Goal: Information Seeking & Learning: Check status

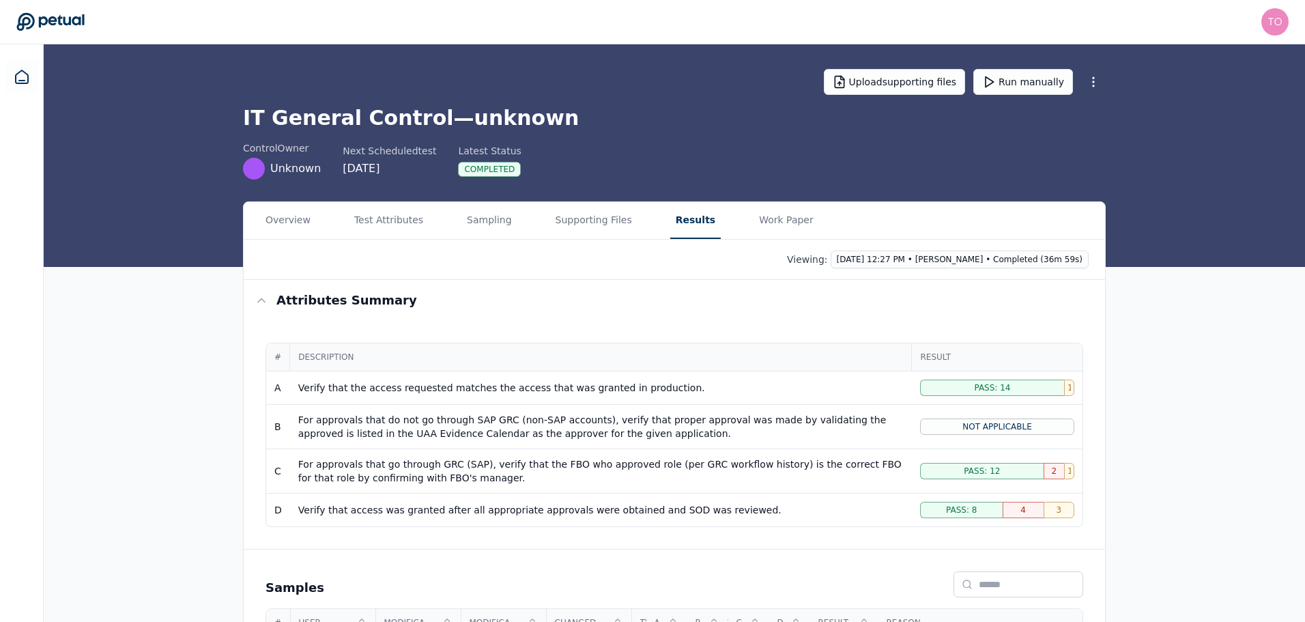
scroll to position [26, 0]
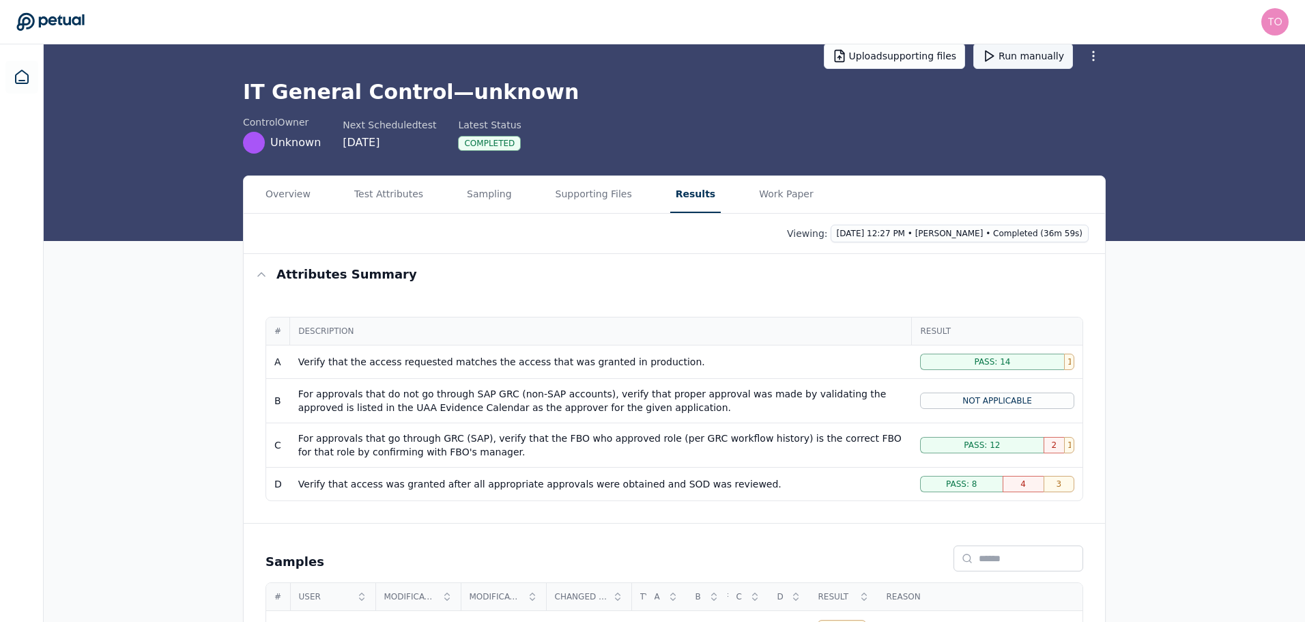
click at [1050, 57] on button "Run manually" at bounding box center [1023, 56] width 100 height 26
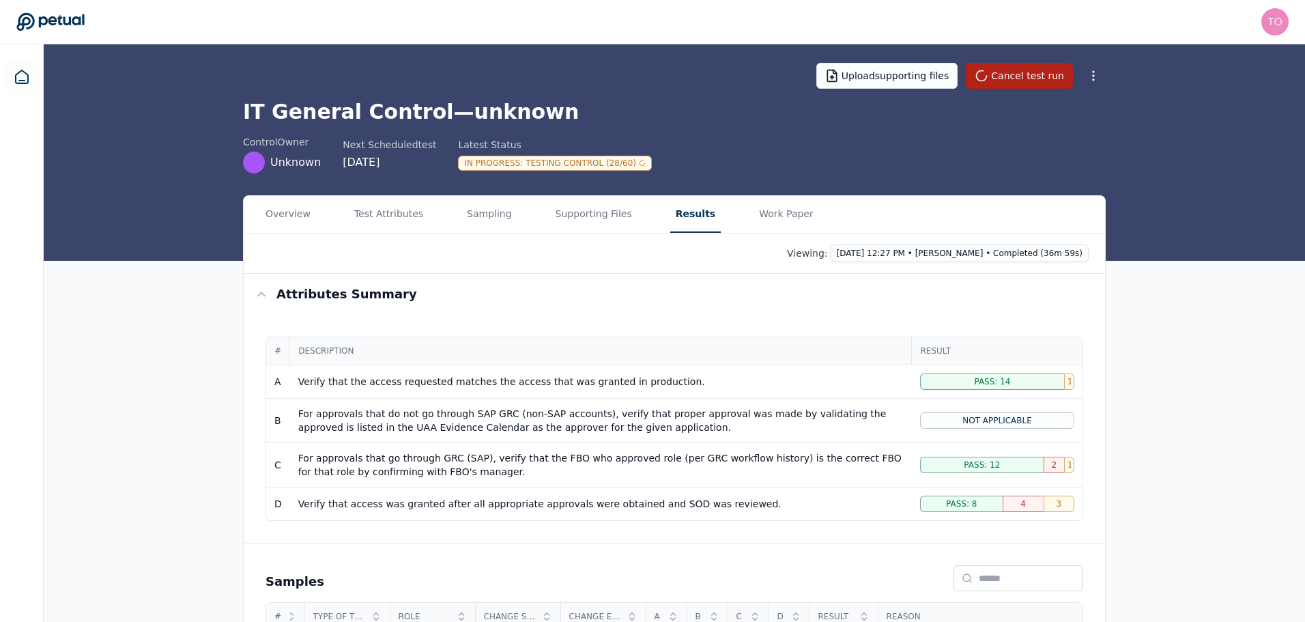
scroll to position [0, 0]
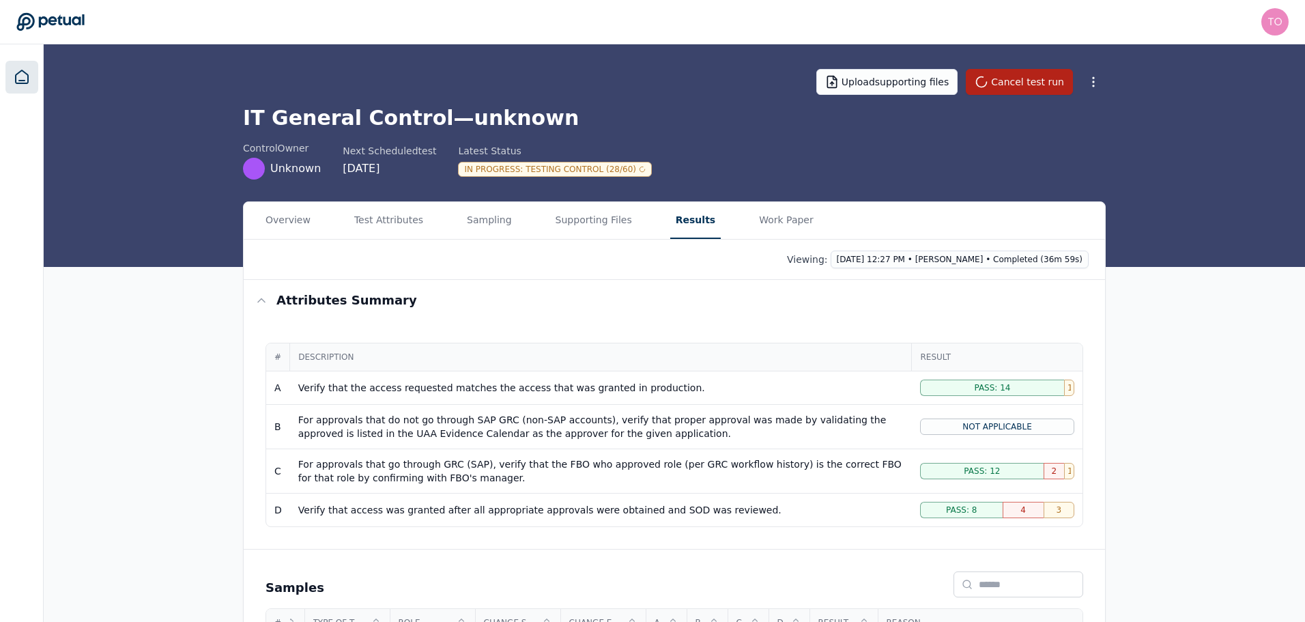
click at [16, 78] on icon at bounding box center [22, 77] width 16 height 16
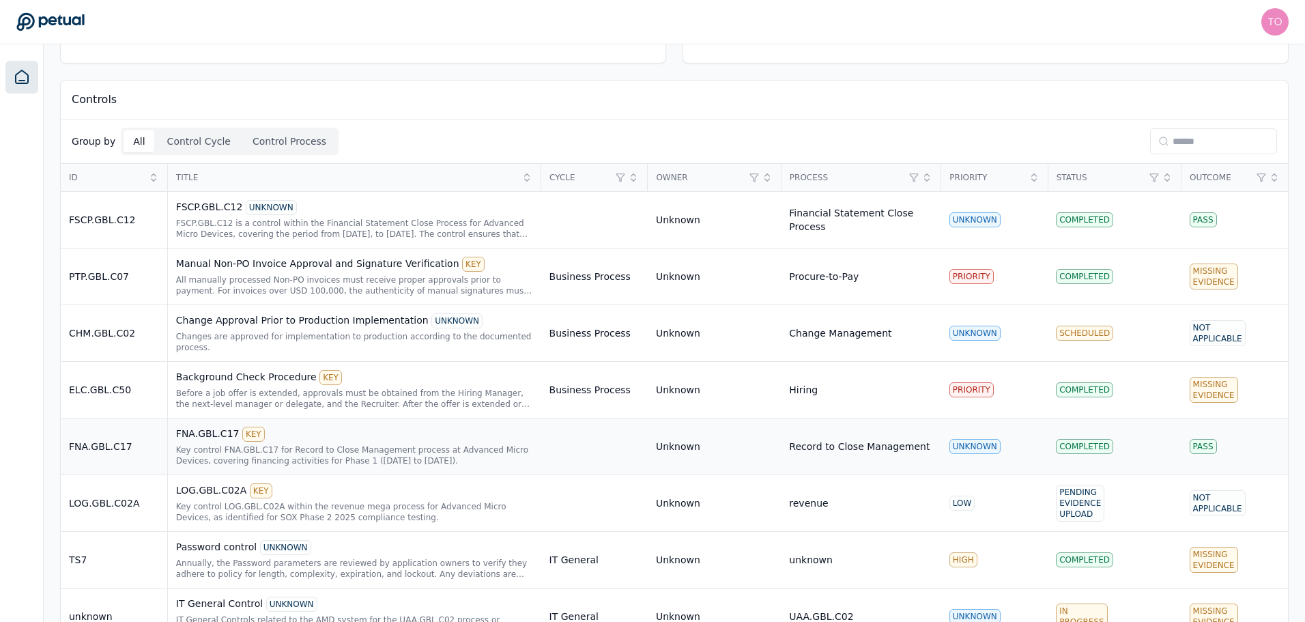
scroll to position [288, 0]
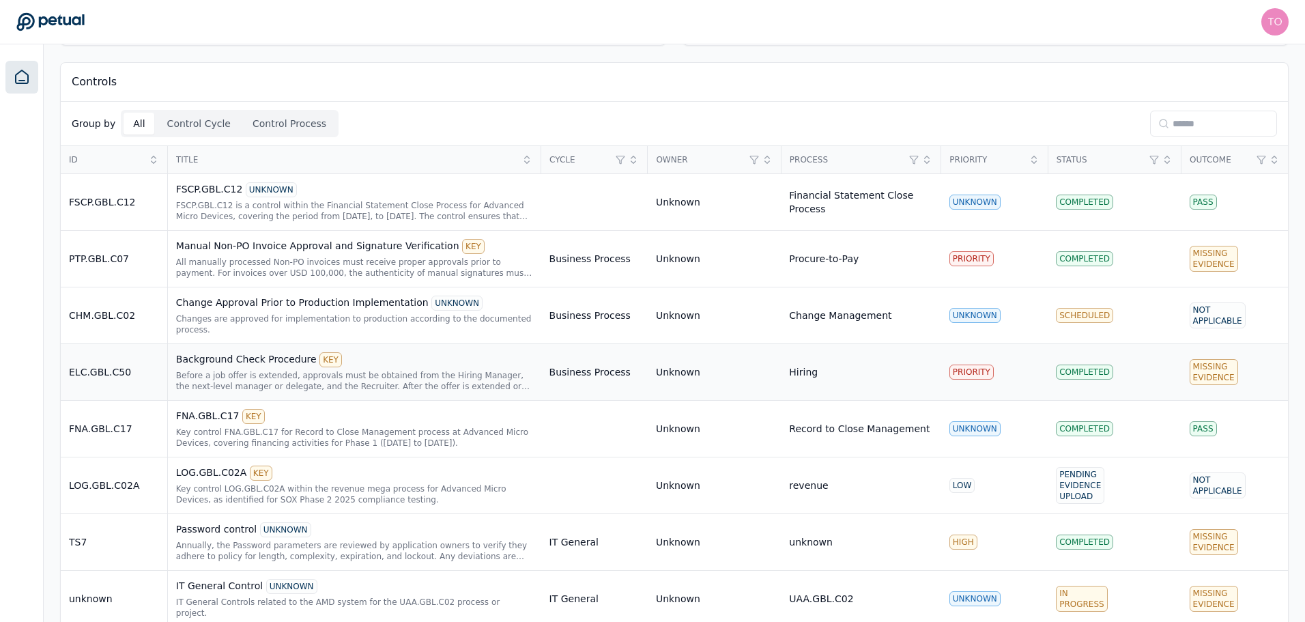
click at [398, 370] on div "Before a job offer is extended, approvals must be obtained from the Hiring Mana…" at bounding box center [354, 381] width 357 height 22
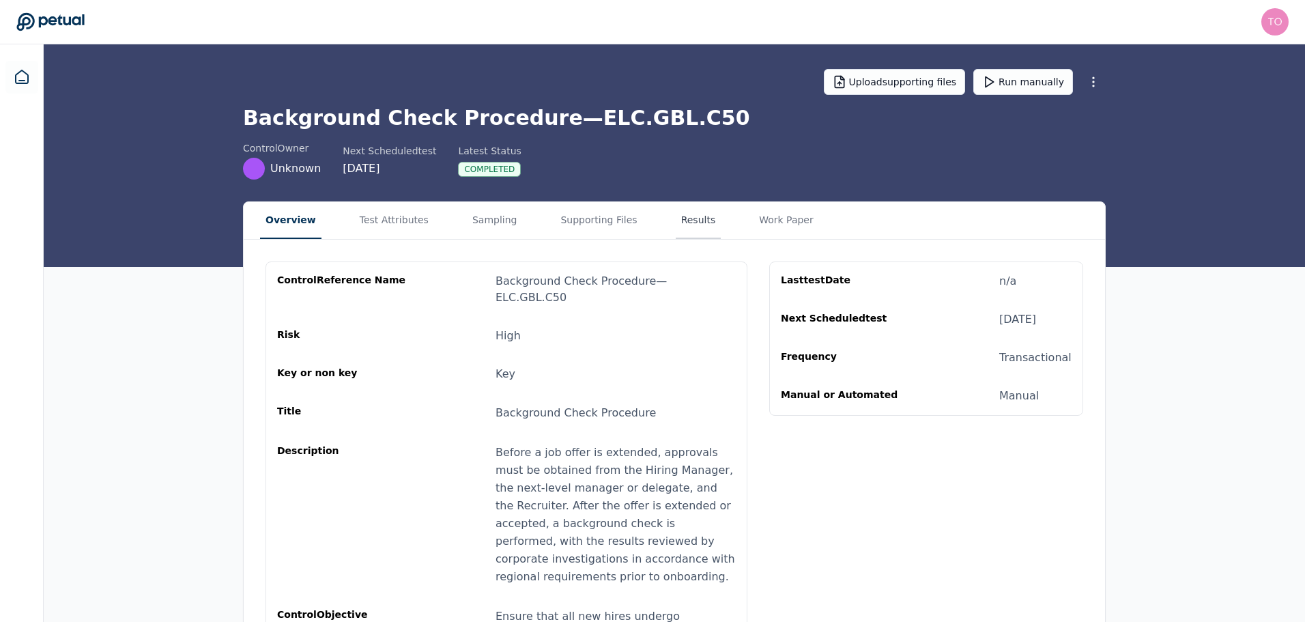
click at [676, 224] on button "Results" at bounding box center [699, 220] width 46 height 37
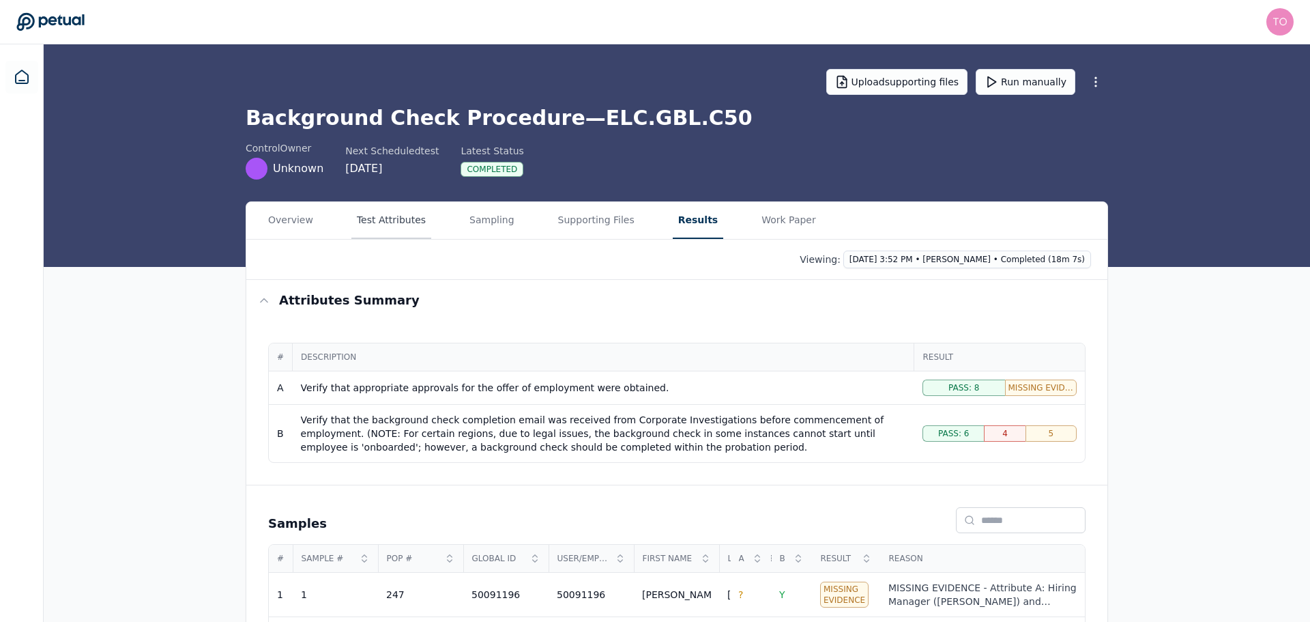
click at [385, 218] on button "Test Attributes" at bounding box center [391, 220] width 80 height 37
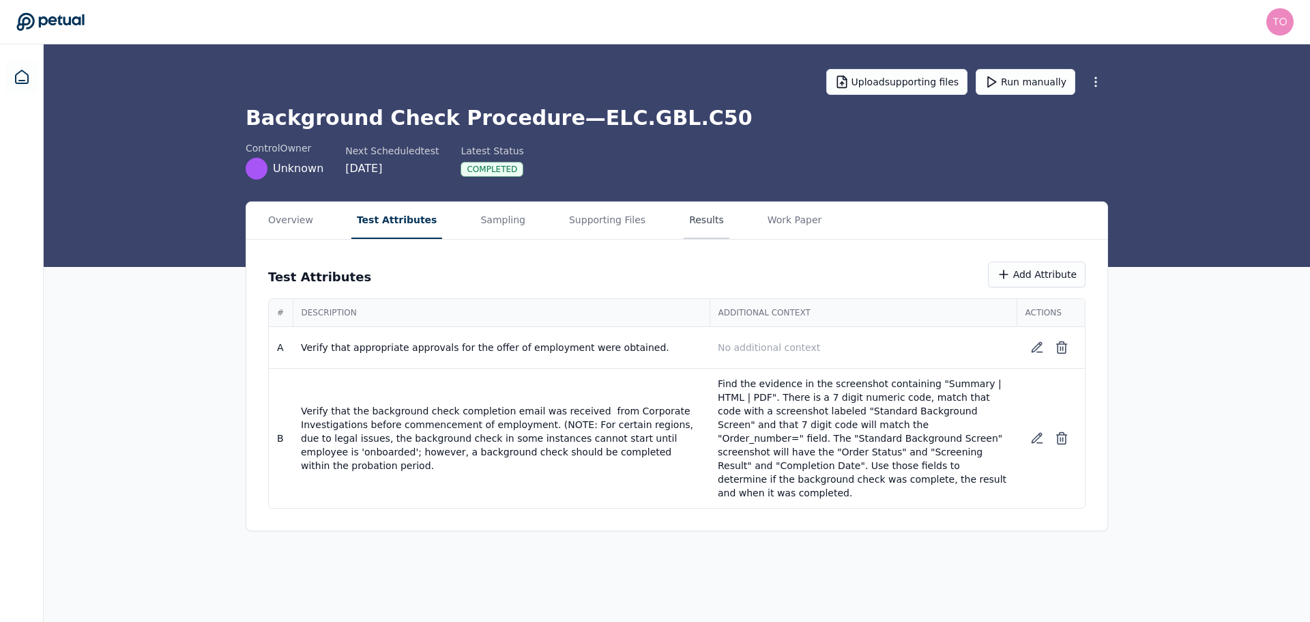
click at [684, 212] on button "Results" at bounding box center [707, 220] width 46 height 37
click at [398, 125] on main "Upload supporting files Run manually Background Check Procedure — ELC.GBL.C50 c…" at bounding box center [677, 332] width 1266 height 577
click at [1036, 432] on icon at bounding box center [1037, 438] width 14 height 14
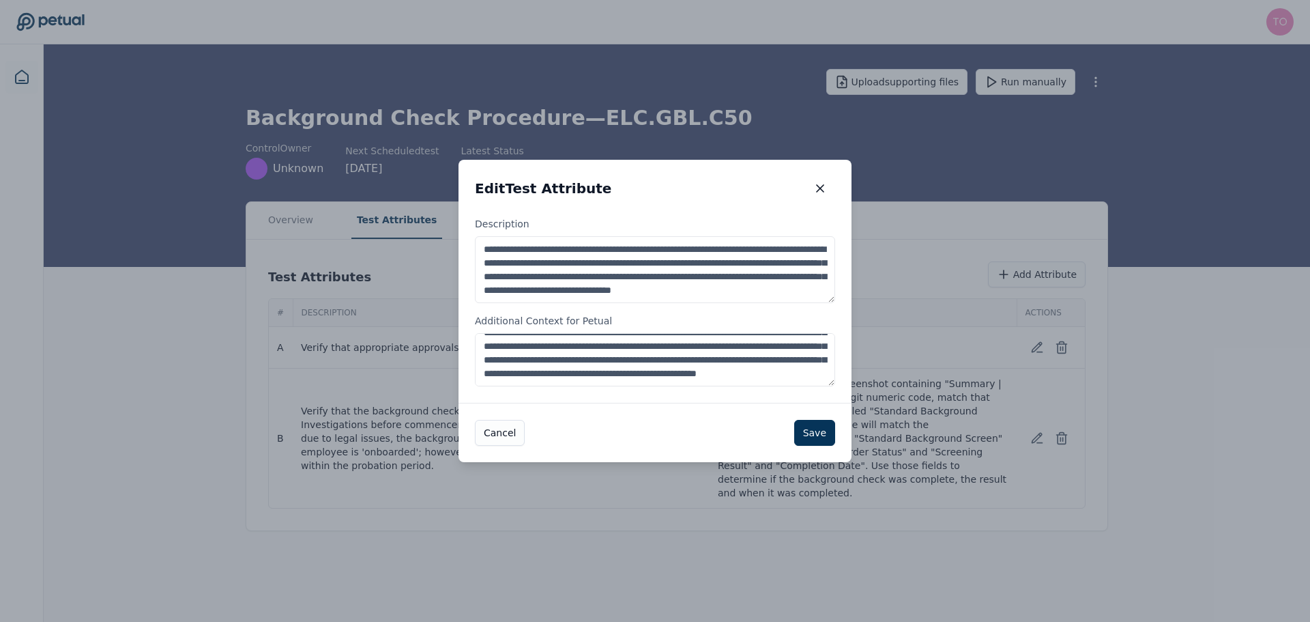
scroll to position [55, 0]
click at [736, 373] on textarea "**********" at bounding box center [655, 359] width 360 height 53
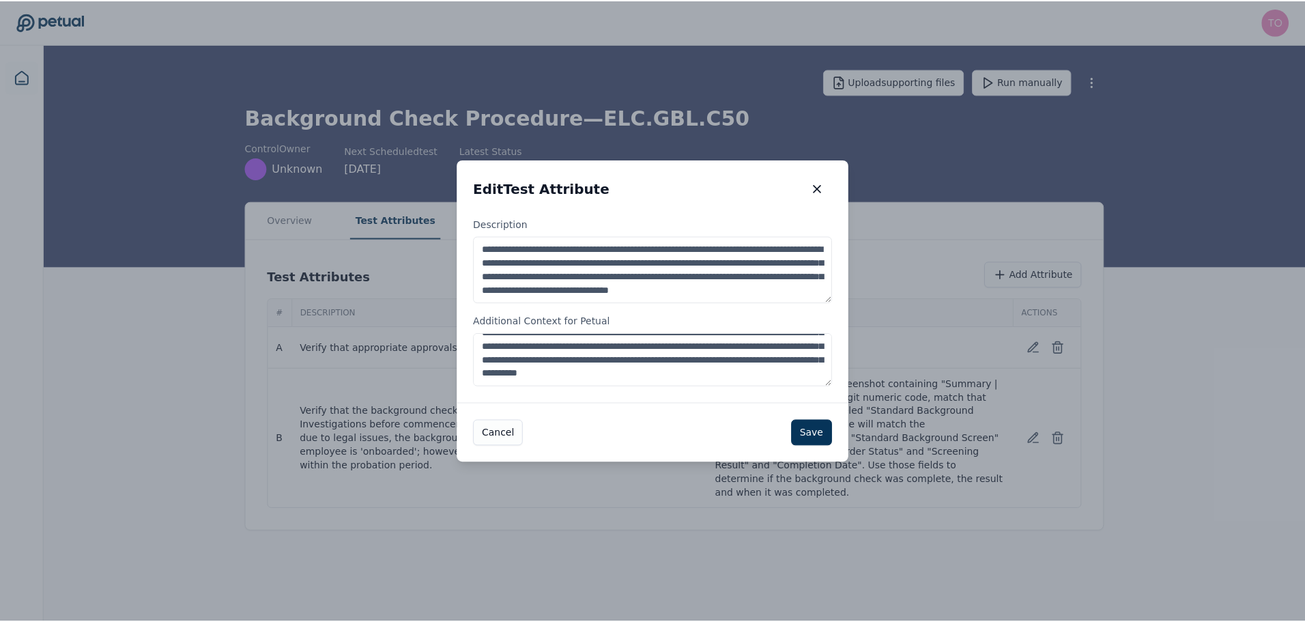
scroll to position [62, 0]
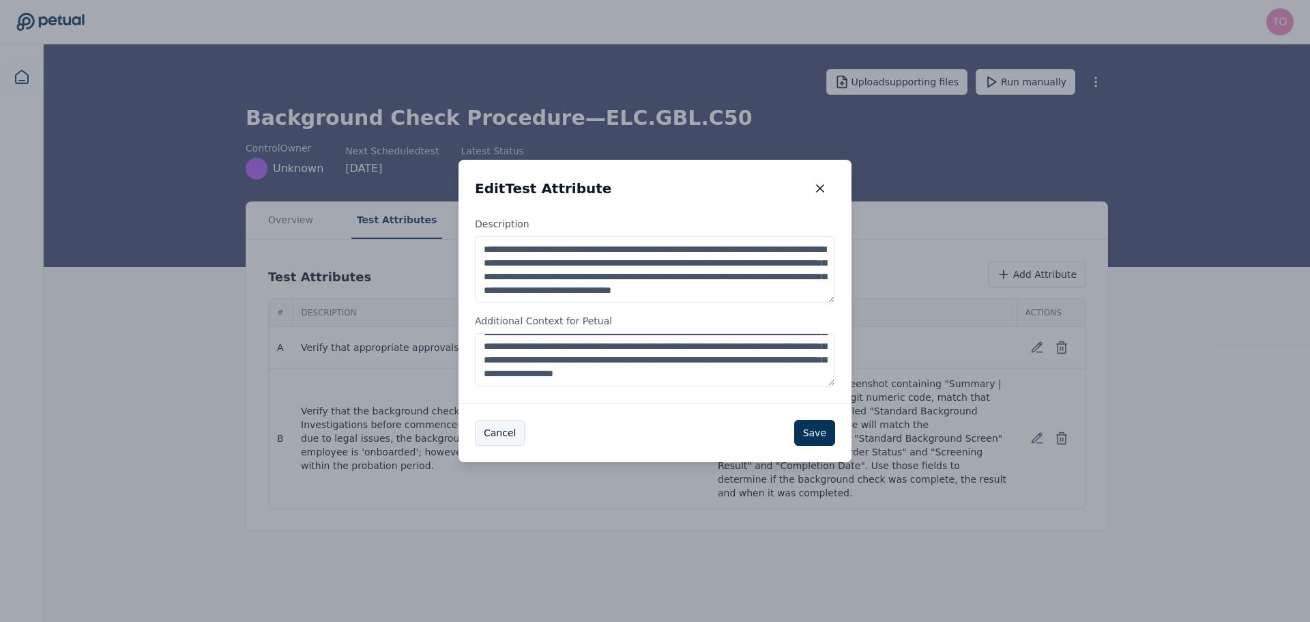
type textarea "**********"
click at [497, 435] on button "Cancel" at bounding box center [500, 433] width 50 height 26
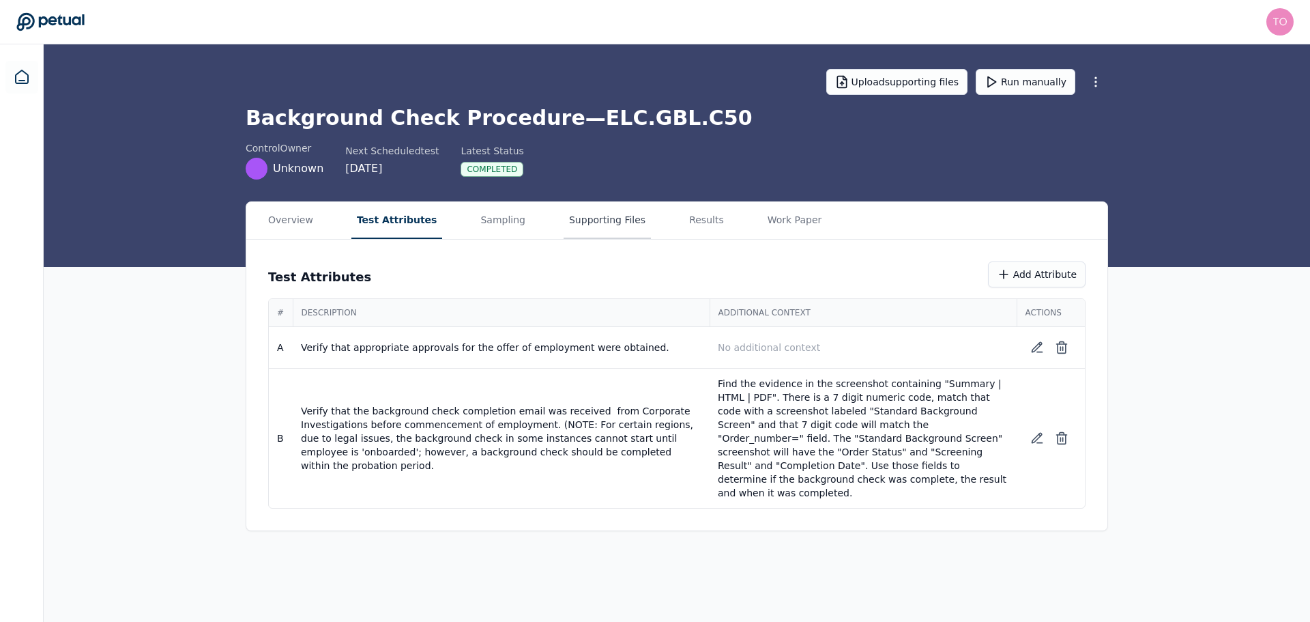
click at [570, 214] on button "Supporting Files" at bounding box center [607, 220] width 87 height 37
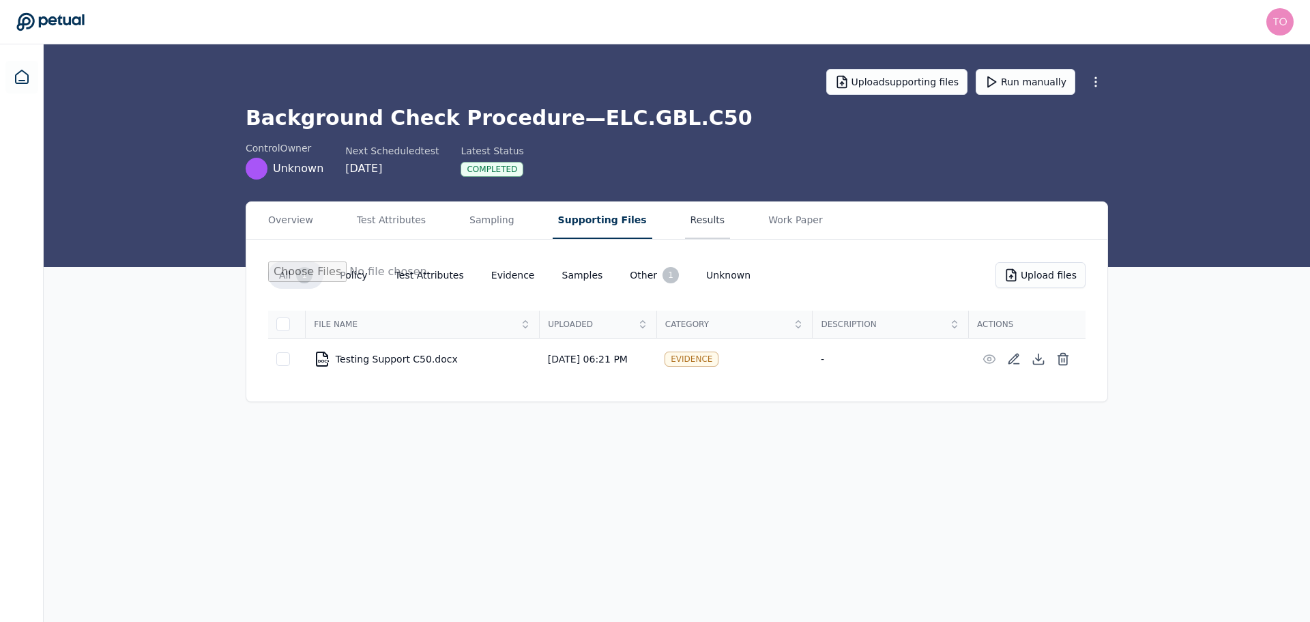
click at [685, 220] on button "Results" at bounding box center [708, 220] width 46 height 37
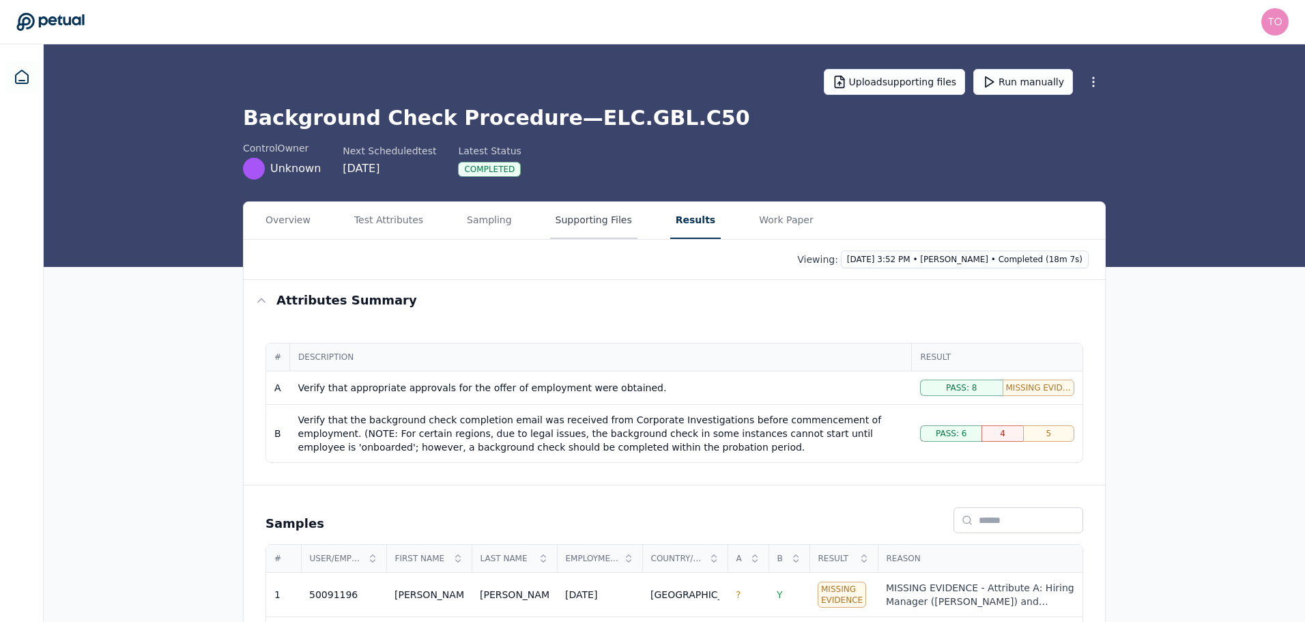
click at [578, 219] on button "Supporting Files" at bounding box center [593, 220] width 87 height 37
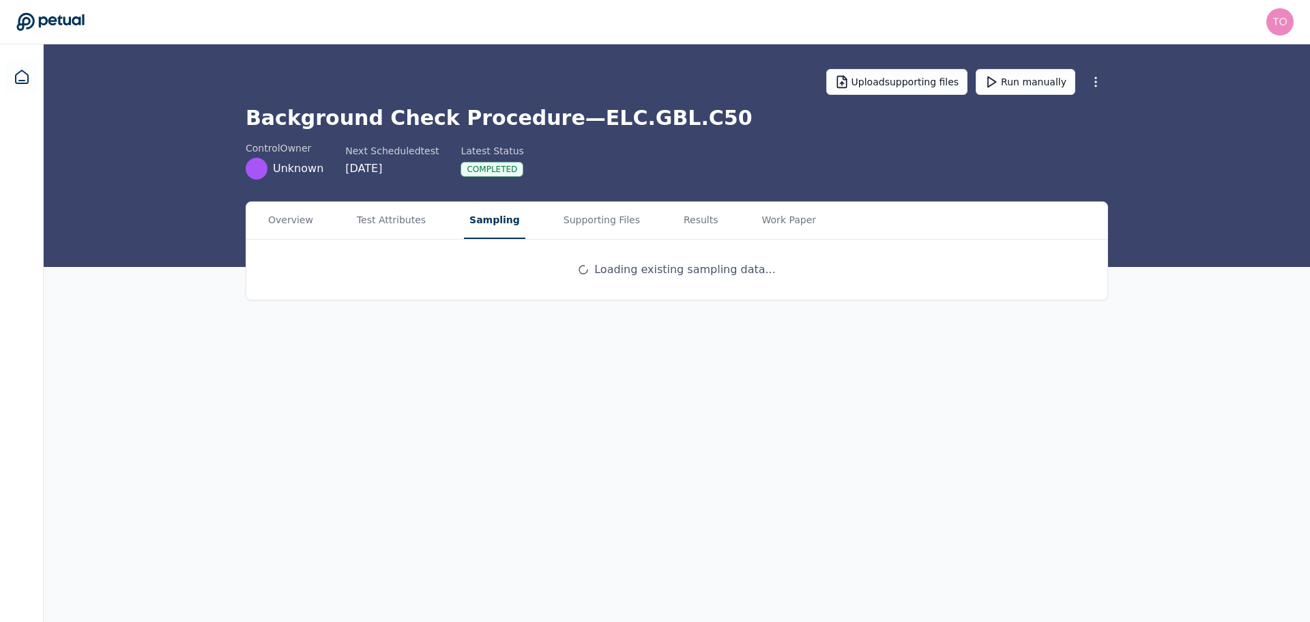
click at [479, 220] on button "Sampling" at bounding box center [494, 220] width 61 height 37
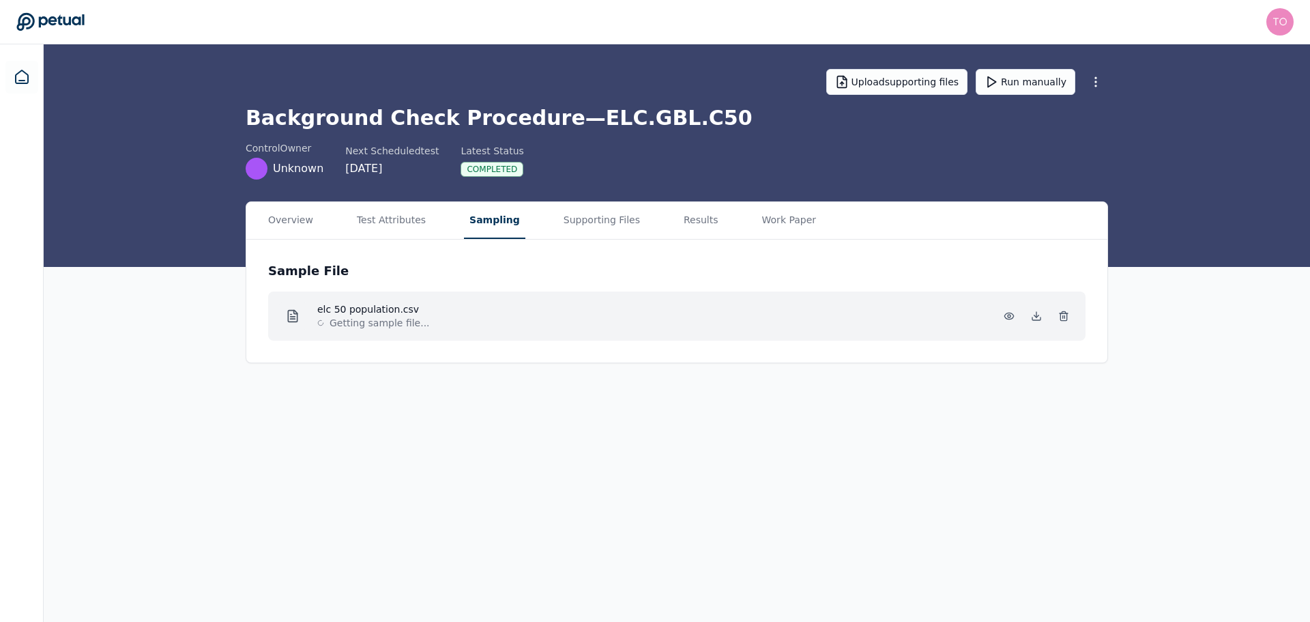
click at [597, 330] on div "elc 50 population.csv Getting sample file..." at bounding box center [676, 315] width 817 height 49
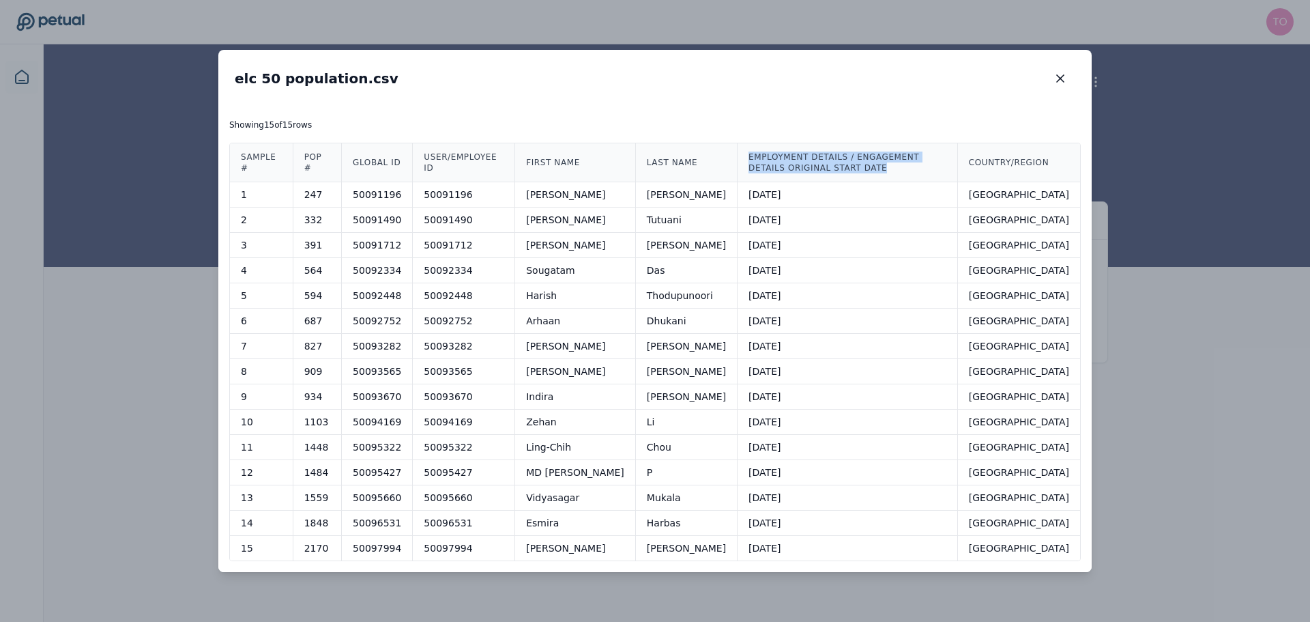
drag, startPoint x: 744, startPoint y: 168, endPoint x: 690, endPoint y: 153, distance: 56.6
click at [738, 153] on th "Employment Details / Engagement Details Original Start Date" at bounding box center [848, 162] width 220 height 39
copy th "Employment Details / Engagement Details Original Start Date"
click at [1059, 78] on icon "button" at bounding box center [1060, 78] width 7 height 7
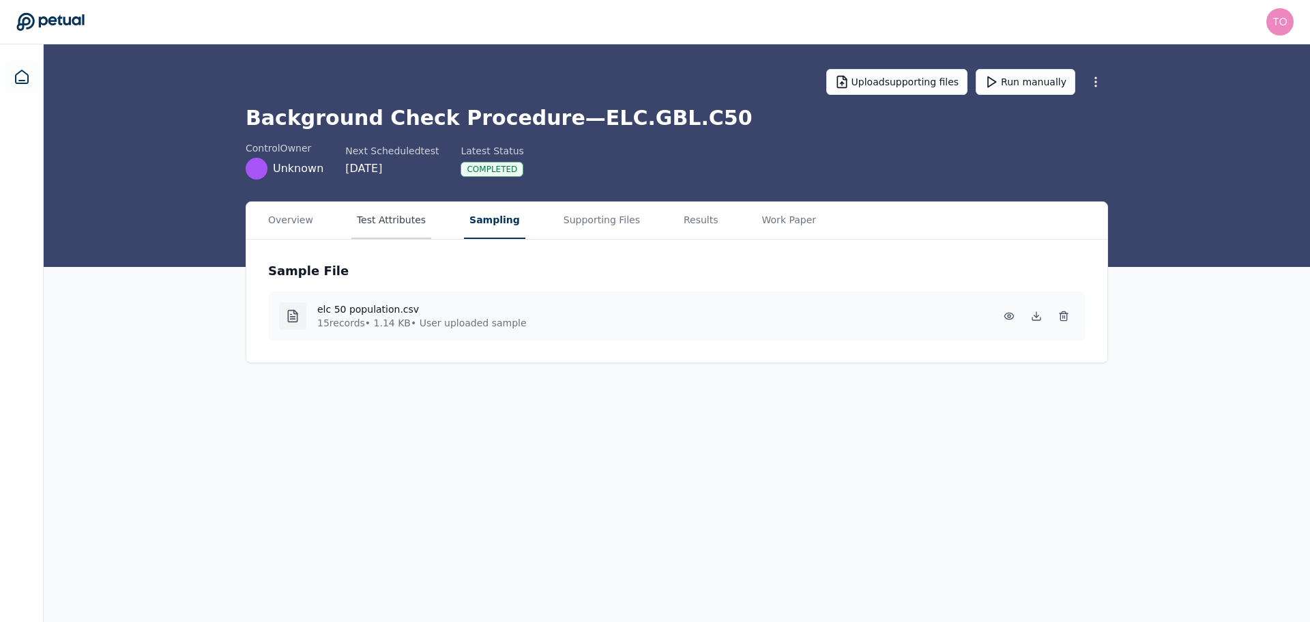
click at [370, 218] on button "Test Attributes" at bounding box center [391, 220] width 80 height 37
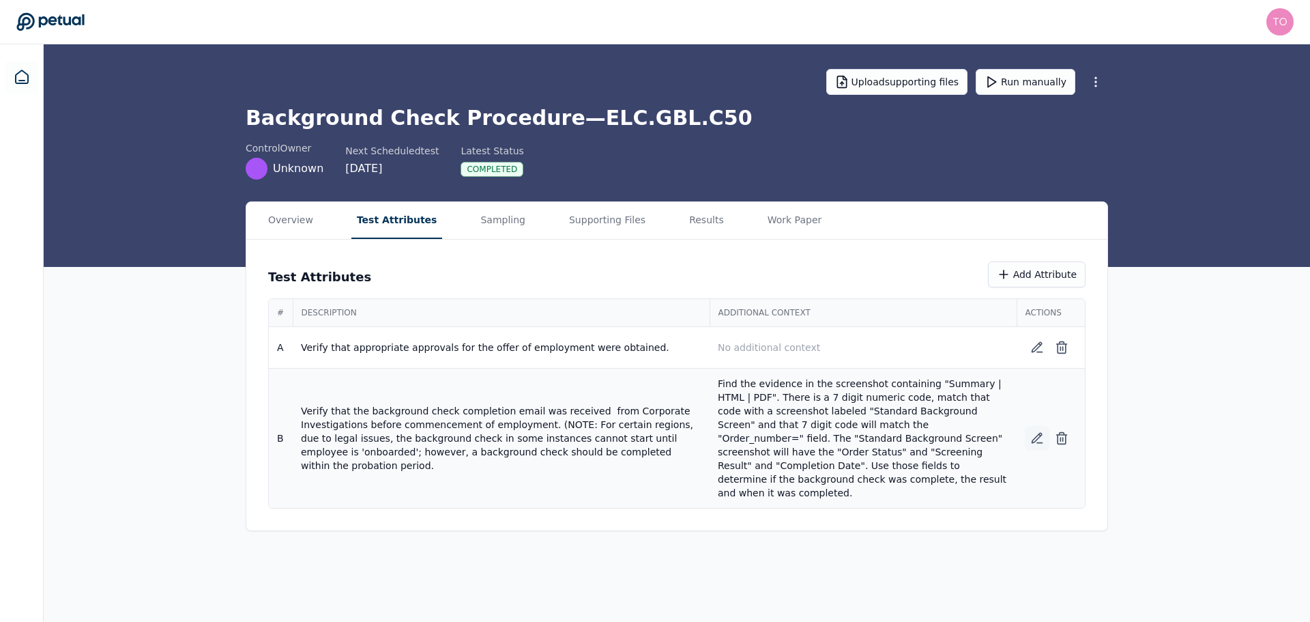
click at [1034, 431] on icon at bounding box center [1037, 438] width 14 height 14
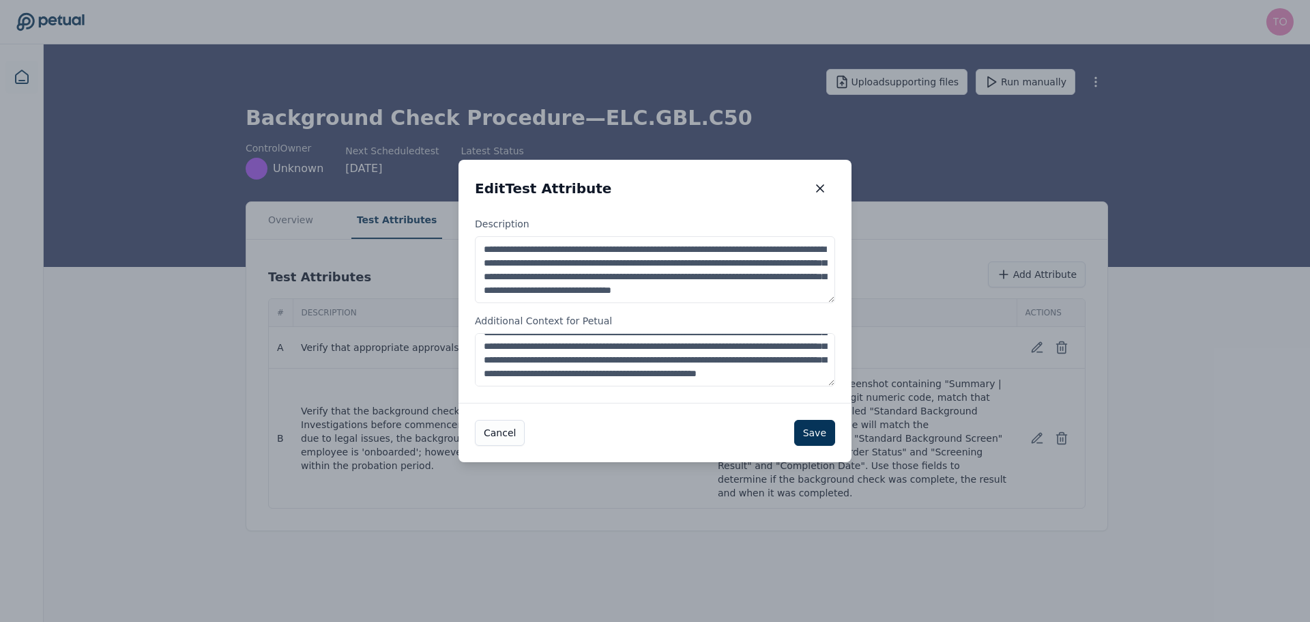
scroll to position [55, 0]
click at [719, 377] on textarea "**********" at bounding box center [655, 359] width 360 height 53
paste textarea "**********"
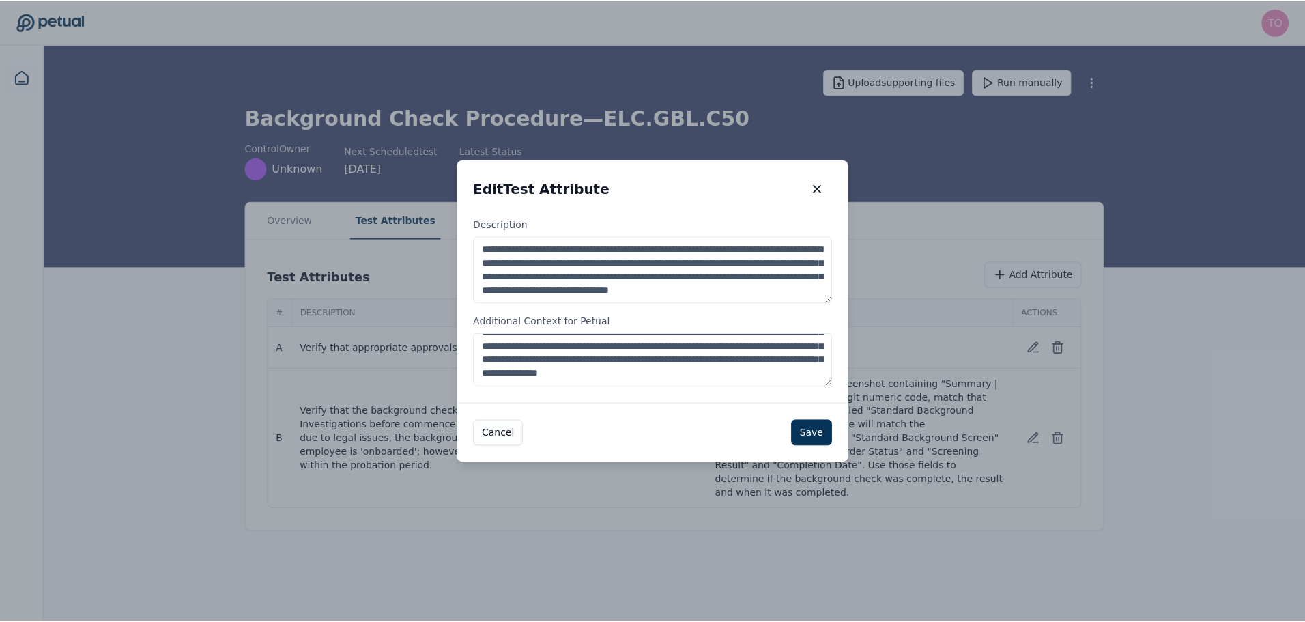
scroll to position [76, 0]
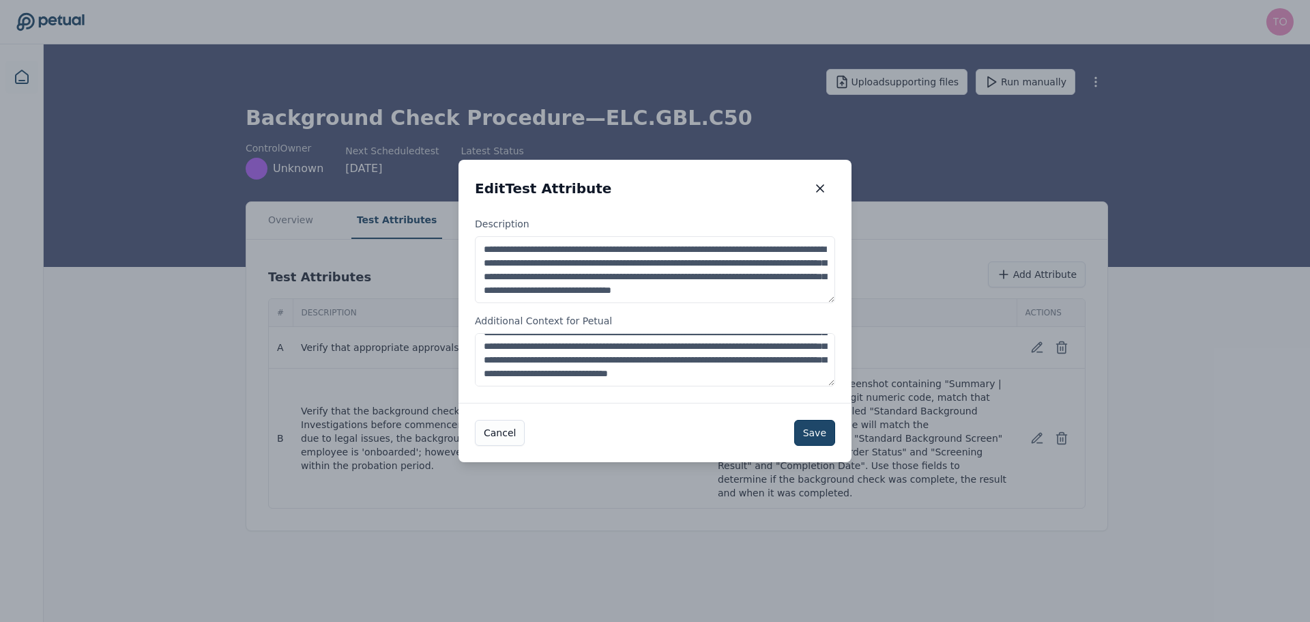
type textarea "**********"
click at [827, 433] on button "Save" at bounding box center [814, 433] width 41 height 26
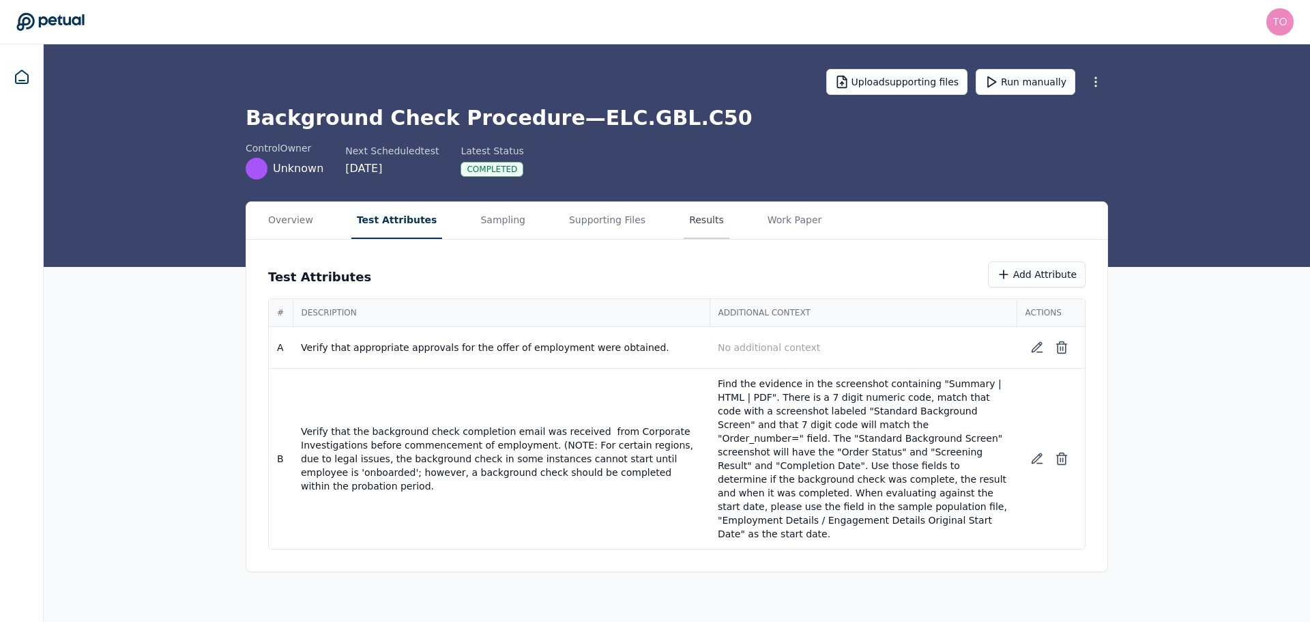
click at [684, 225] on button "Results" at bounding box center [707, 220] width 46 height 37
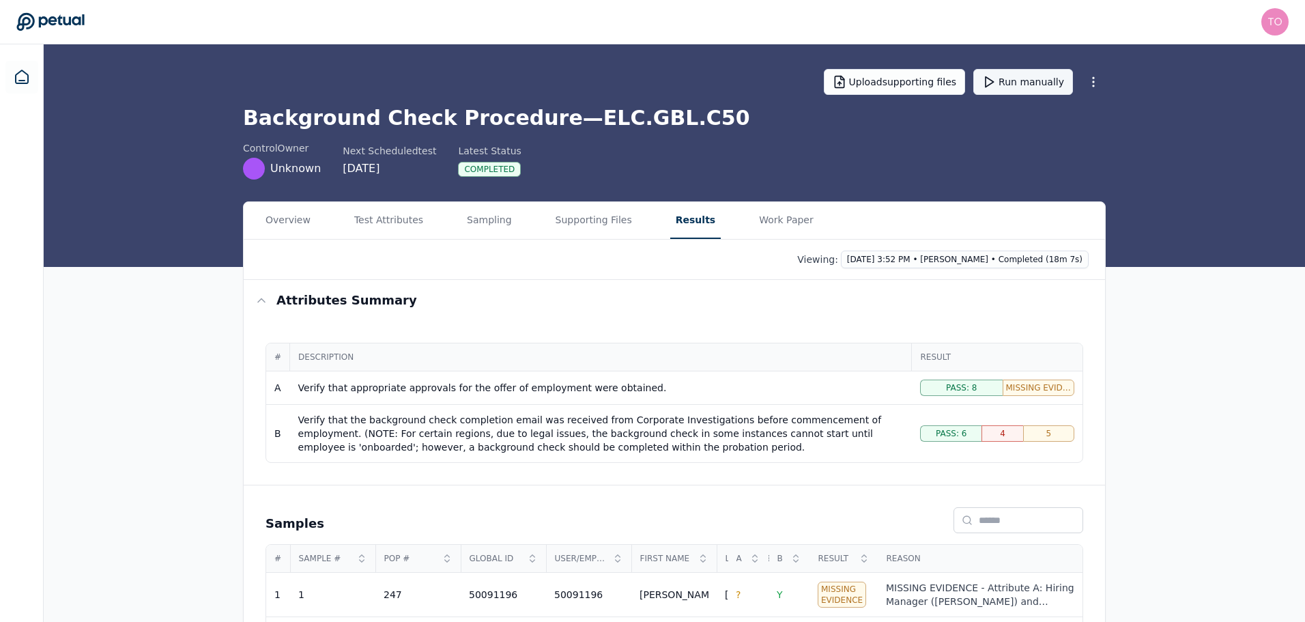
click at [1041, 83] on button "Run manually" at bounding box center [1023, 82] width 100 height 26
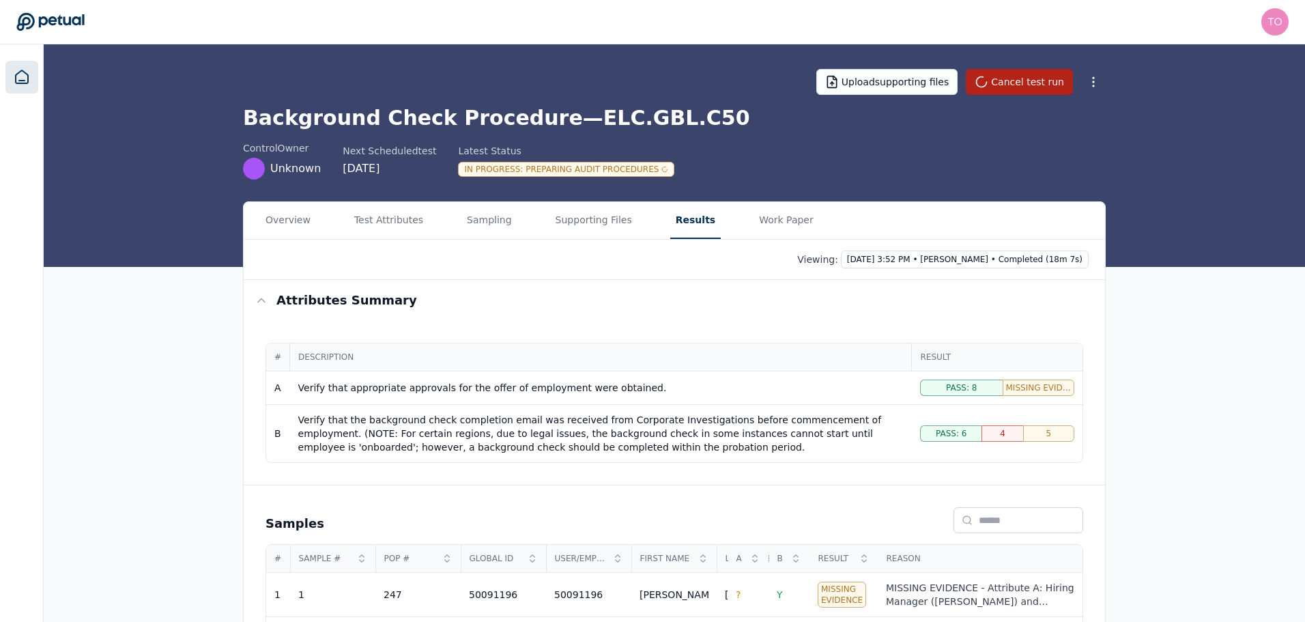
click at [19, 81] on icon at bounding box center [22, 76] width 12 height 13
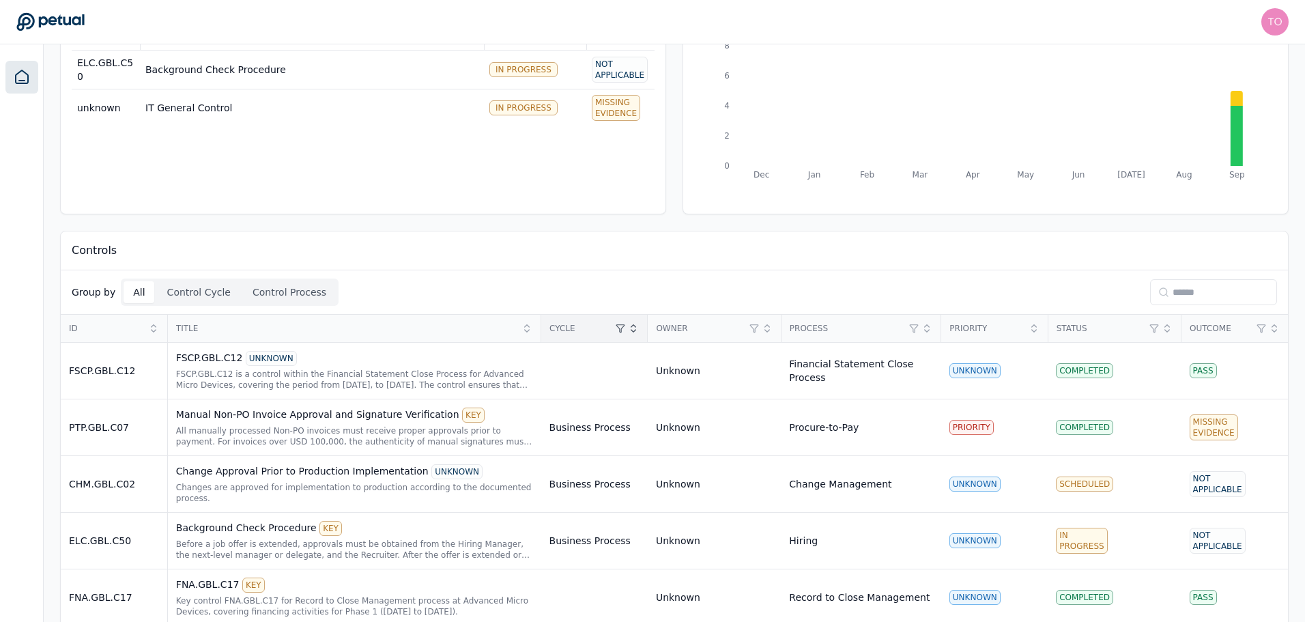
scroll to position [288, 0]
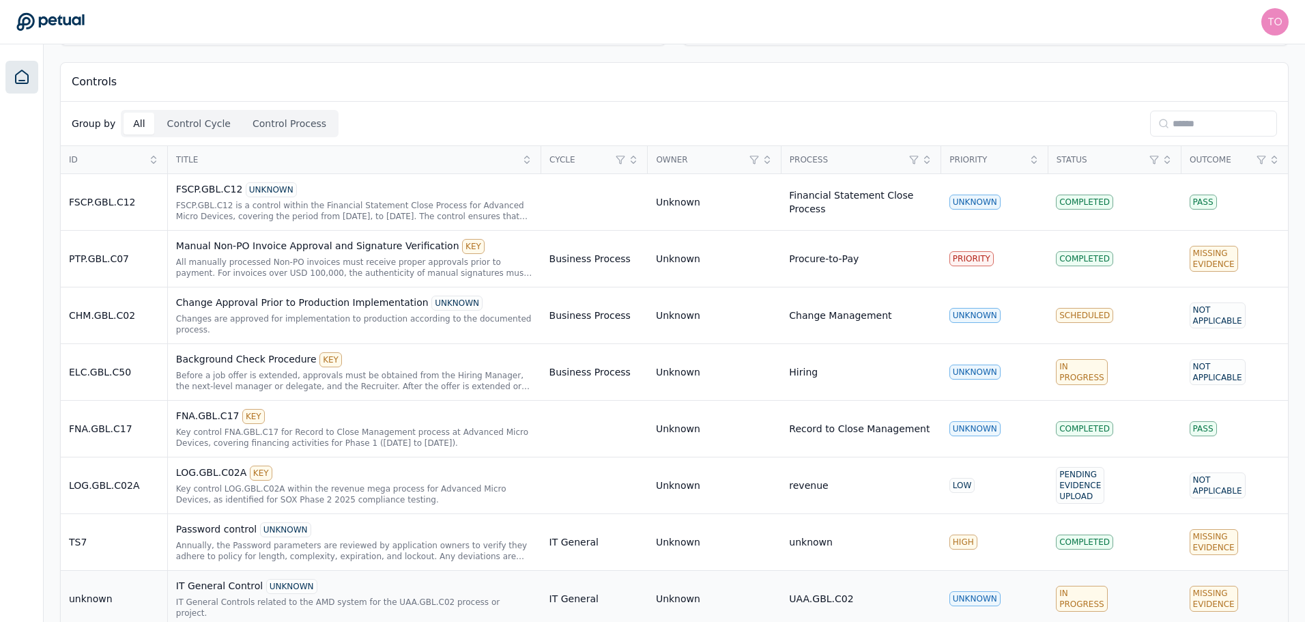
click at [330, 596] on div "IT General Controls related to the AMD system for the UAA.GBL.C02 process or pr…" at bounding box center [354, 607] width 357 height 22
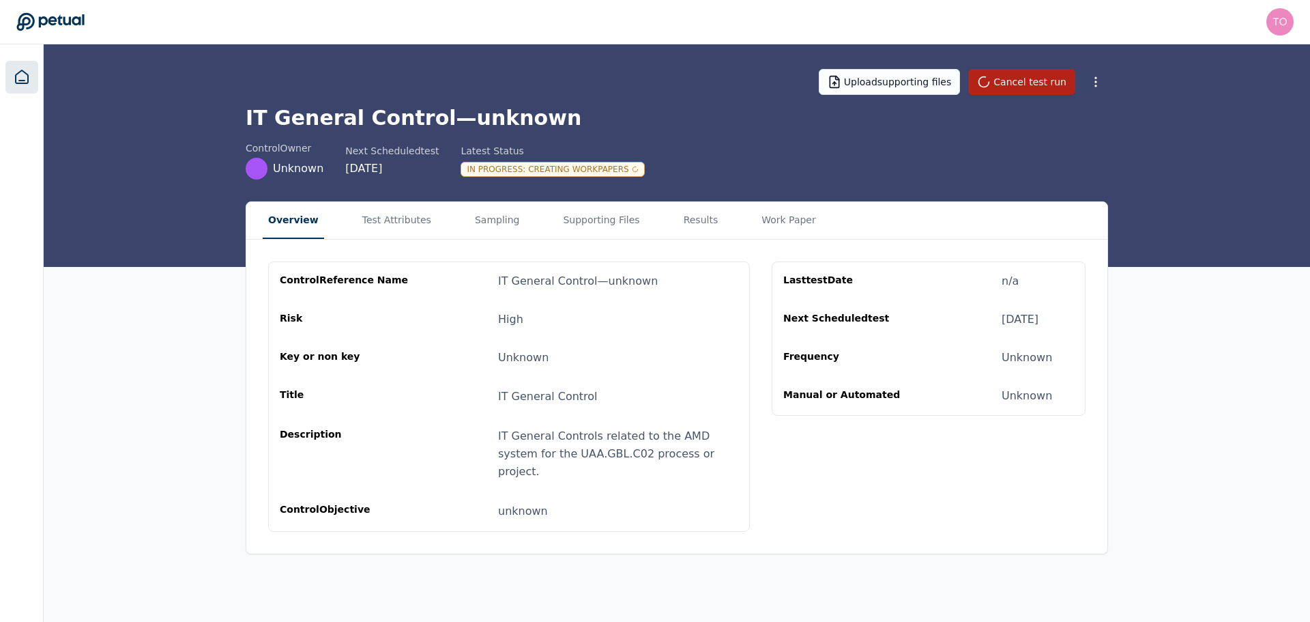
click at [19, 78] on icon at bounding box center [22, 77] width 16 height 16
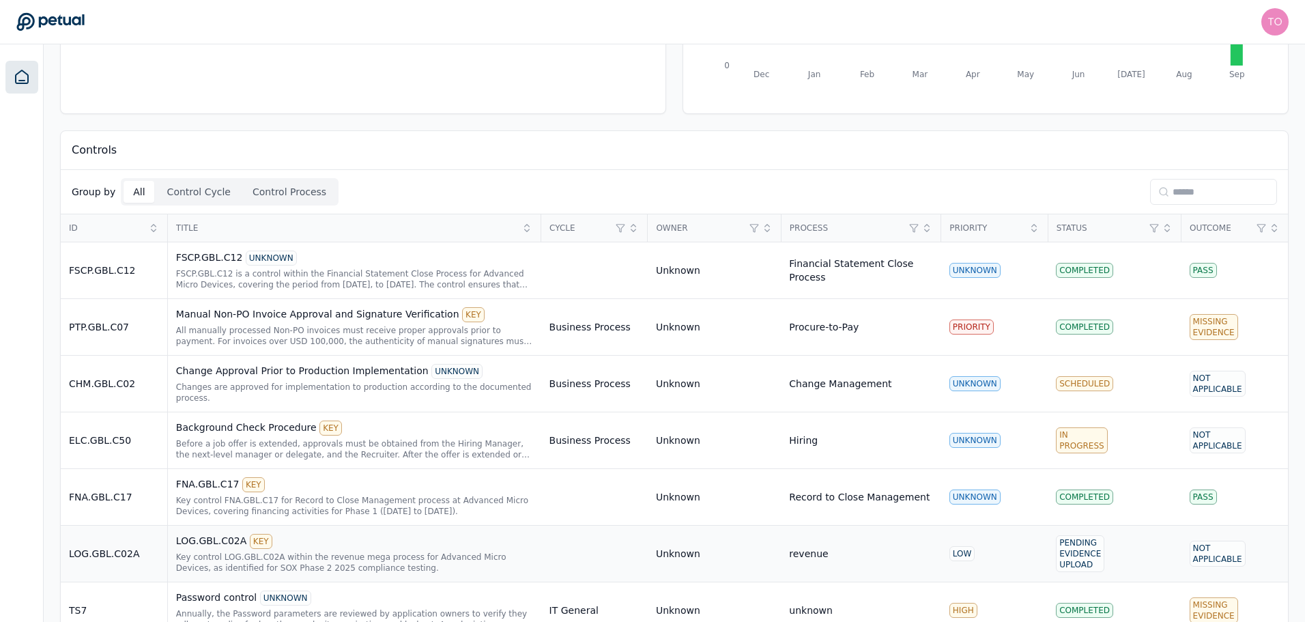
scroll to position [288, 0]
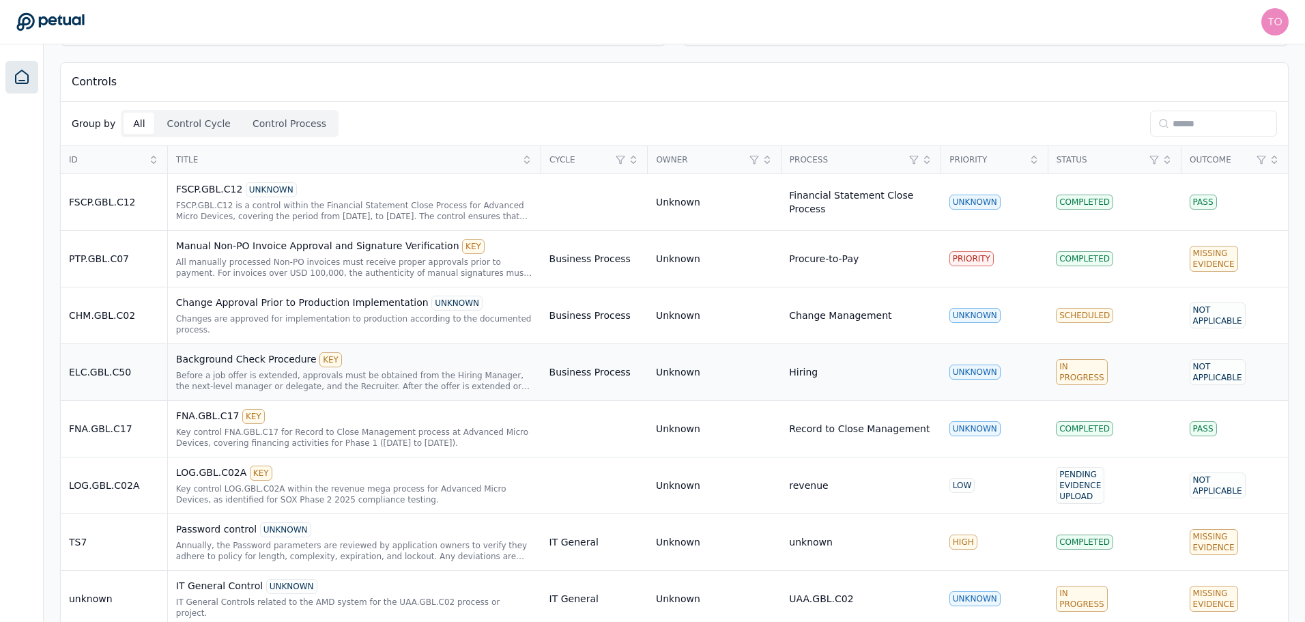
click at [219, 356] on div "Background Check Procedure KEY Before a job offer is extended, approvals must b…" at bounding box center [354, 372] width 357 height 40
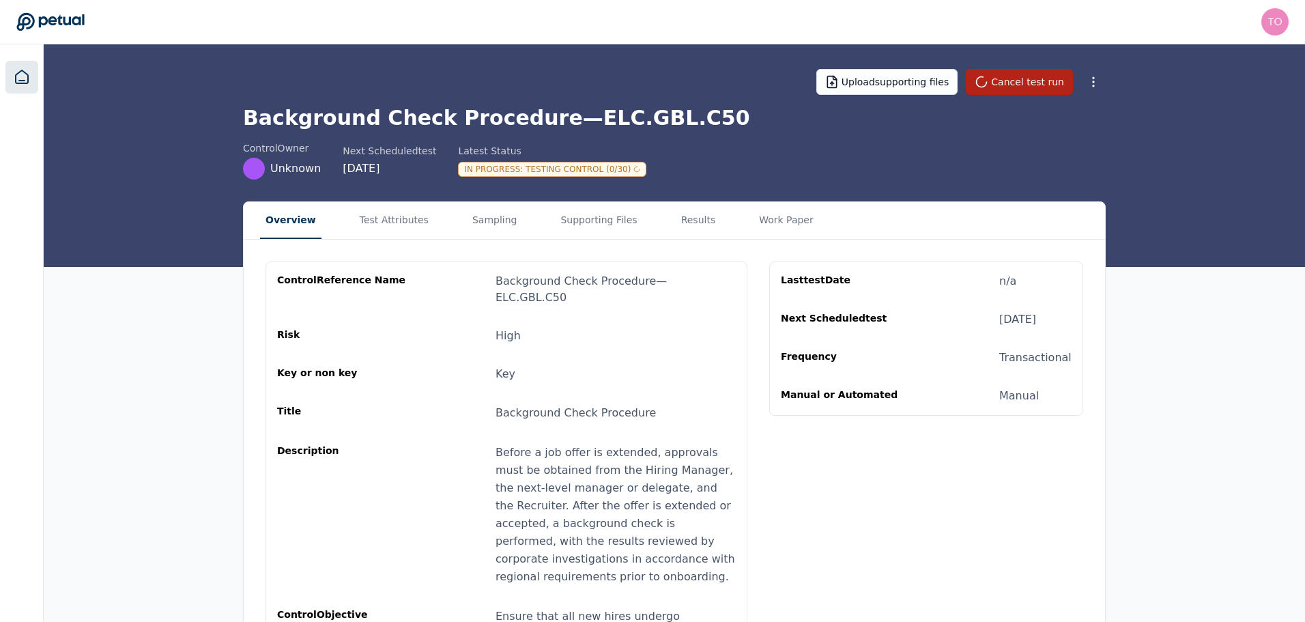
click at [22, 71] on icon at bounding box center [22, 76] width 12 height 13
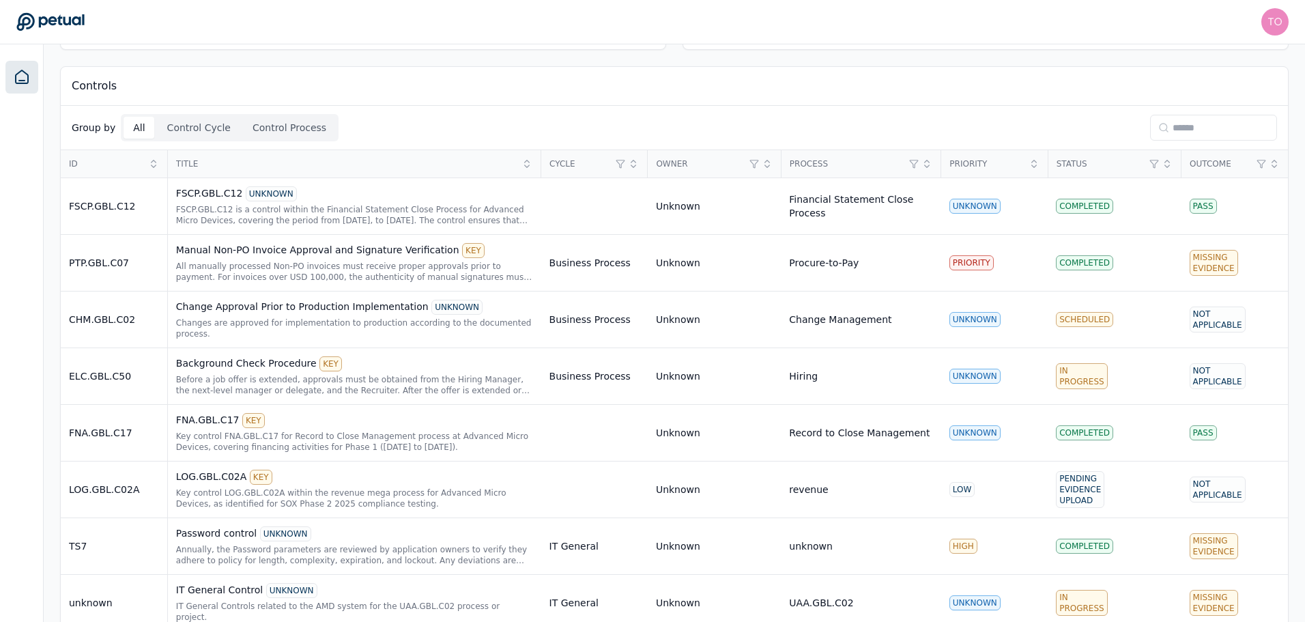
scroll to position [288, 0]
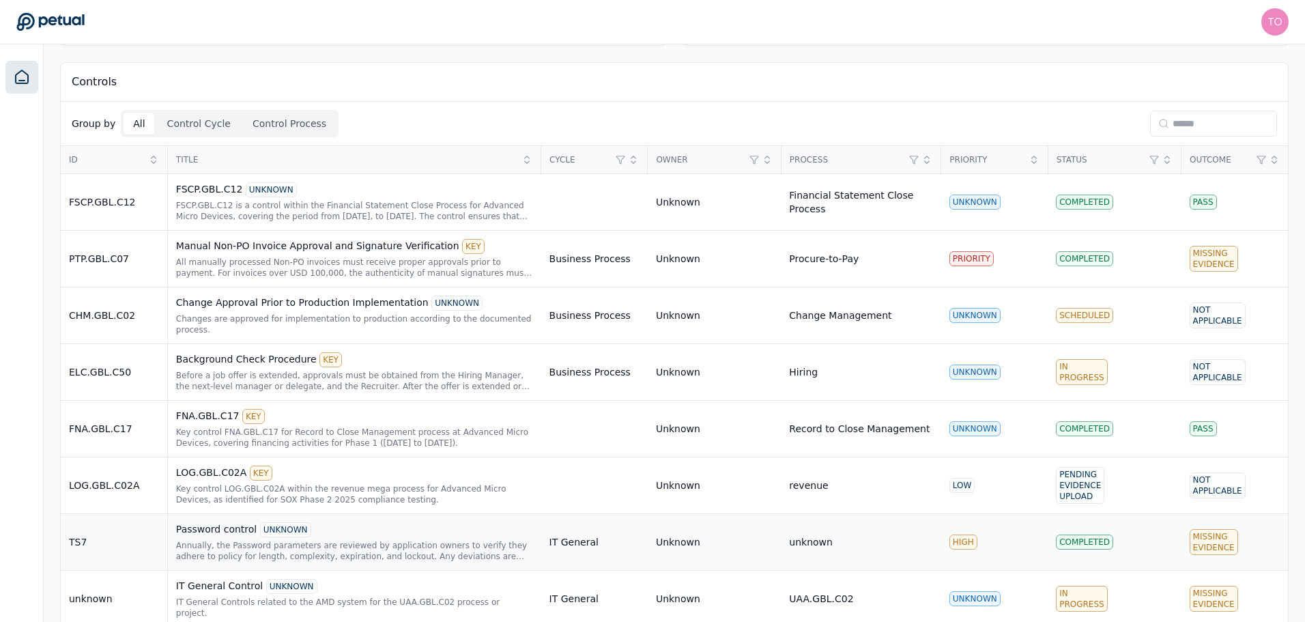
click at [330, 540] on div "Annually, the Password parameters are reviewed by application owners to verify …" at bounding box center [354, 551] width 357 height 22
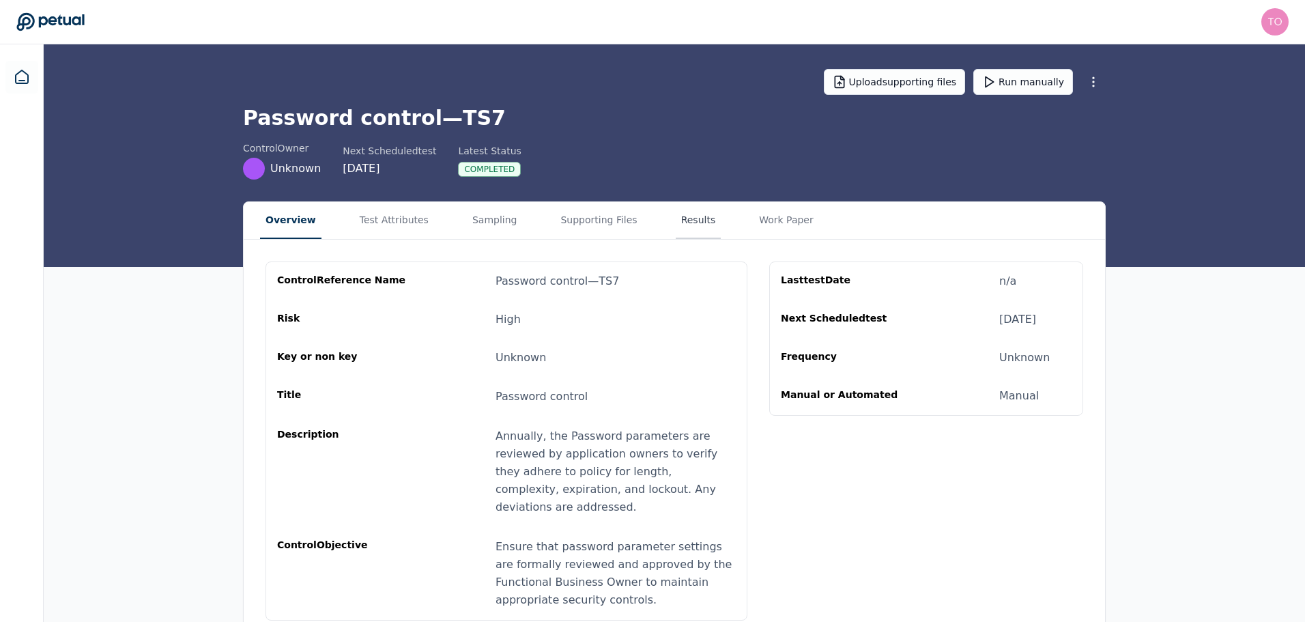
click at [676, 226] on button "Results" at bounding box center [699, 220] width 46 height 37
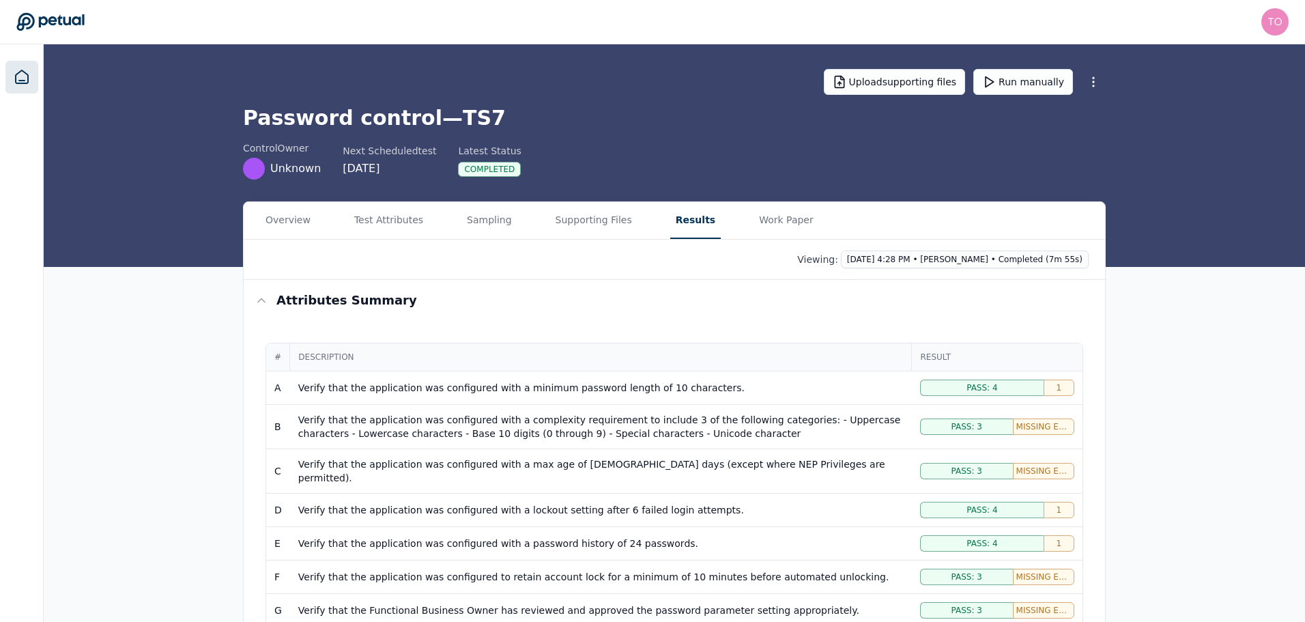
click at [12, 76] on link at bounding box center [21, 77] width 33 height 33
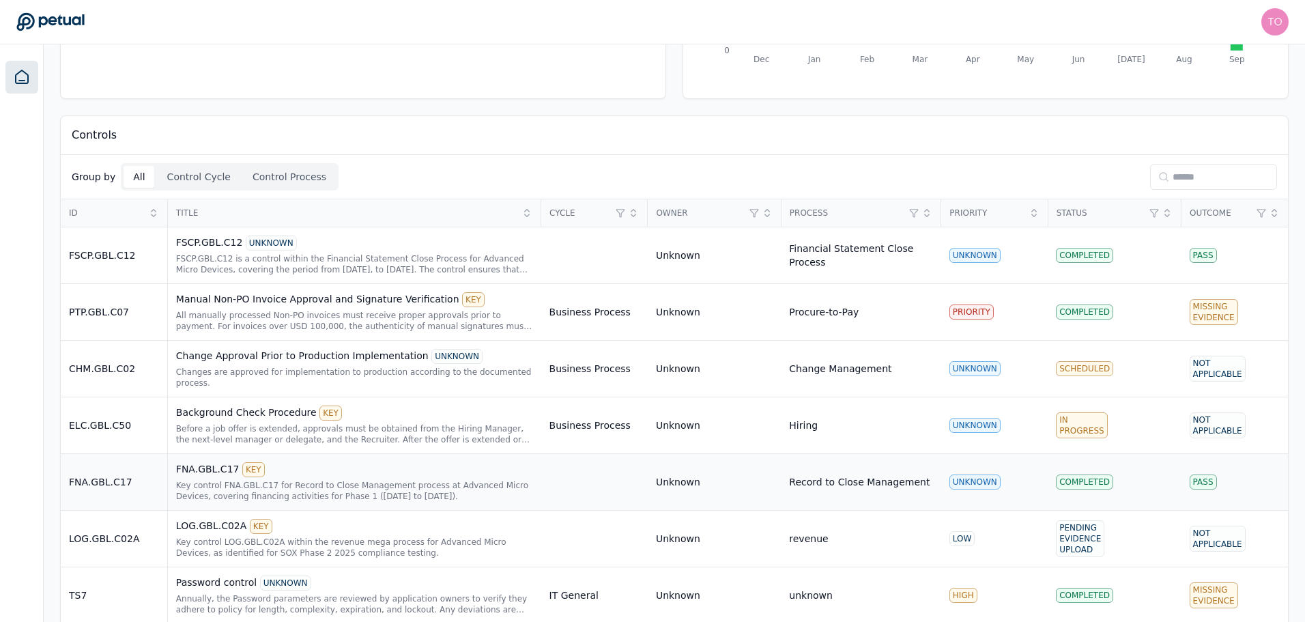
scroll to position [288, 0]
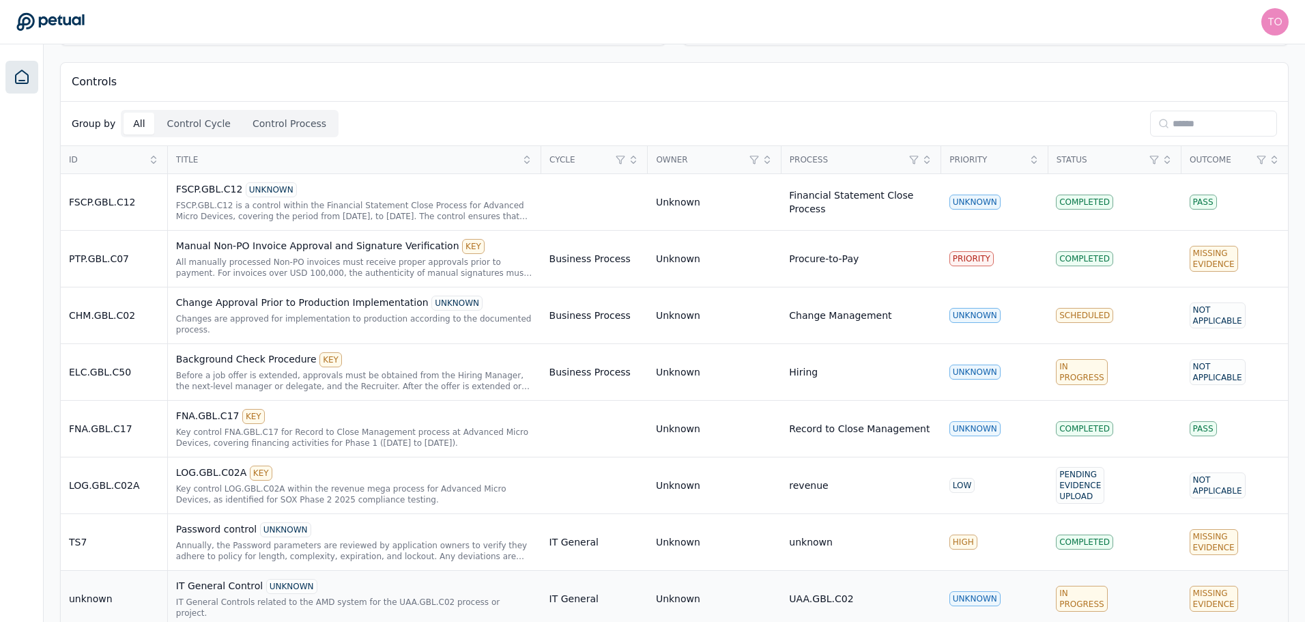
click at [126, 592] on div "unknown" at bounding box center [114, 599] width 90 height 14
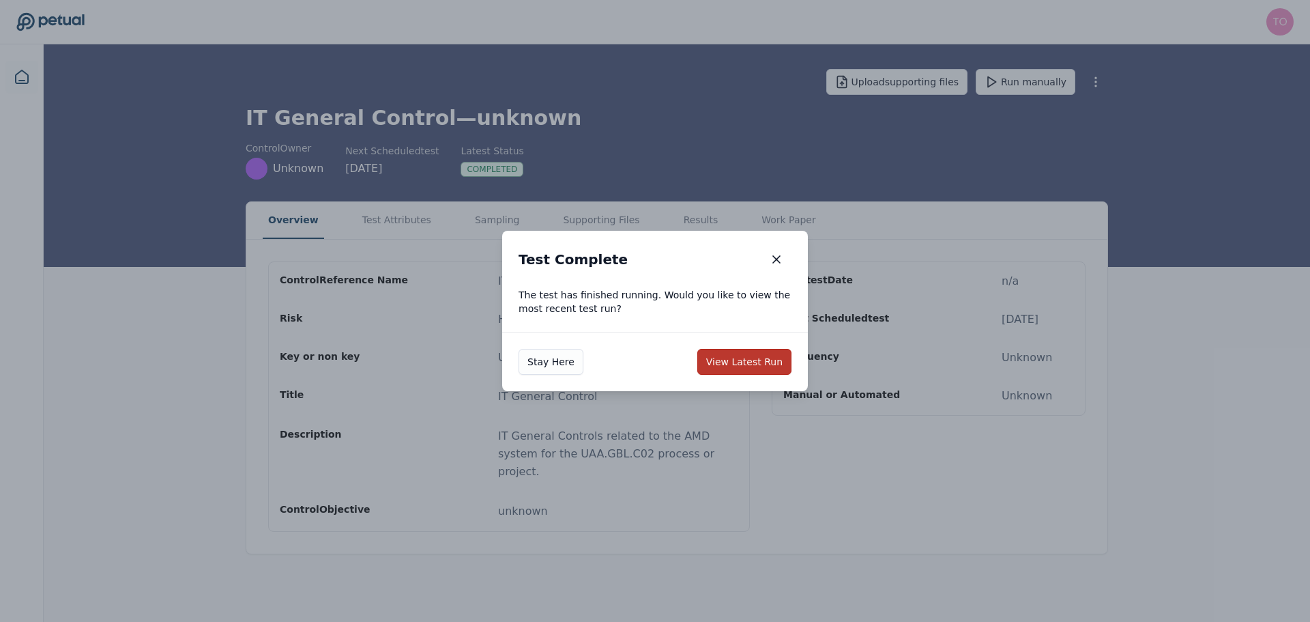
click at [732, 360] on button "View Latest Run" at bounding box center [744, 362] width 94 height 26
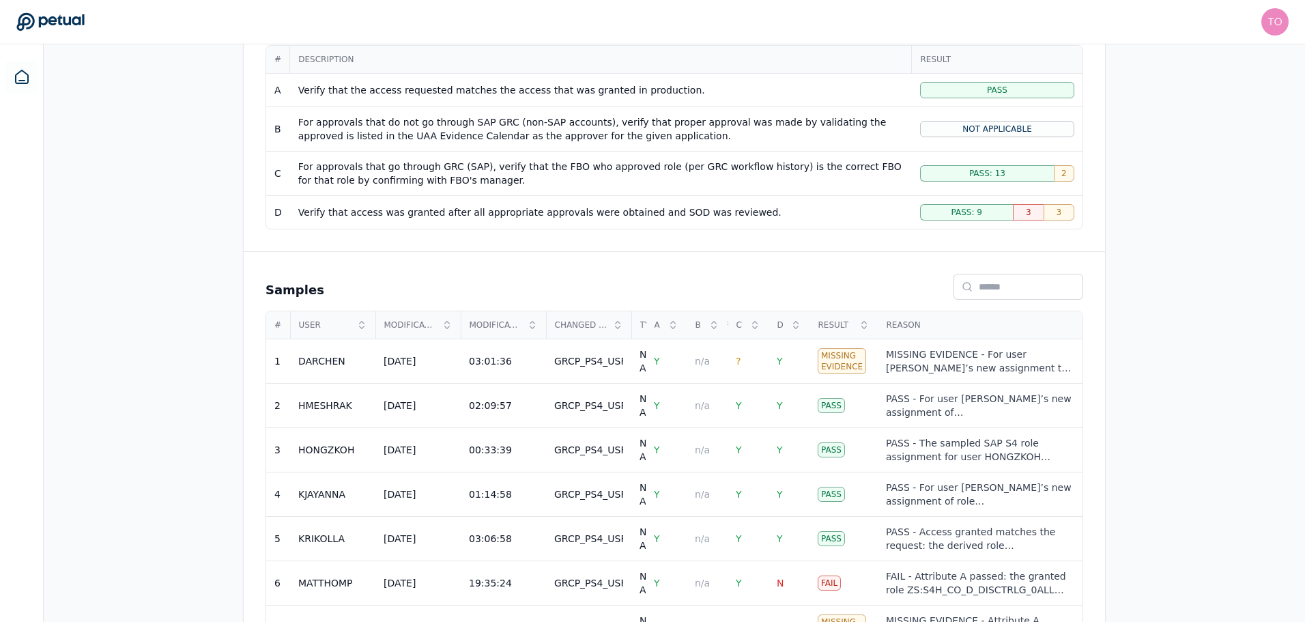
scroll to position [273, 0]
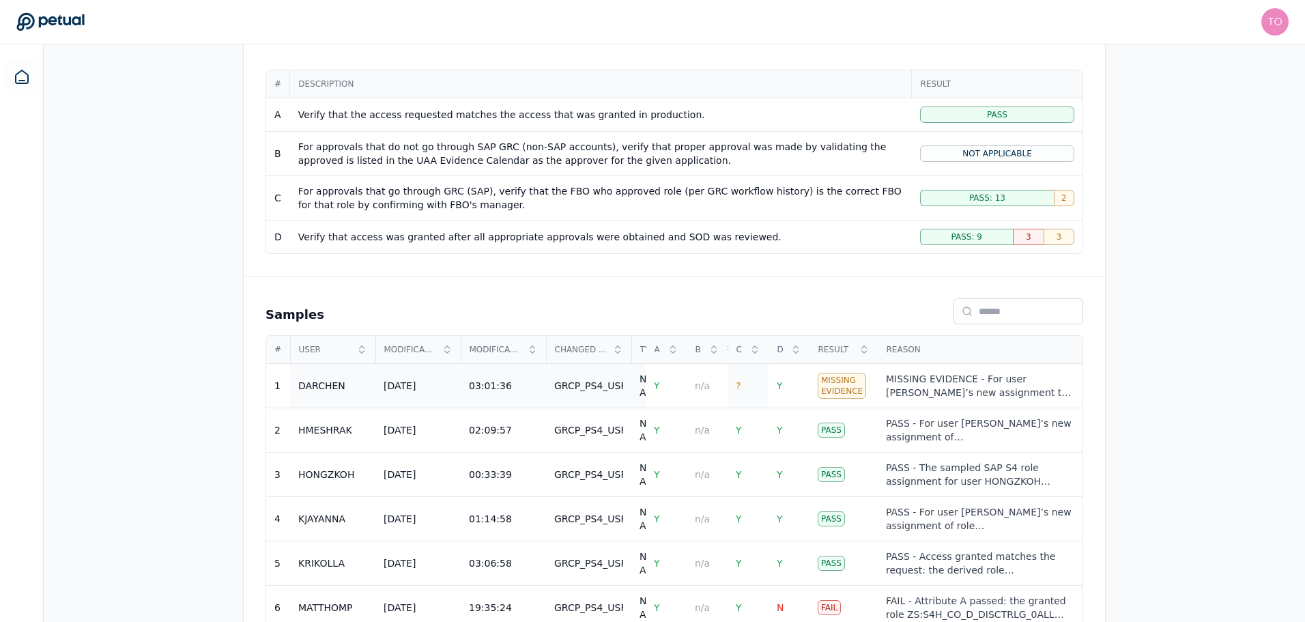
click at [737, 386] on span "?" at bounding box center [738, 385] width 5 height 11
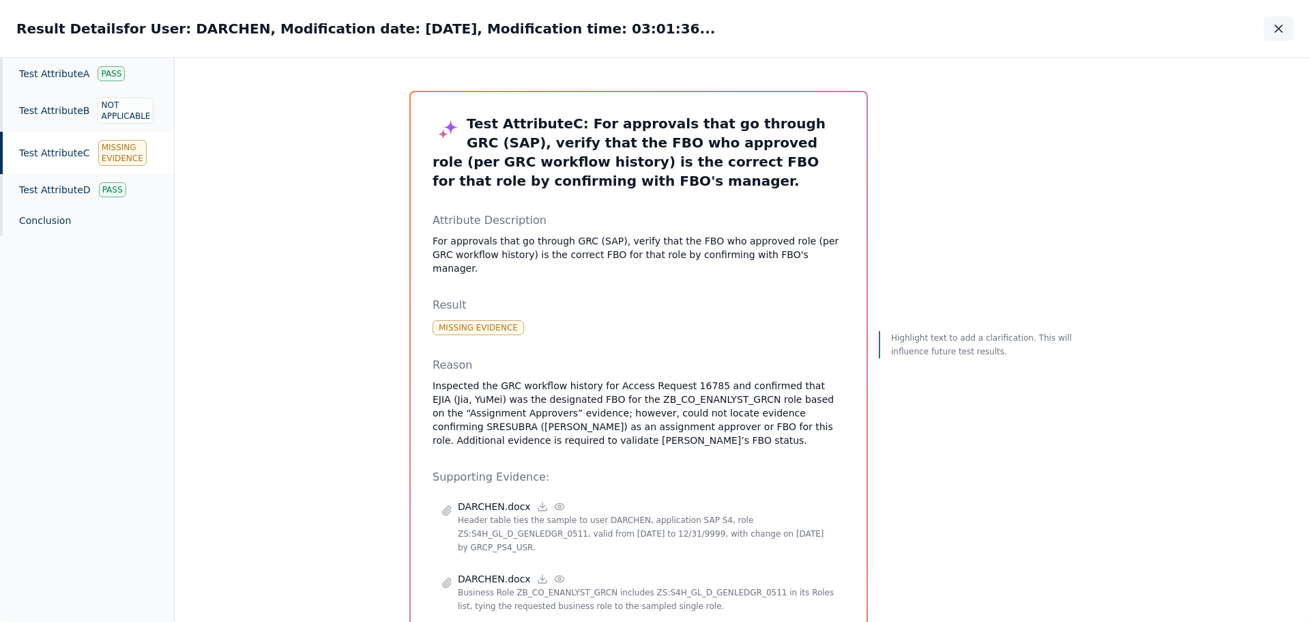
click at [1279, 22] on icon "button" at bounding box center [1279, 29] width 14 height 14
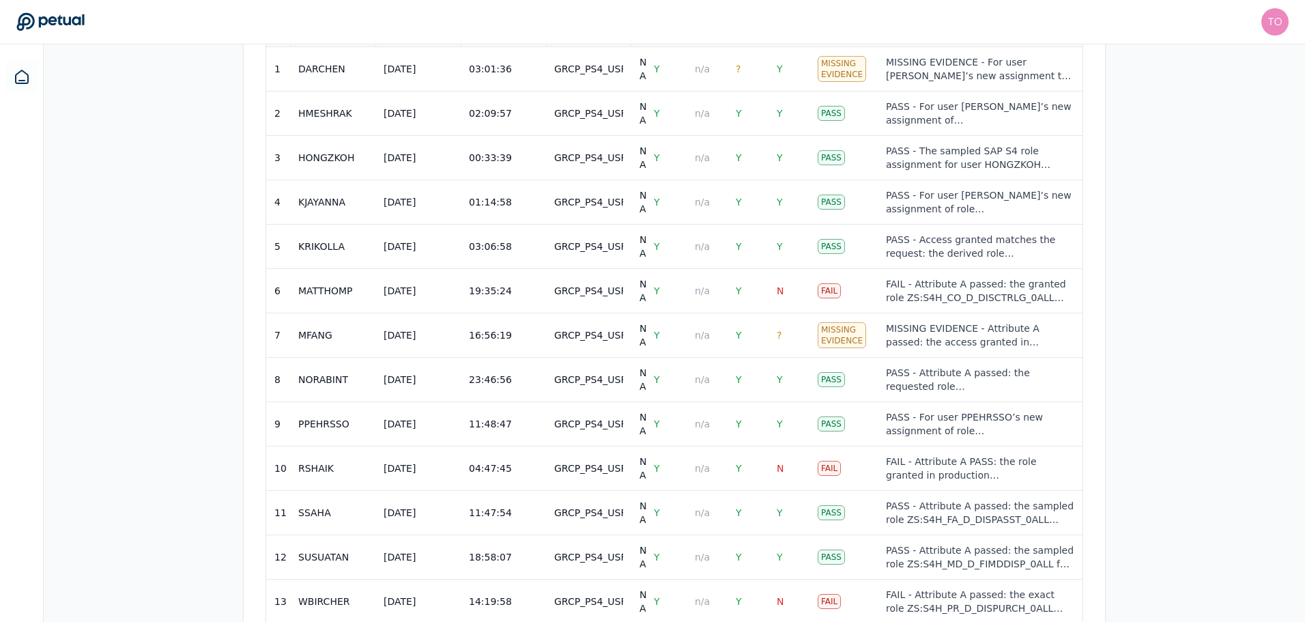
scroll to position [614, 0]
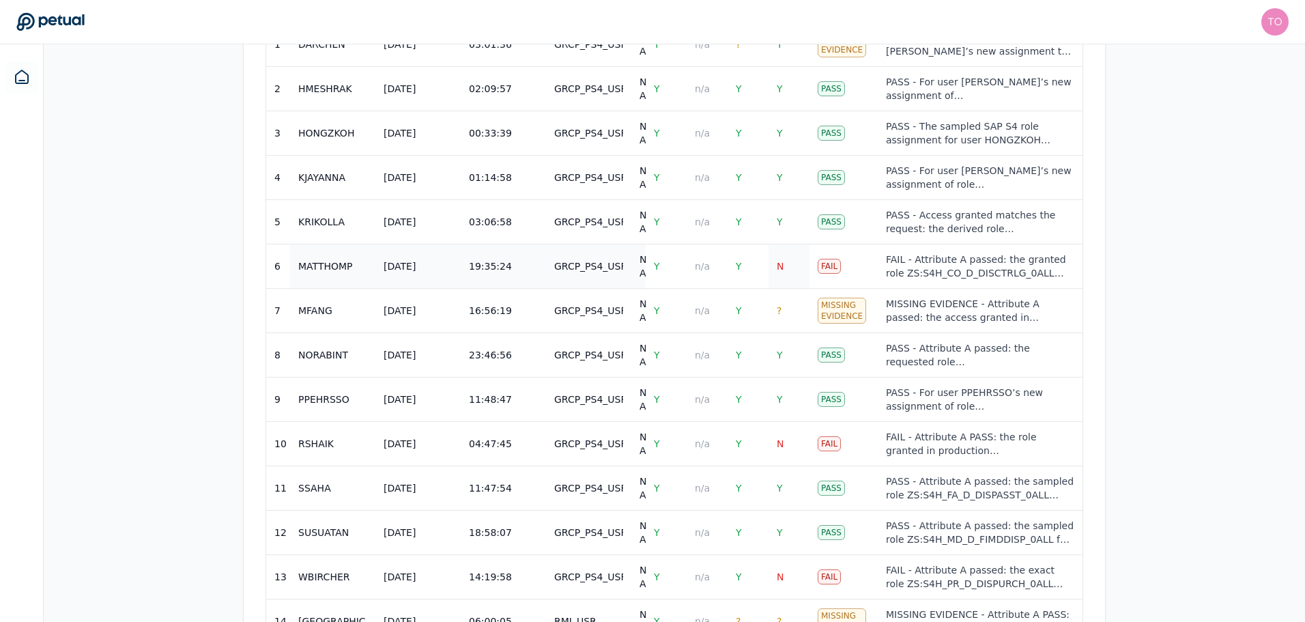
click at [779, 265] on span "N" at bounding box center [780, 266] width 7 height 11
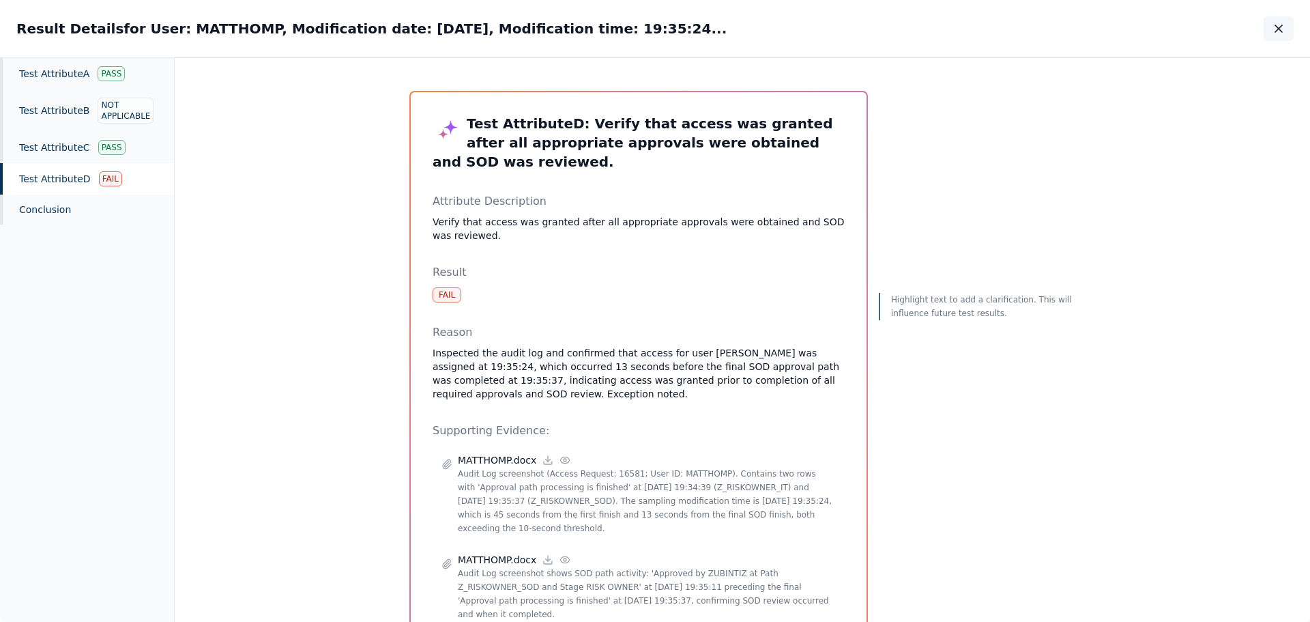
click at [1283, 27] on icon "button" at bounding box center [1279, 29] width 14 height 14
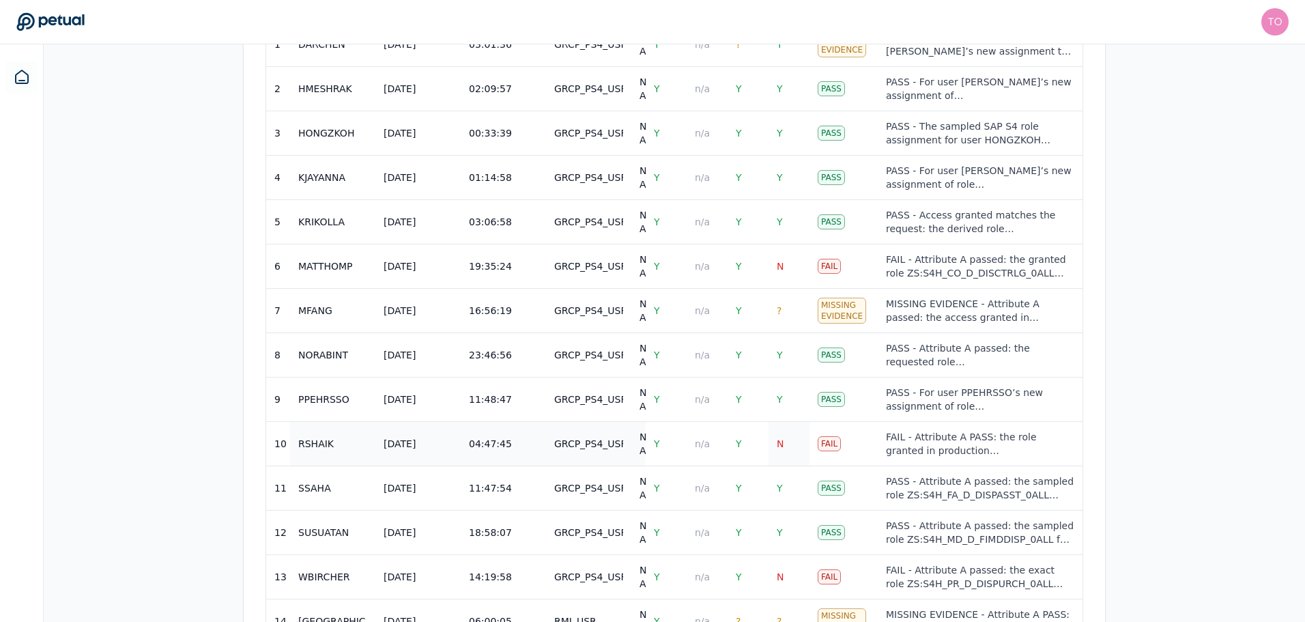
click at [782, 444] on span "N" at bounding box center [780, 443] width 7 height 11
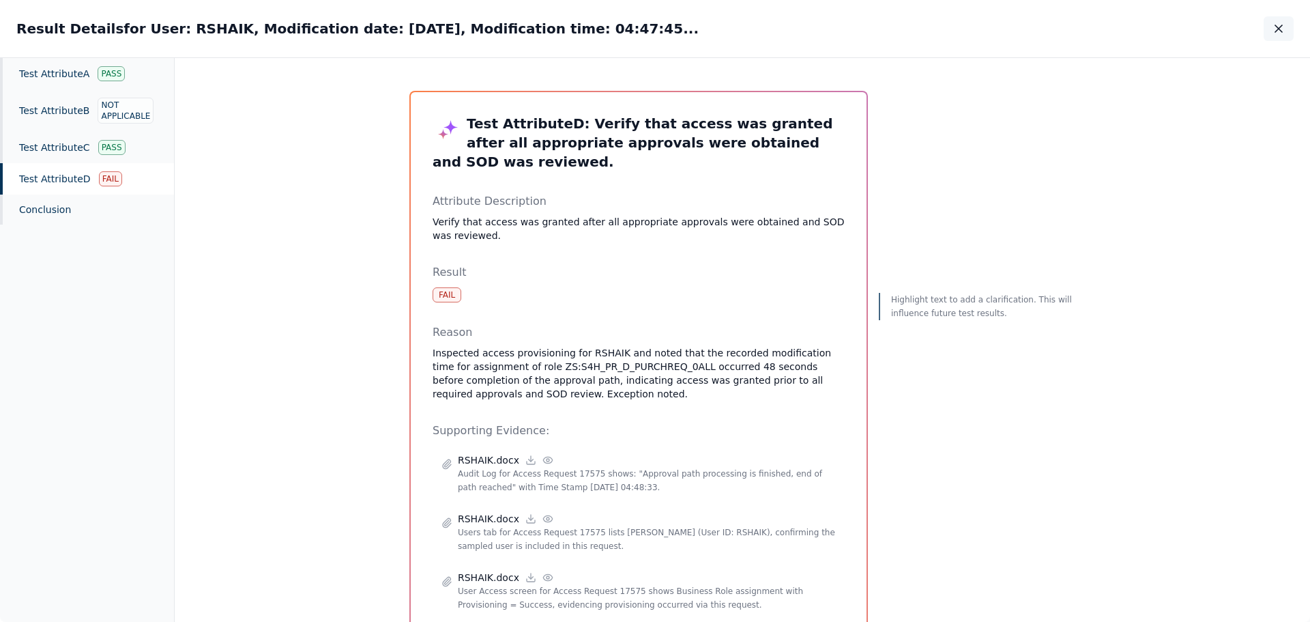
click at [1279, 29] on icon "button" at bounding box center [1278, 28] width 7 height 7
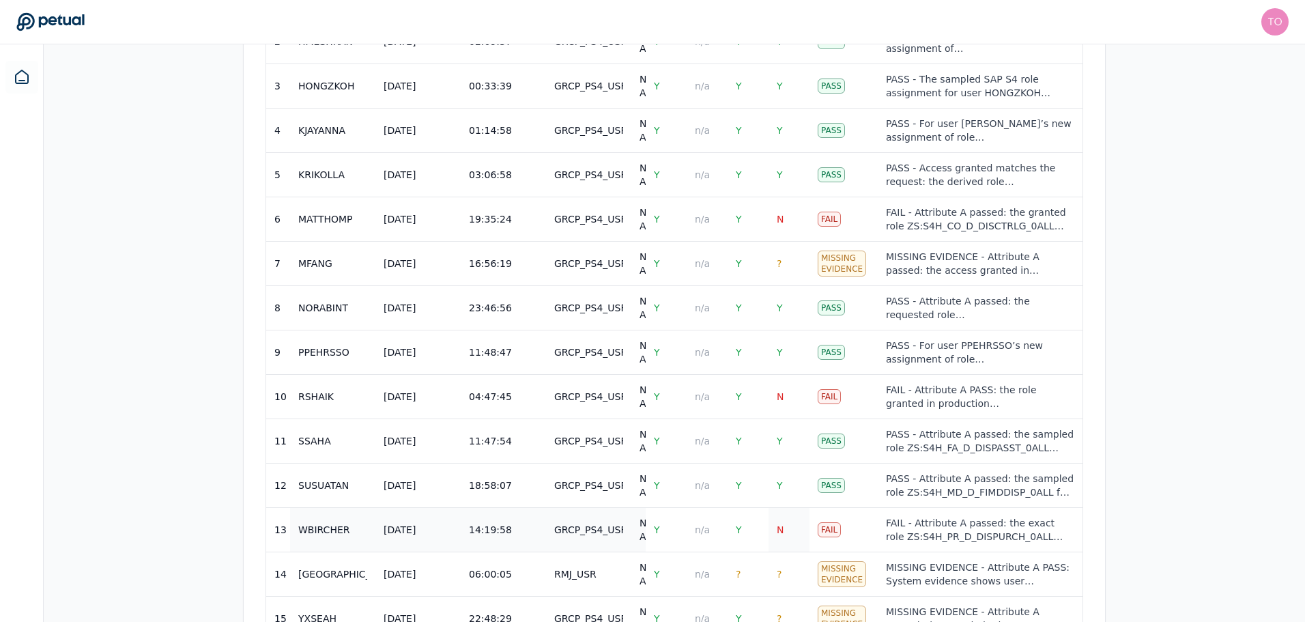
scroll to position [708, 0]
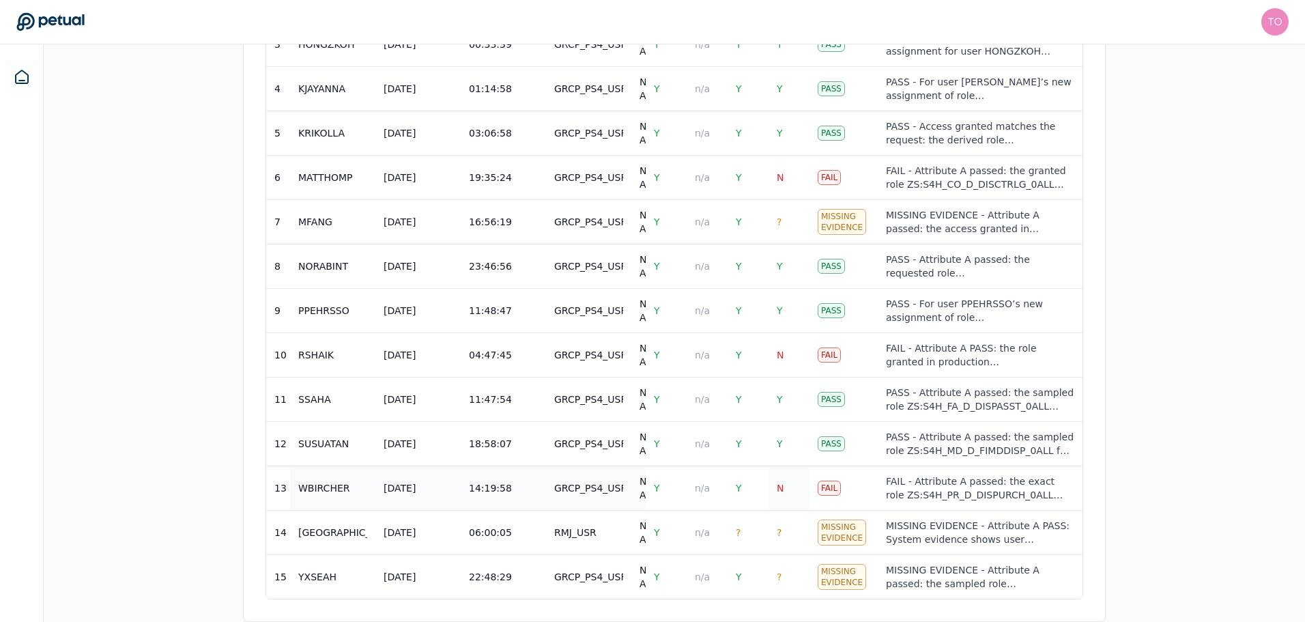
click at [779, 482] on span "N" at bounding box center [780, 487] width 7 height 11
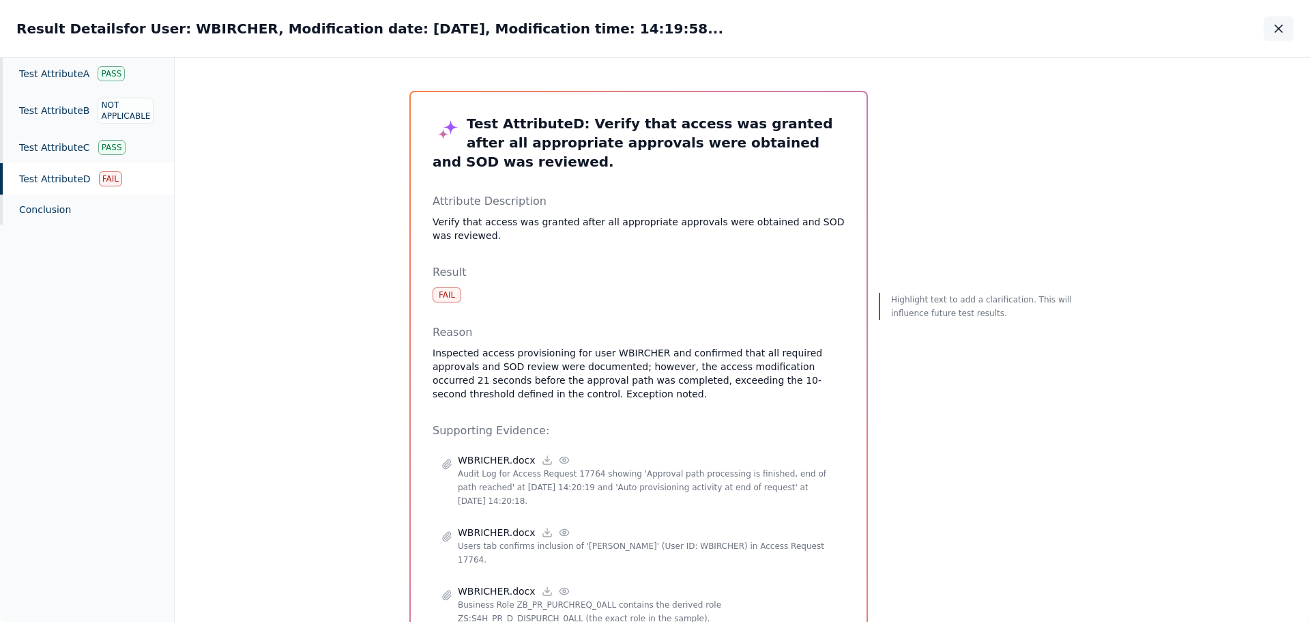
click at [1281, 27] on icon "button" at bounding box center [1278, 28] width 7 height 7
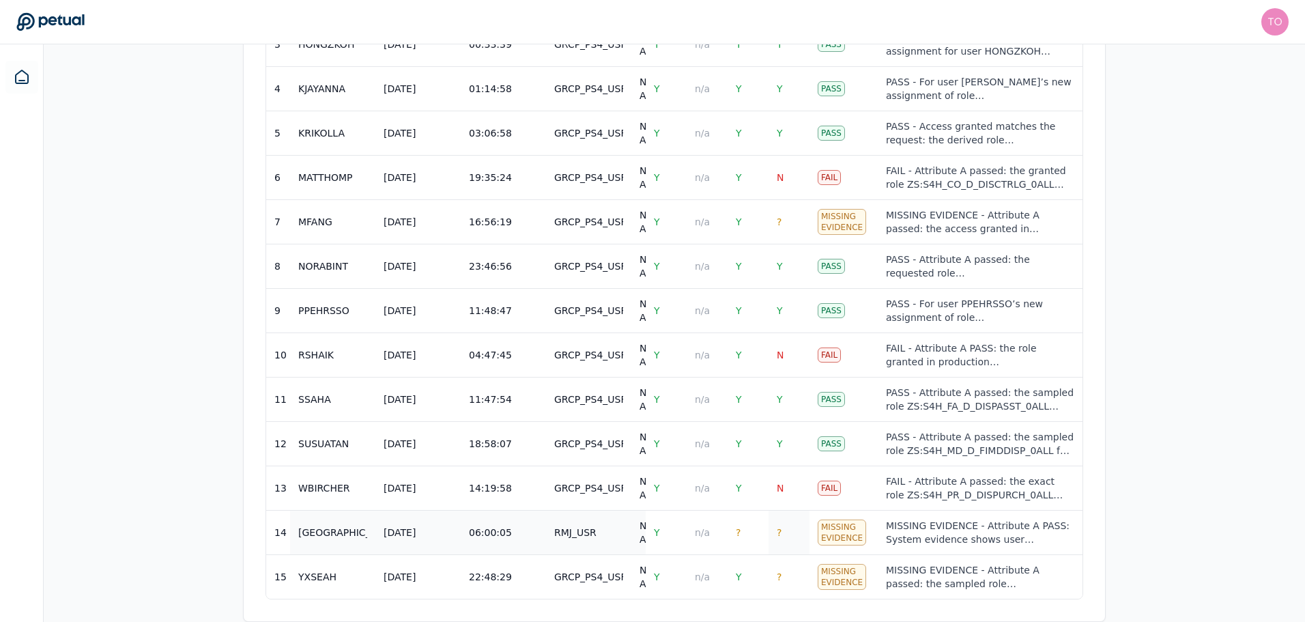
click at [780, 527] on span "?" at bounding box center [779, 532] width 5 height 11
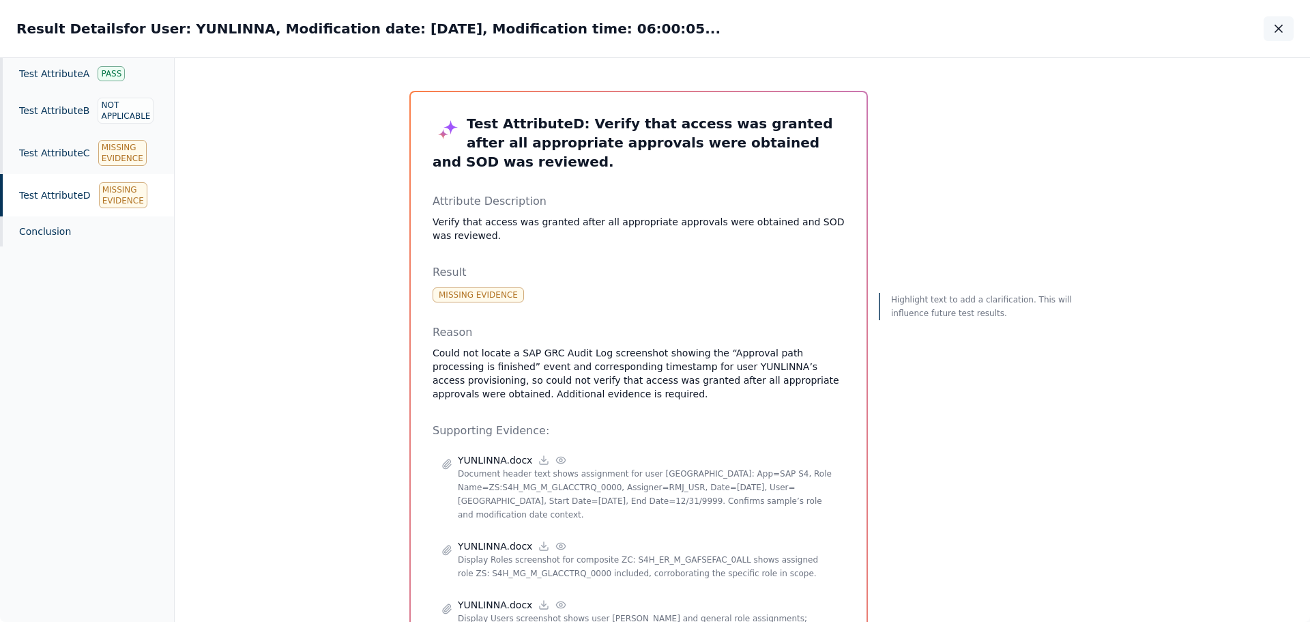
click at [1275, 28] on icon "button" at bounding box center [1279, 29] width 14 height 14
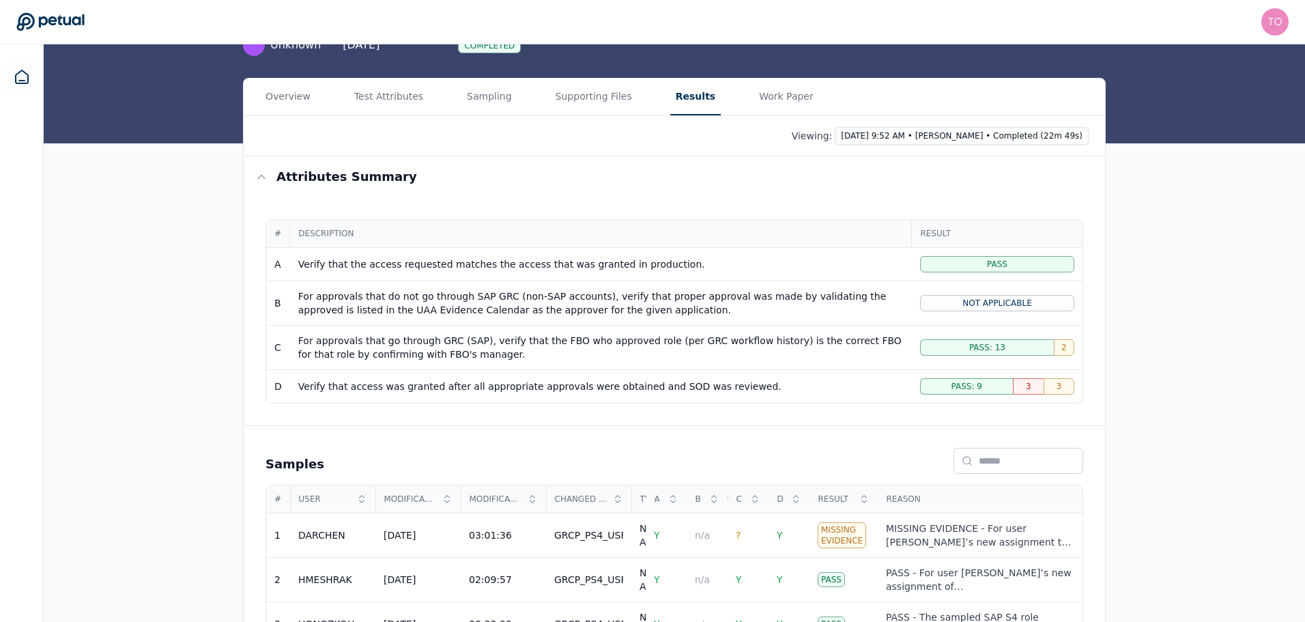
scroll to position [94, 0]
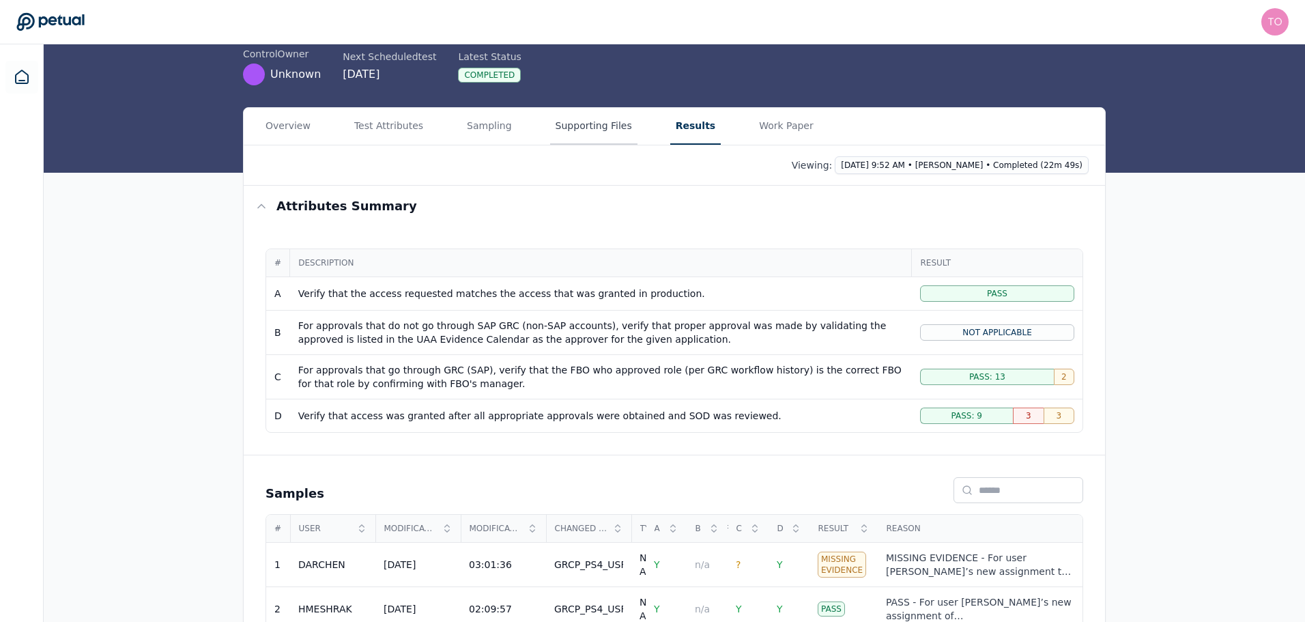
click at [583, 130] on button "Supporting Files" at bounding box center [593, 126] width 87 height 37
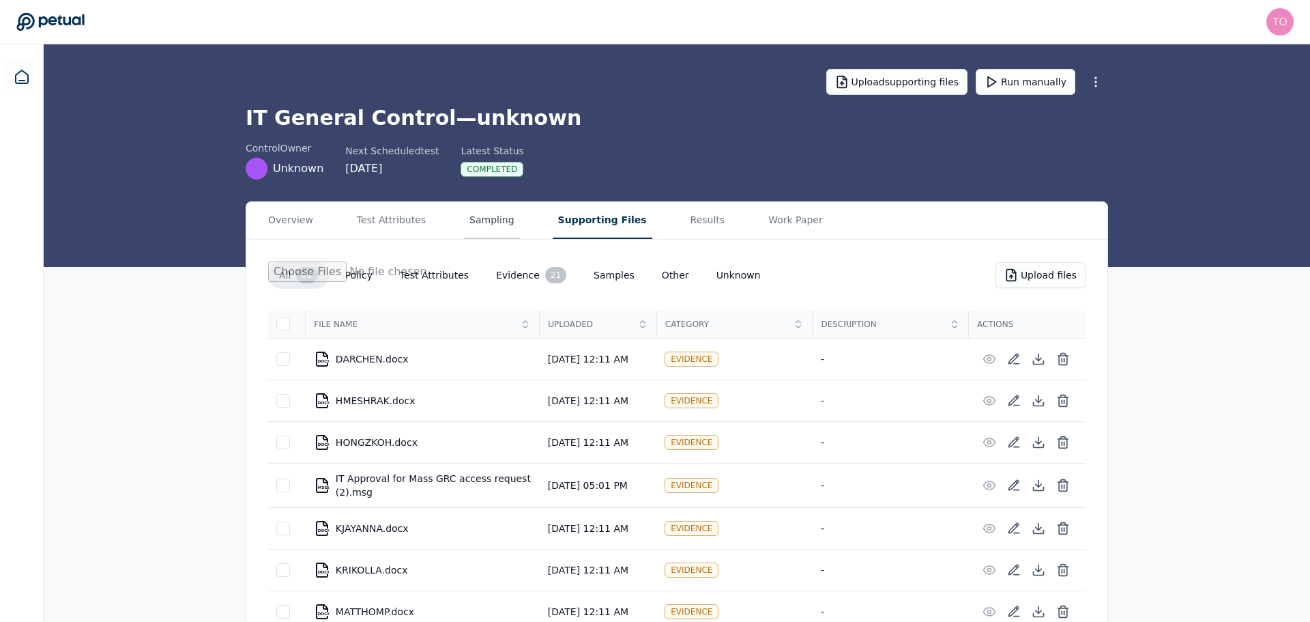
click at [476, 214] on button "Sampling" at bounding box center [492, 220] width 56 height 37
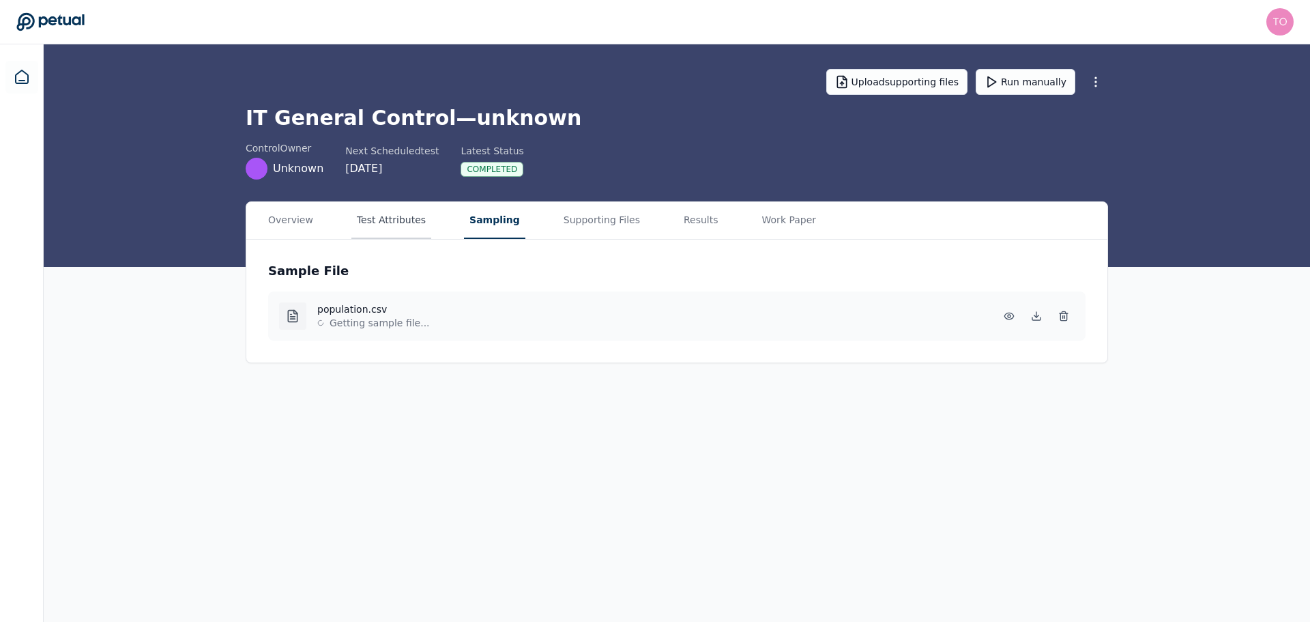
click at [376, 209] on button "Test Attributes" at bounding box center [391, 220] width 80 height 37
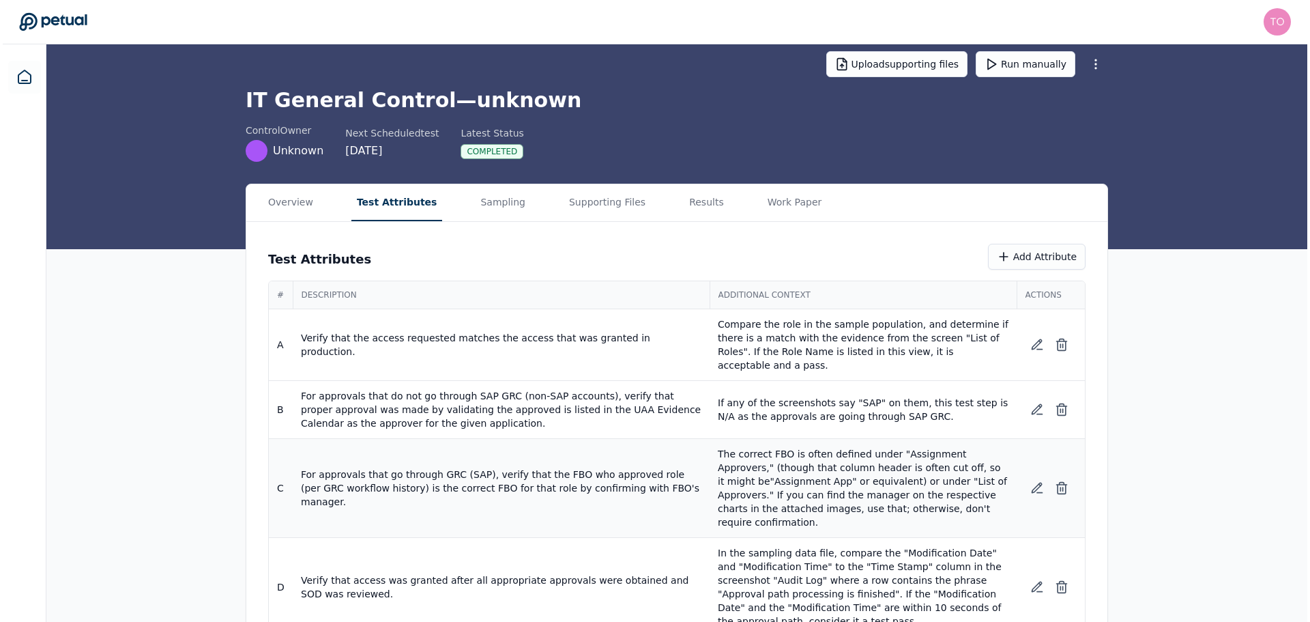
scroll to position [28, 0]
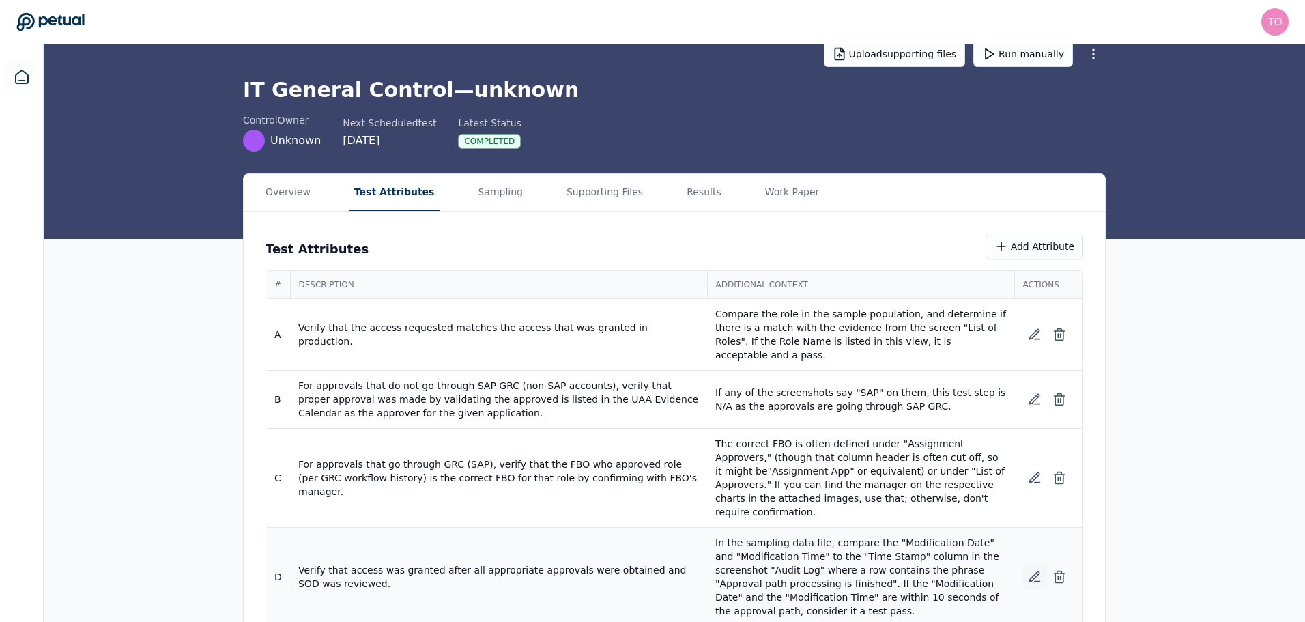
click at [1032, 570] on icon at bounding box center [1035, 577] width 14 height 14
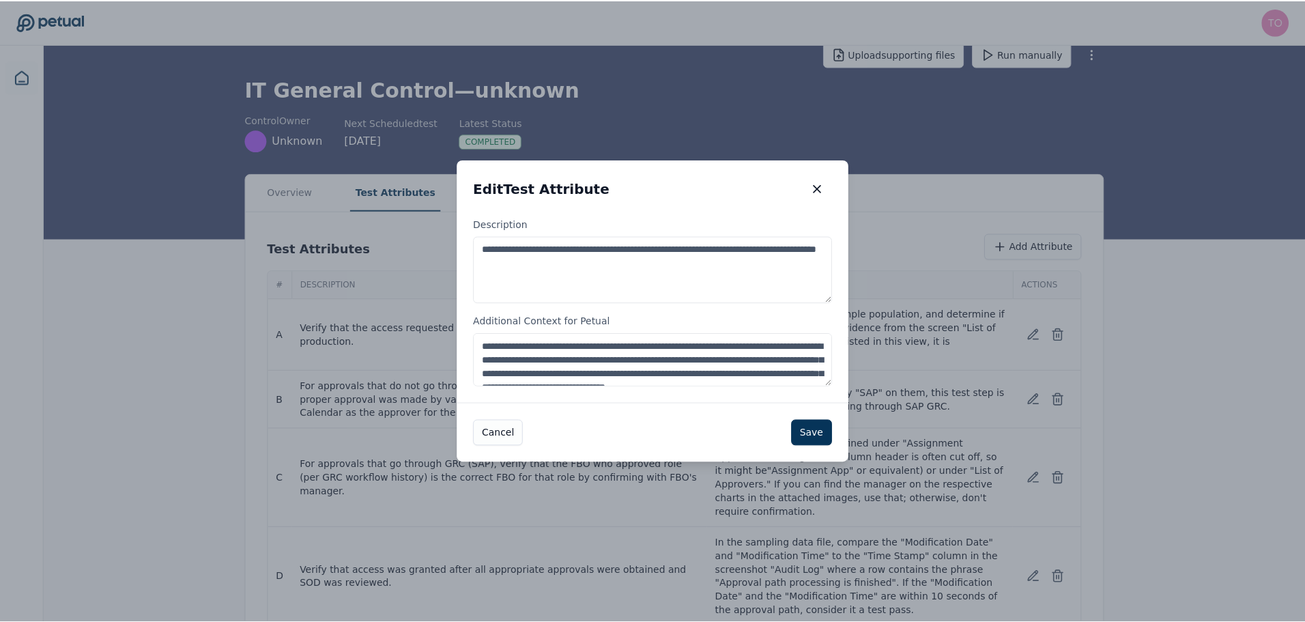
scroll to position [27, 0]
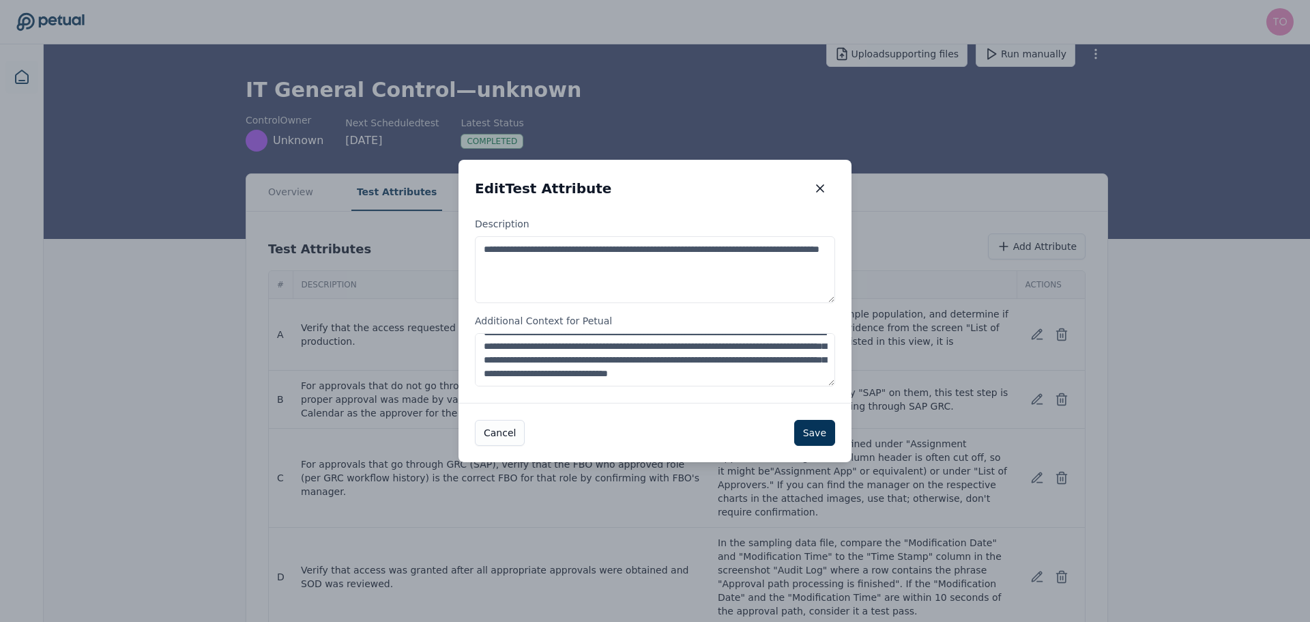
click at [748, 359] on textarea "**********" at bounding box center [655, 359] width 360 height 53
type textarea "**********"
click at [811, 438] on button "Save" at bounding box center [814, 433] width 41 height 26
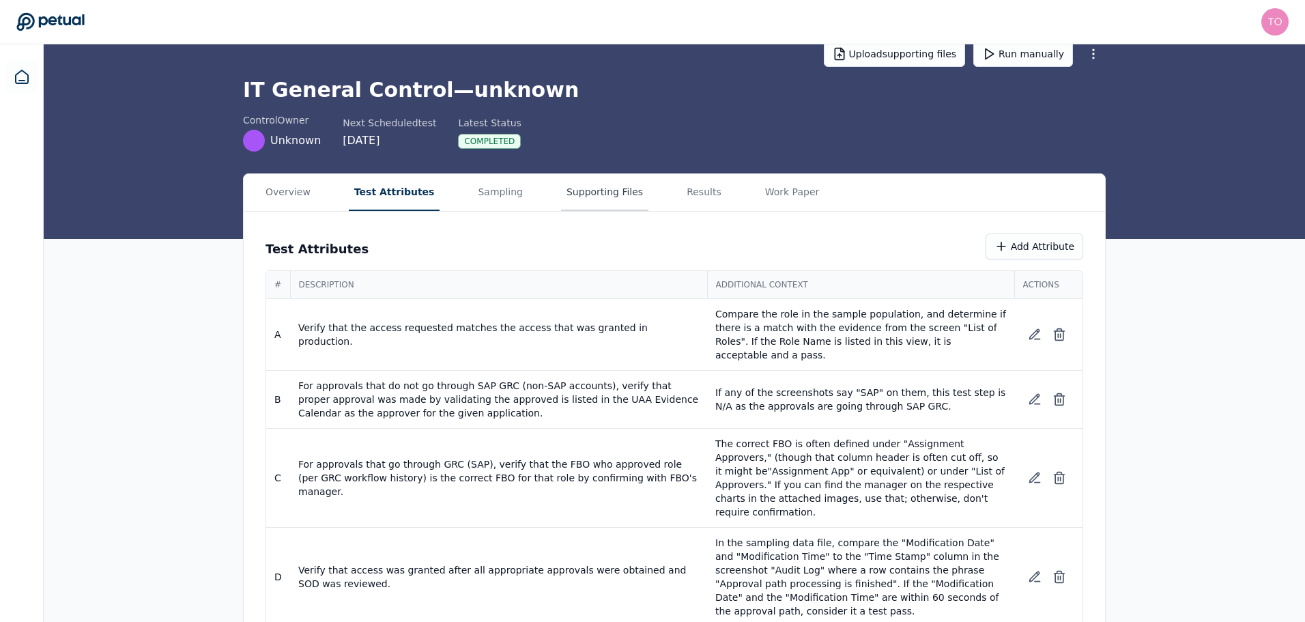
click at [568, 190] on button "Supporting Files" at bounding box center [604, 192] width 87 height 37
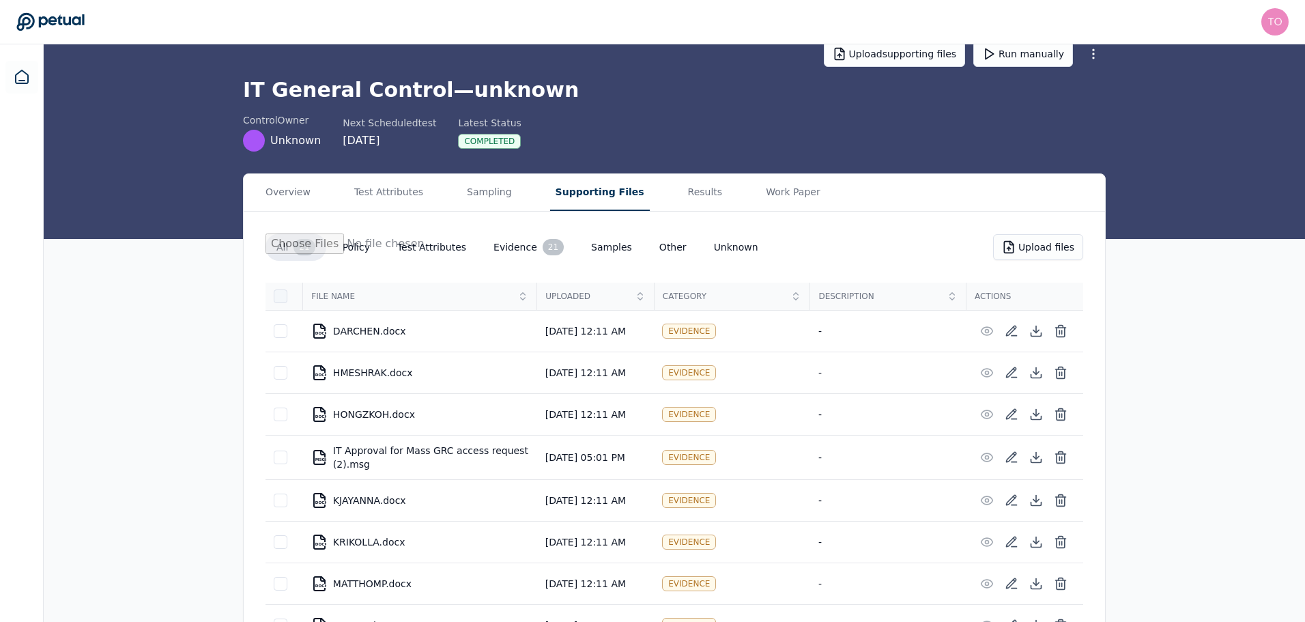
click at [276, 298] on div at bounding box center [281, 296] width 14 height 14
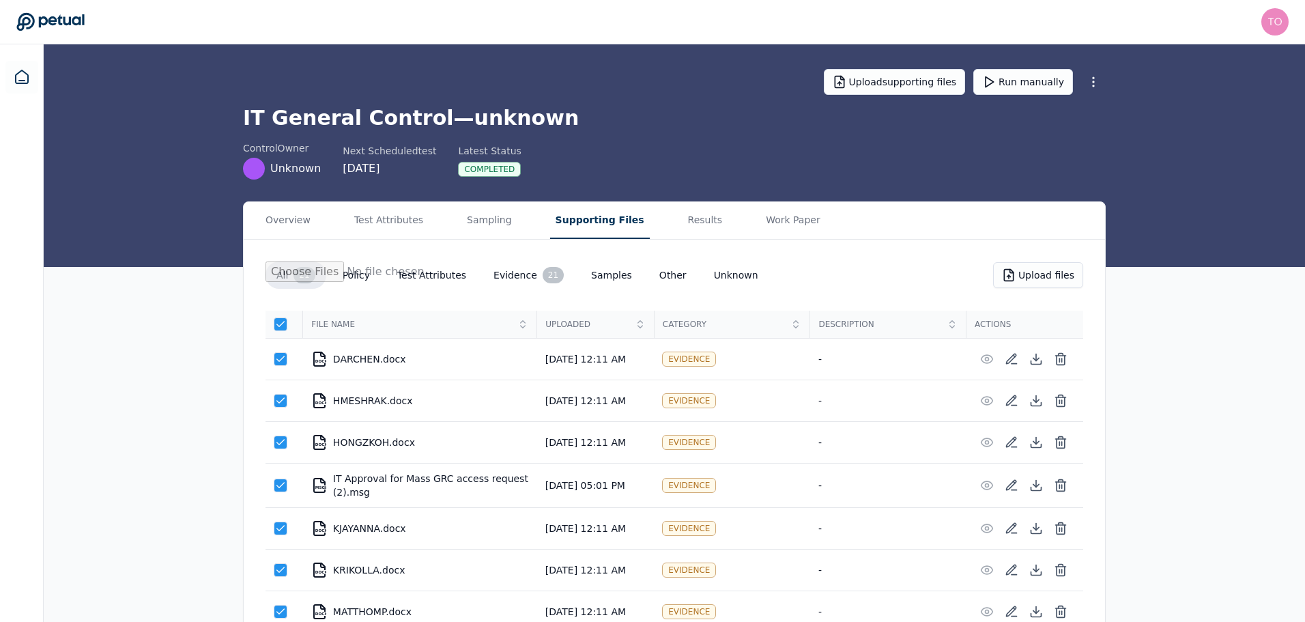
drag, startPoint x: 283, startPoint y: 326, endPoint x: 253, endPoint y: 328, distance: 30.1
click at [278, 324] on icon at bounding box center [280, 324] width 11 height 11
click at [278, 363] on div at bounding box center [281, 359] width 14 height 14
click at [275, 402] on div at bounding box center [281, 401] width 14 height 14
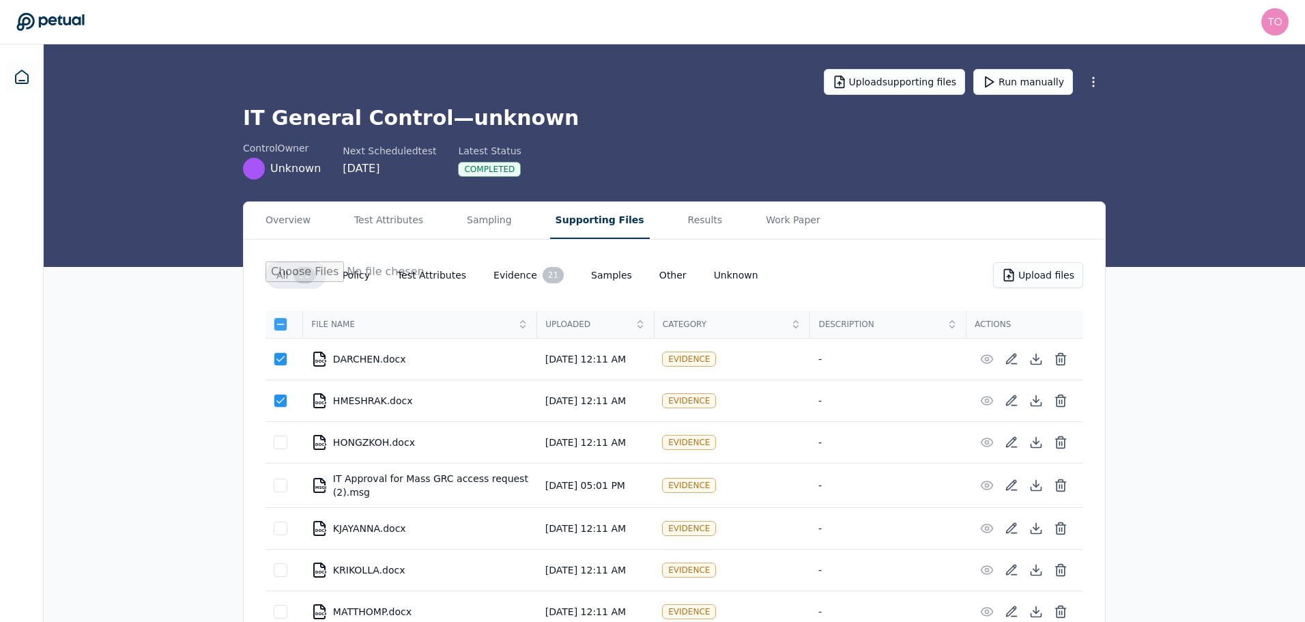
click at [280, 327] on icon at bounding box center [280, 324] width 11 height 11
click at [682, 220] on button "Results" at bounding box center [705, 220] width 46 height 37
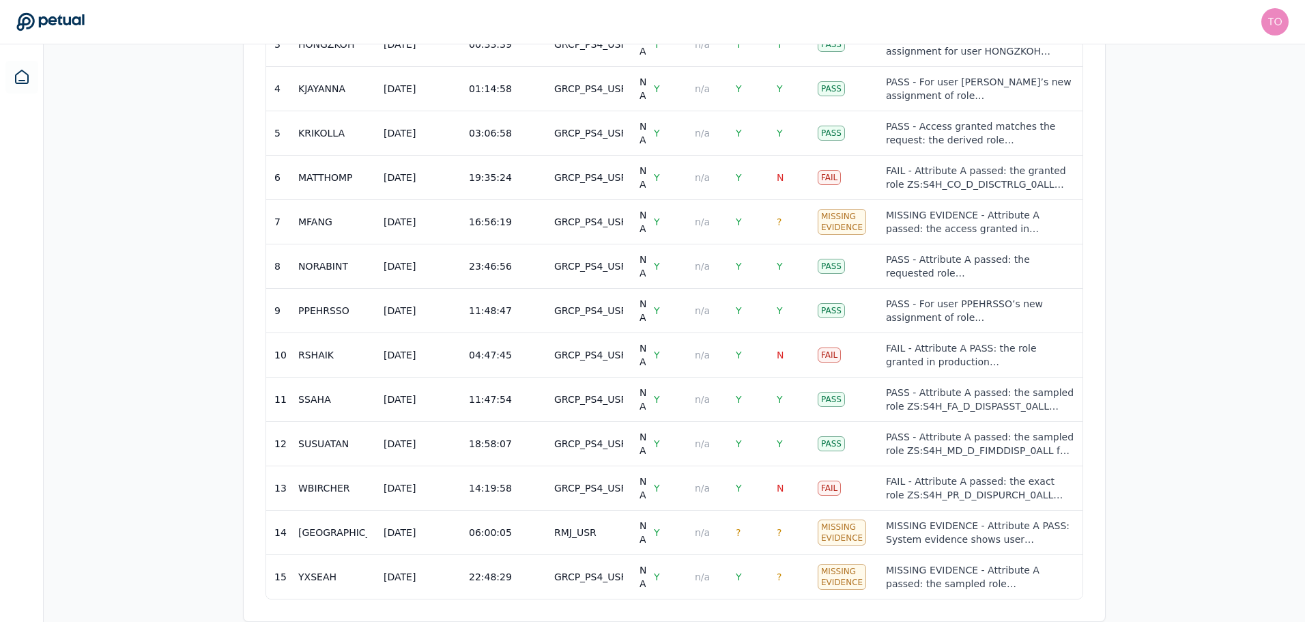
scroll to position [708, 0]
click at [778, 571] on span "?" at bounding box center [779, 576] width 5 height 11
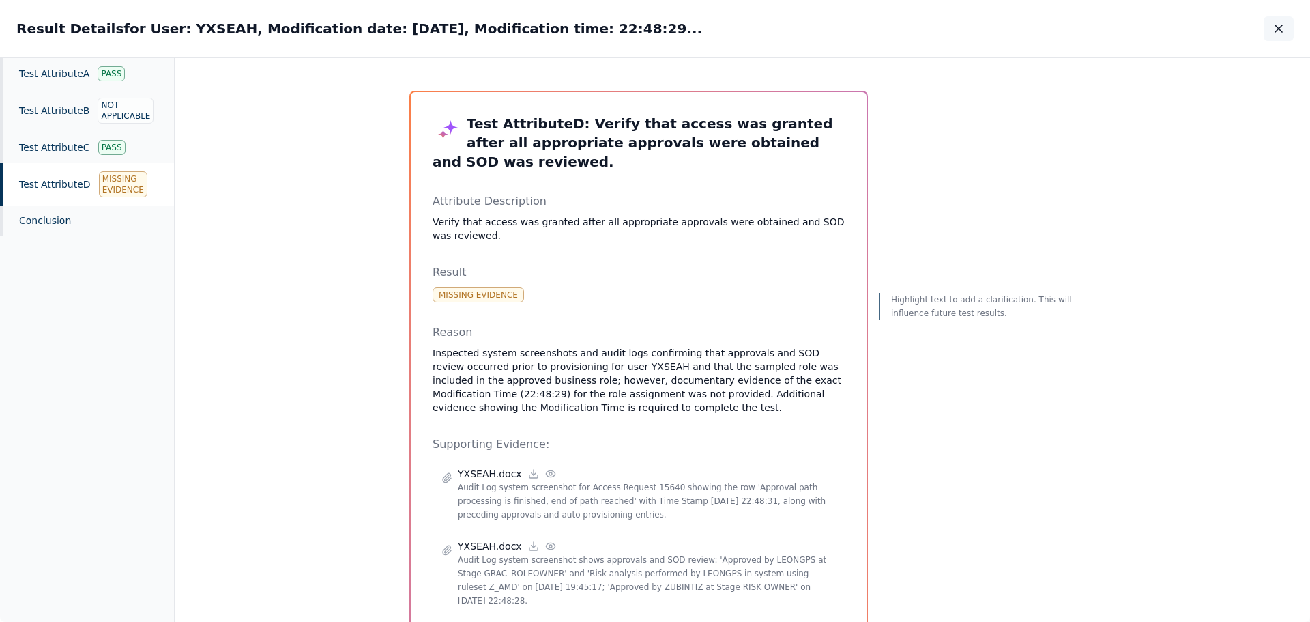
click at [1281, 30] on icon "button" at bounding box center [1278, 28] width 7 height 7
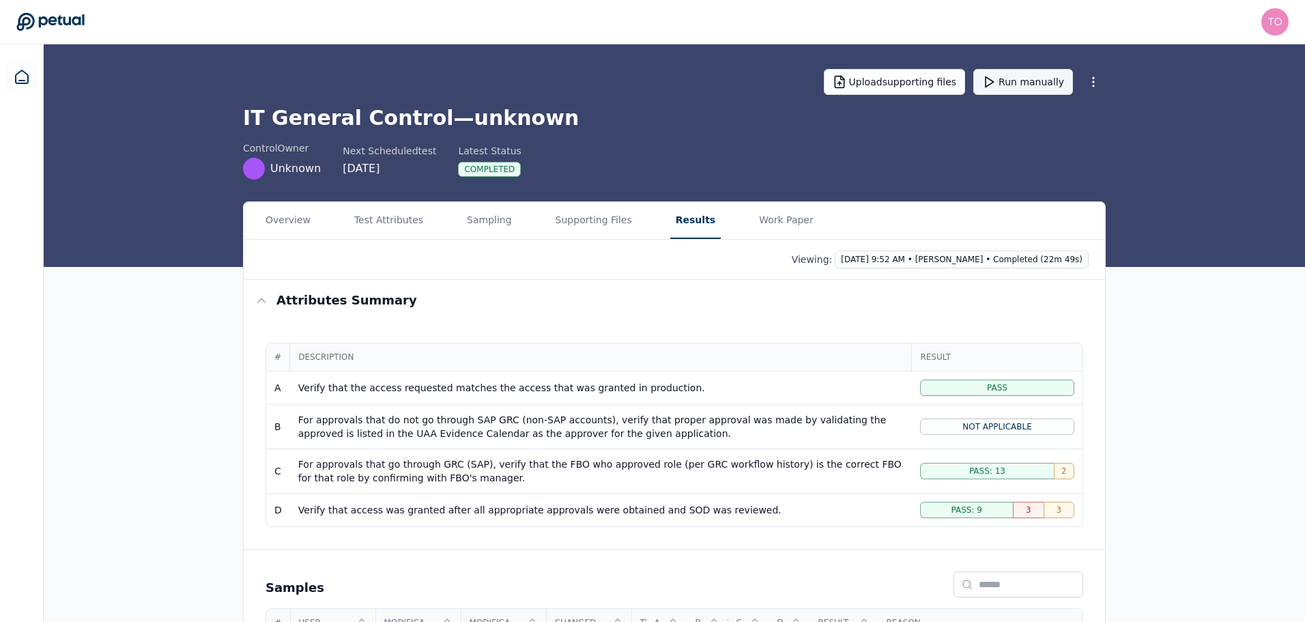
click at [1032, 81] on button "Run manually" at bounding box center [1023, 82] width 100 height 26
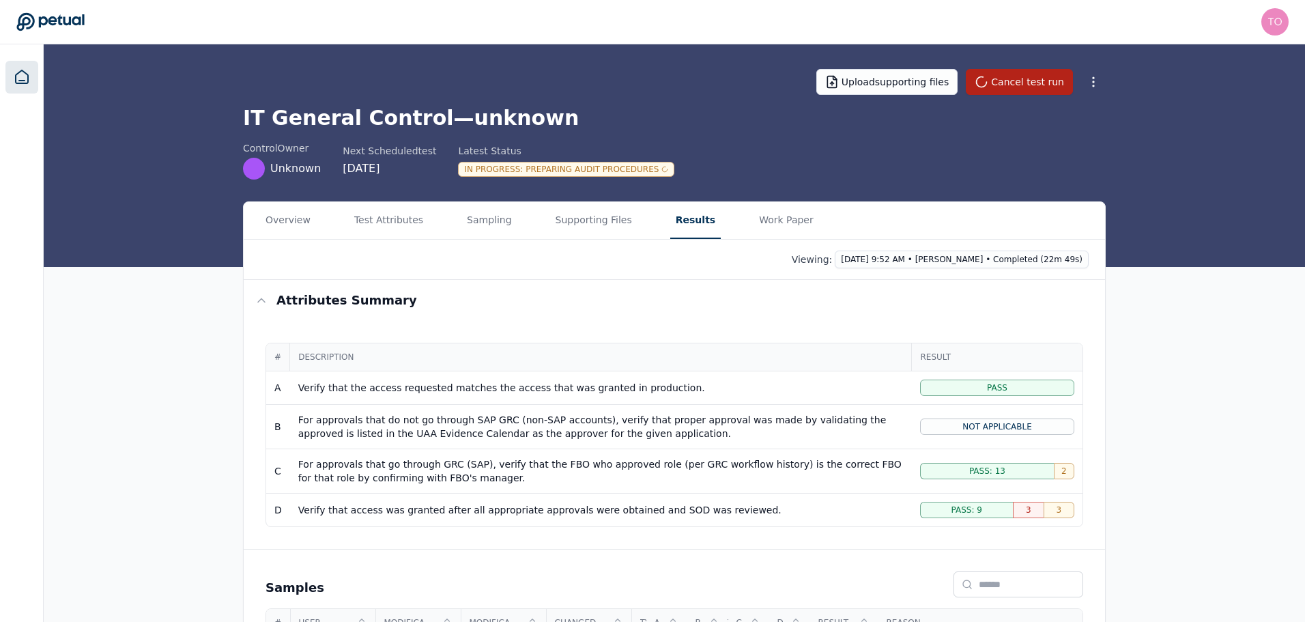
click at [28, 82] on icon at bounding box center [22, 76] width 12 height 13
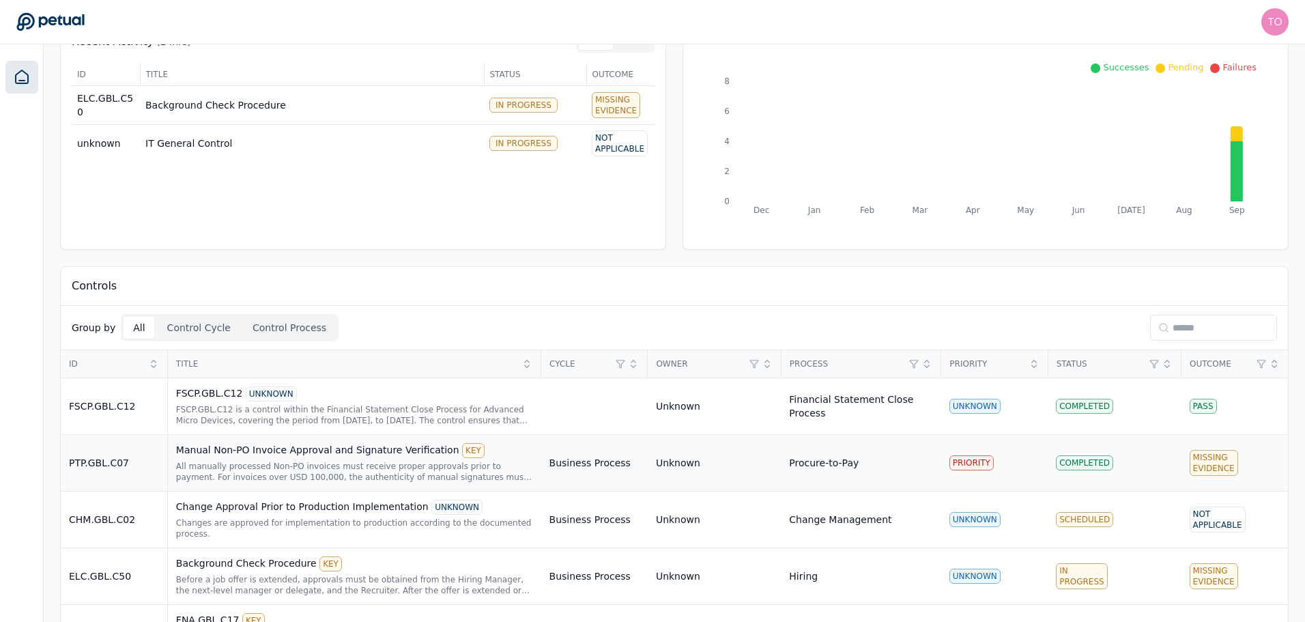
scroll to position [288, 0]
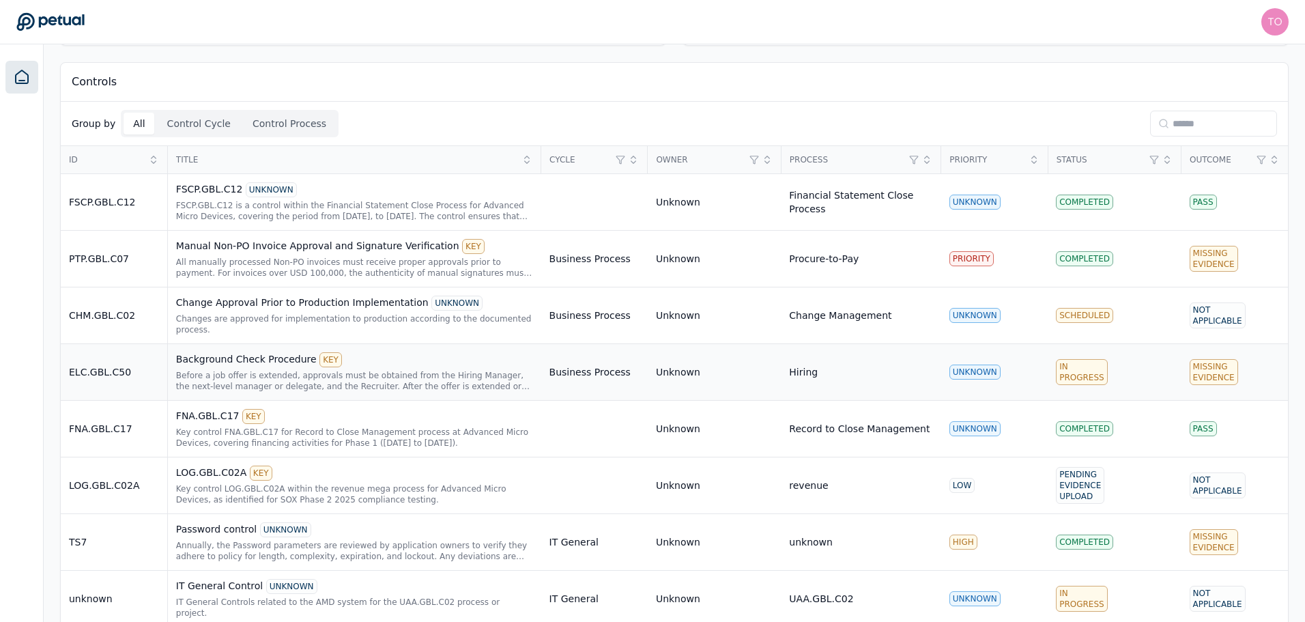
click at [136, 371] on td "ELC.GBL.C50" at bounding box center [114, 372] width 106 height 57
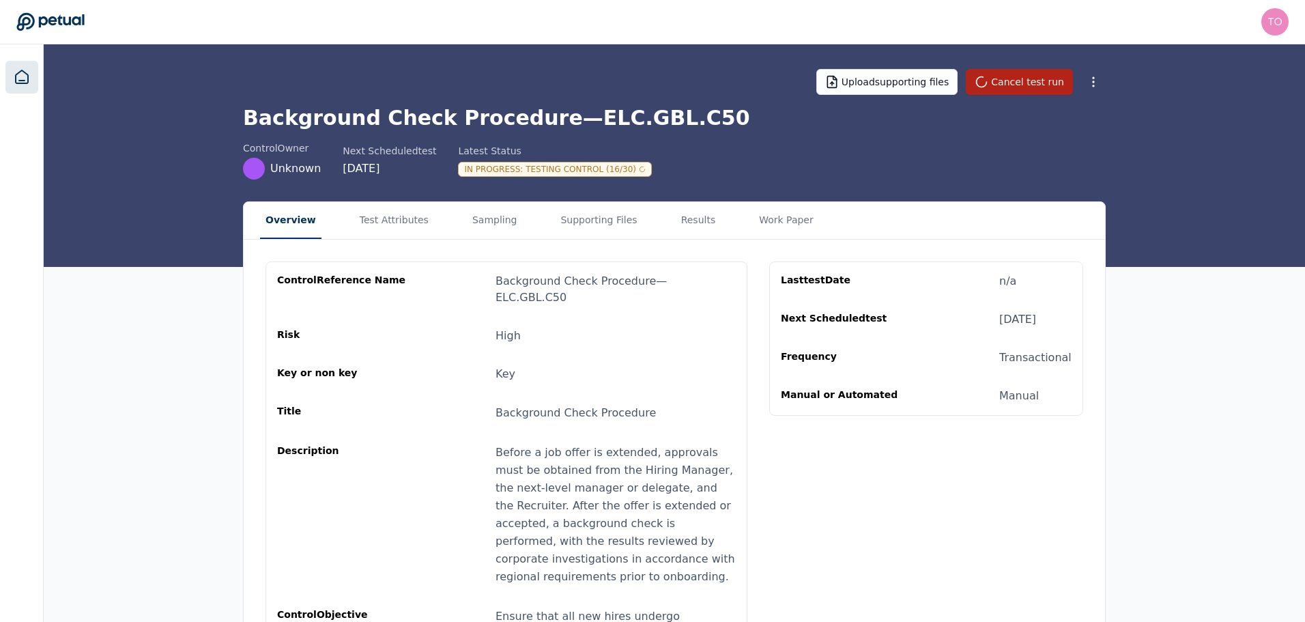
click at [14, 74] on icon at bounding box center [22, 77] width 16 height 16
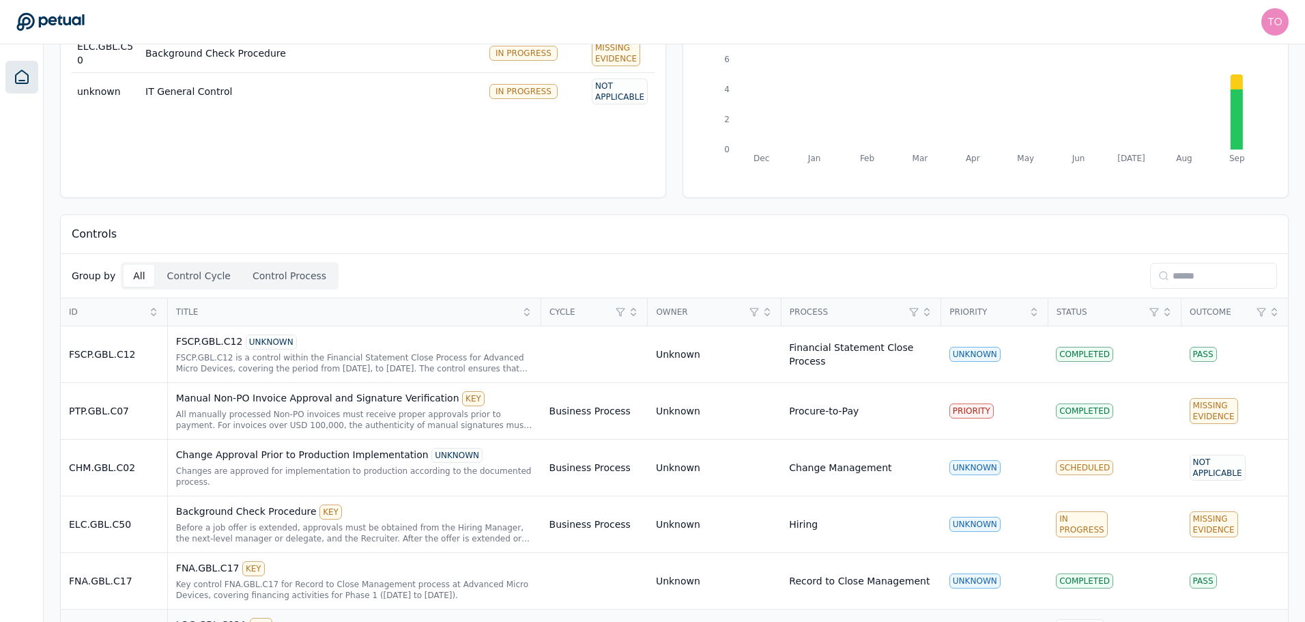
scroll to position [288, 0]
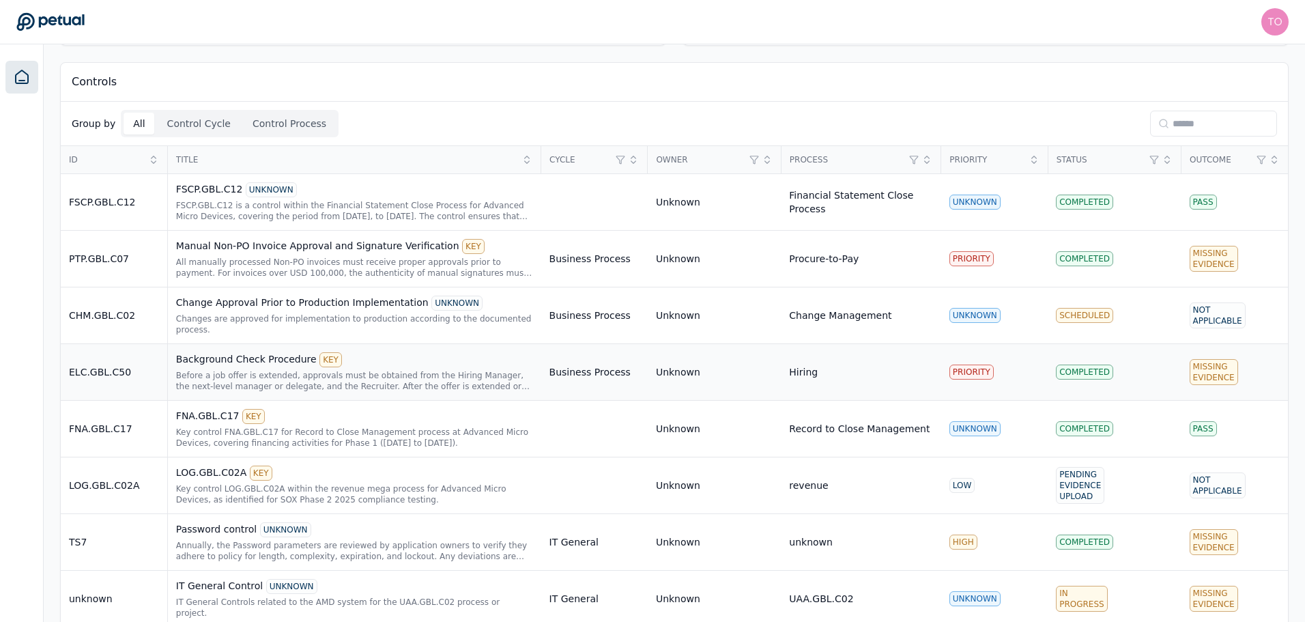
click at [395, 370] on div "Before a job offer is extended, approvals must be obtained from the Hiring Mana…" at bounding box center [354, 381] width 357 height 22
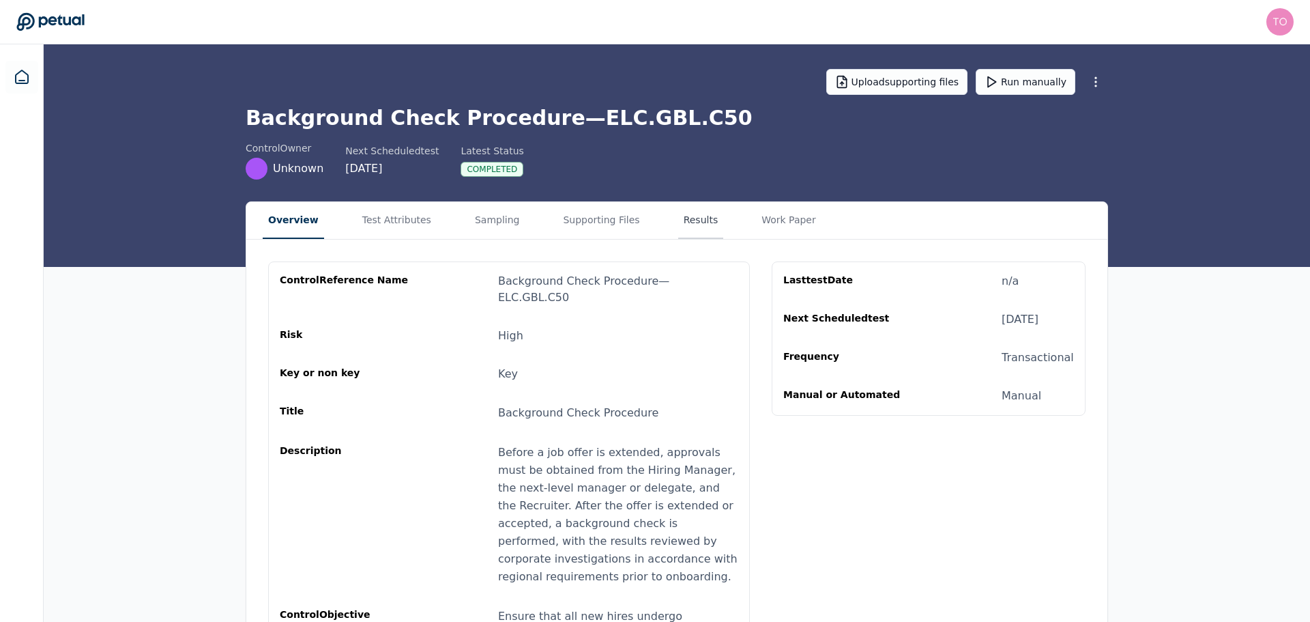
click at [678, 218] on button "Results" at bounding box center [701, 220] width 46 height 37
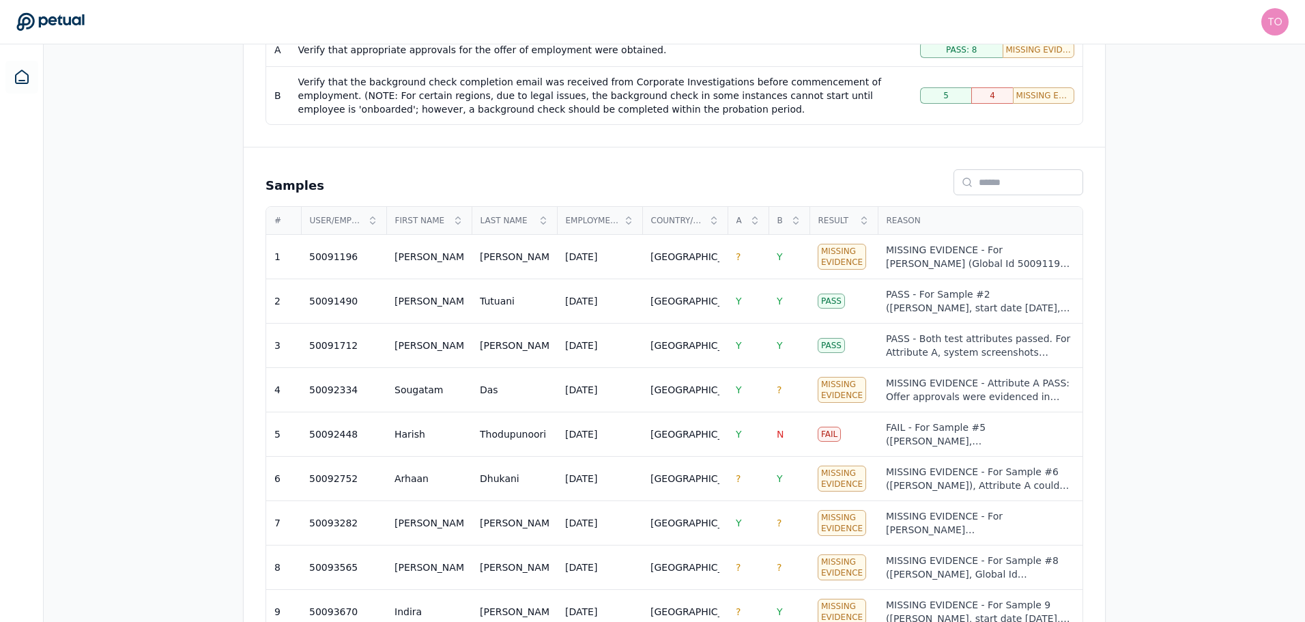
scroll to position [303, 0]
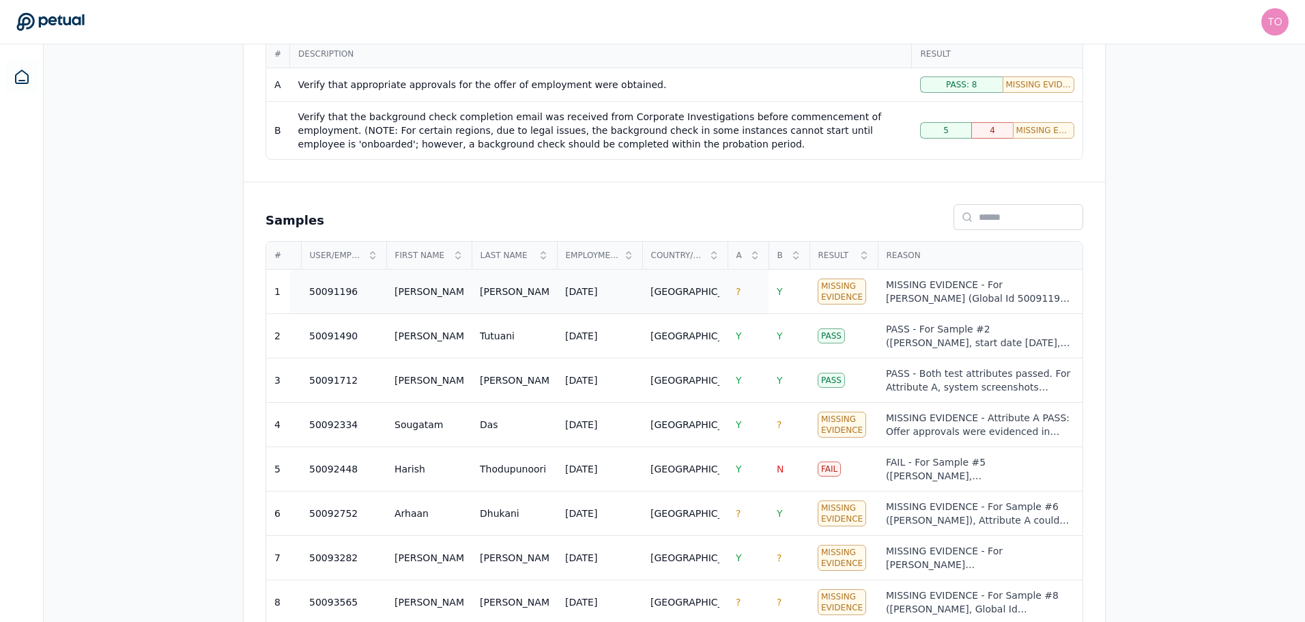
click at [737, 291] on span "?" at bounding box center [738, 291] width 5 height 11
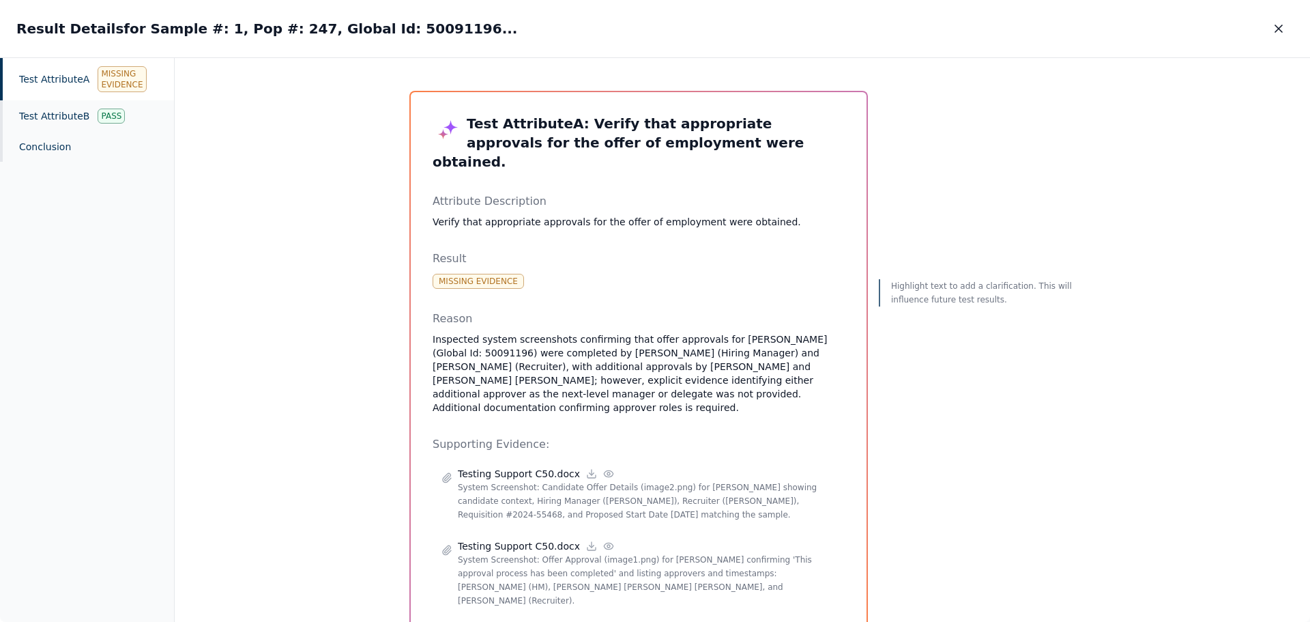
click at [1278, 28] on icon "button" at bounding box center [1278, 28] width 7 height 7
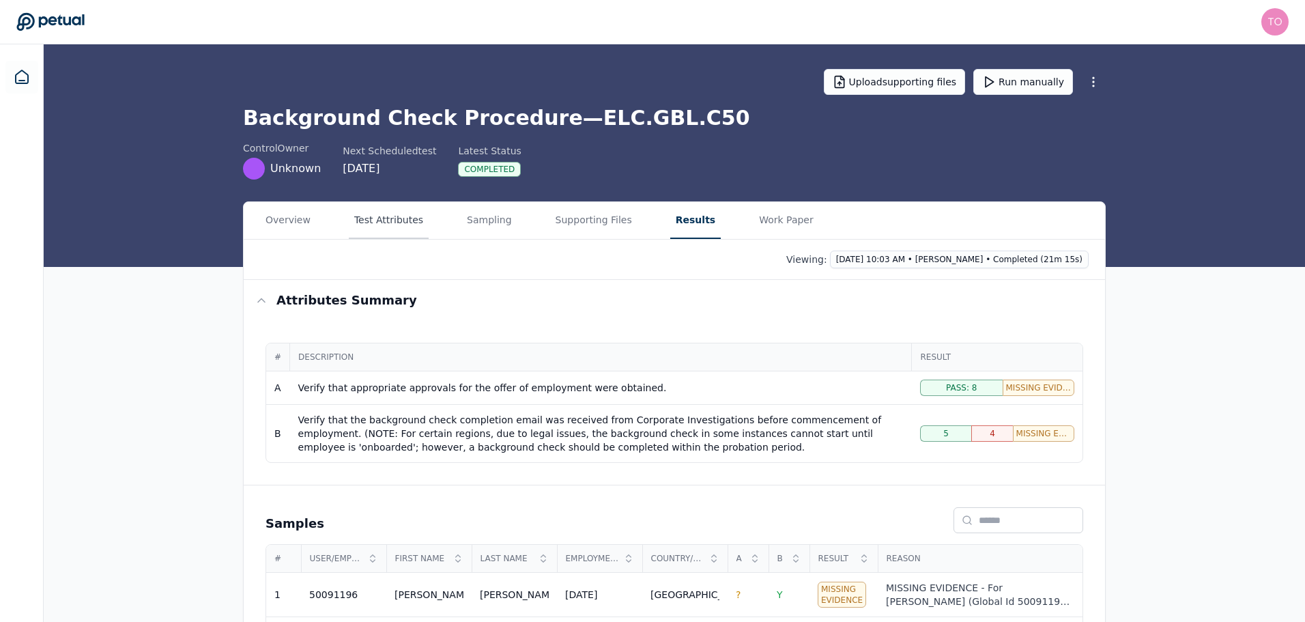
click at [408, 220] on button "Test Attributes" at bounding box center [389, 220] width 80 height 37
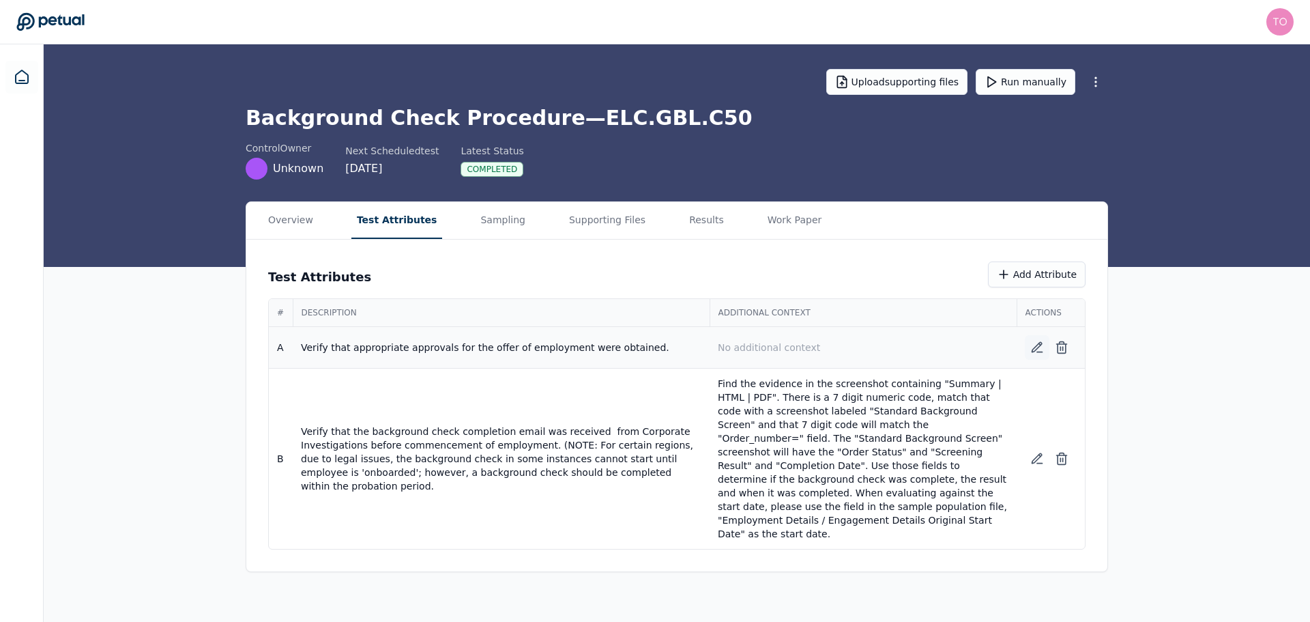
click at [1040, 348] on icon at bounding box center [1037, 347] width 14 height 14
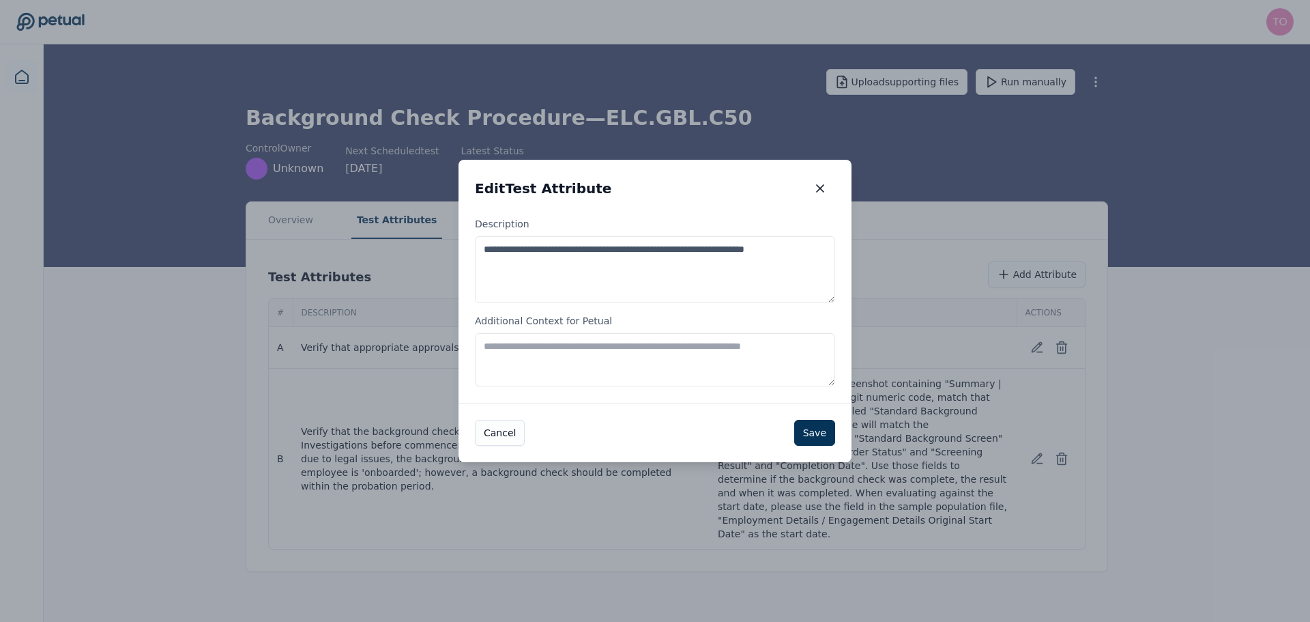
click at [712, 343] on textarea "Additional Context for Petual" at bounding box center [655, 359] width 360 height 53
type textarea "**********"
click at [817, 437] on button "Save" at bounding box center [814, 433] width 41 height 26
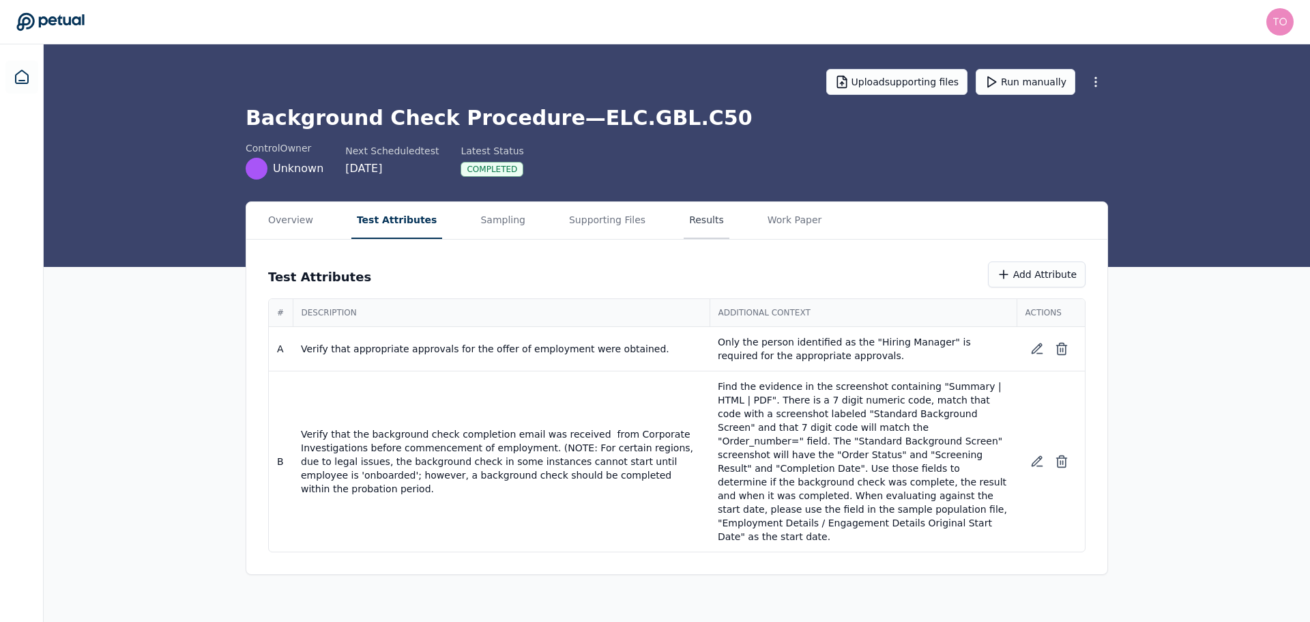
click at [684, 224] on button "Results" at bounding box center [707, 220] width 46 height 37
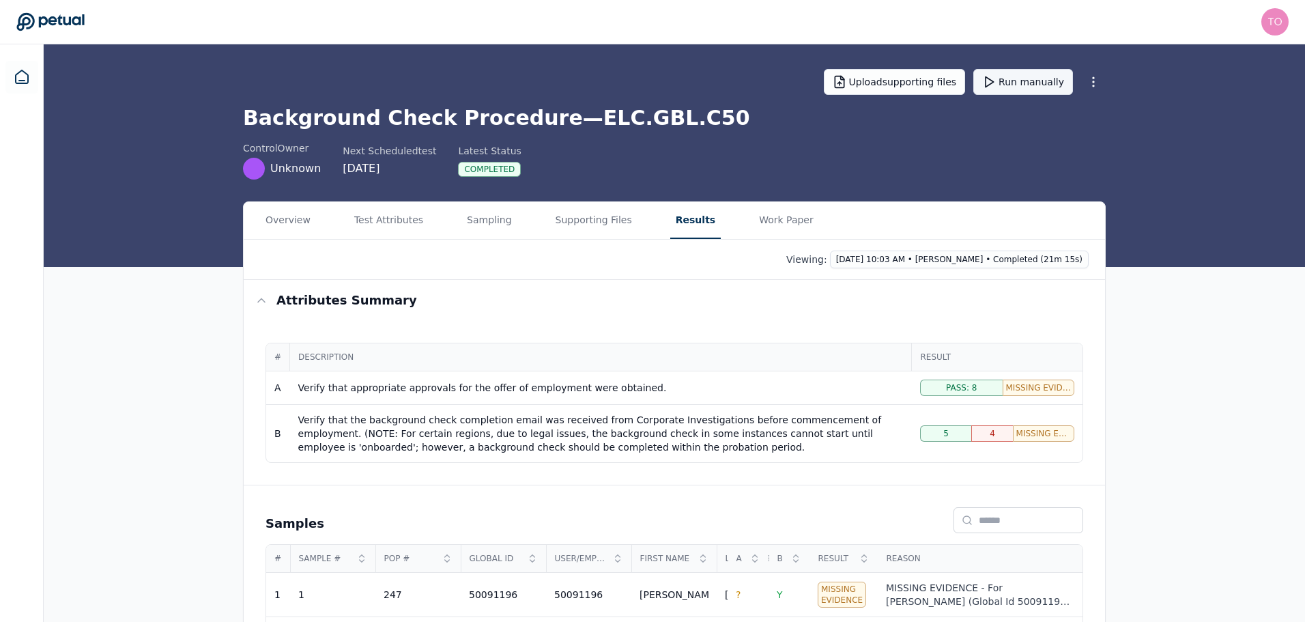
click at [1021, 80] on button "Run manually" at bounding box center [1023, 82] width 100 height 26
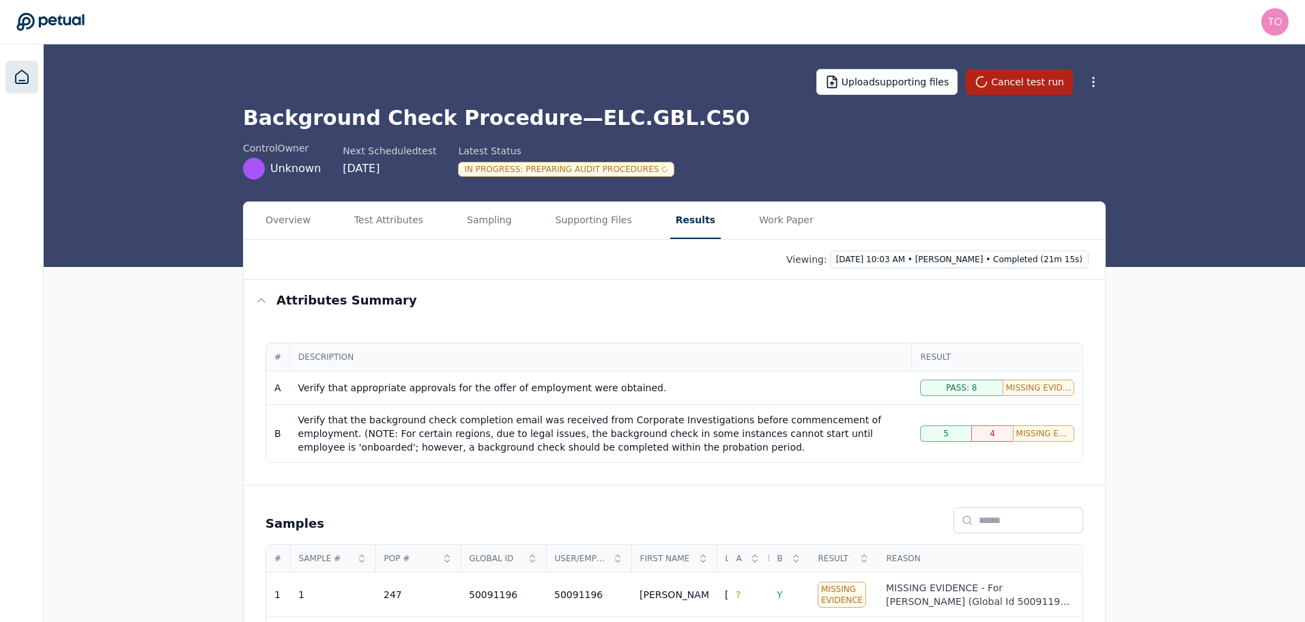
click at [25, 83] on icon at bounding box center [22, 76] width 12 height 13
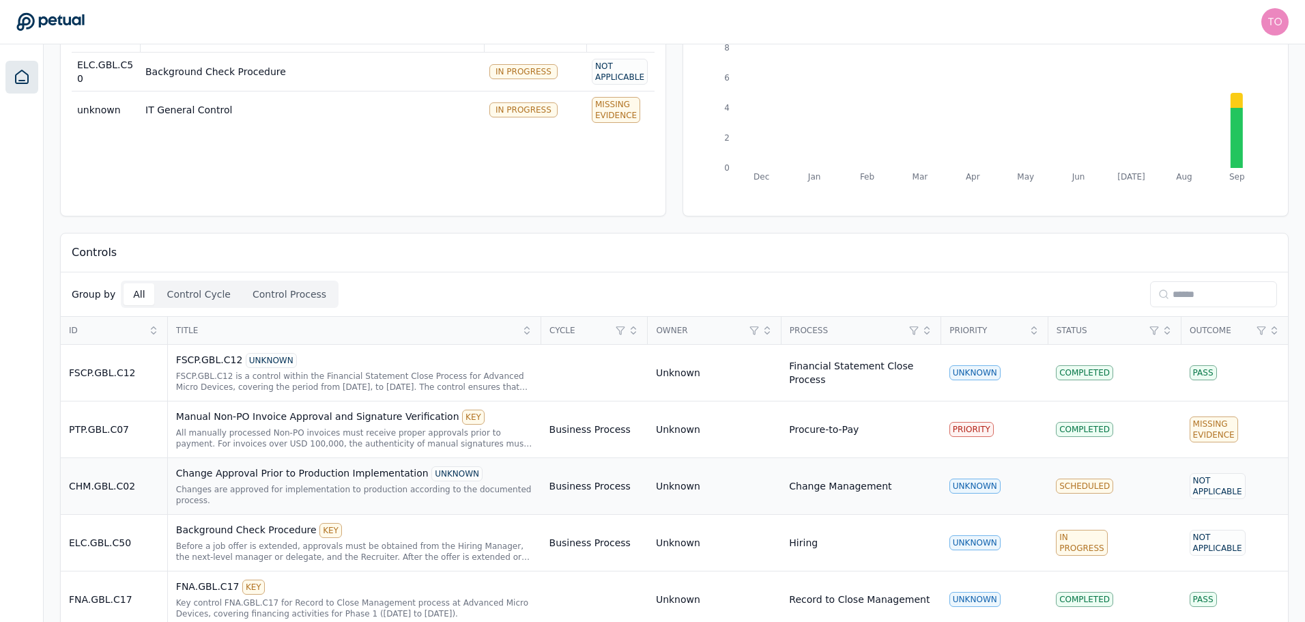
scroll to position [288, 0]
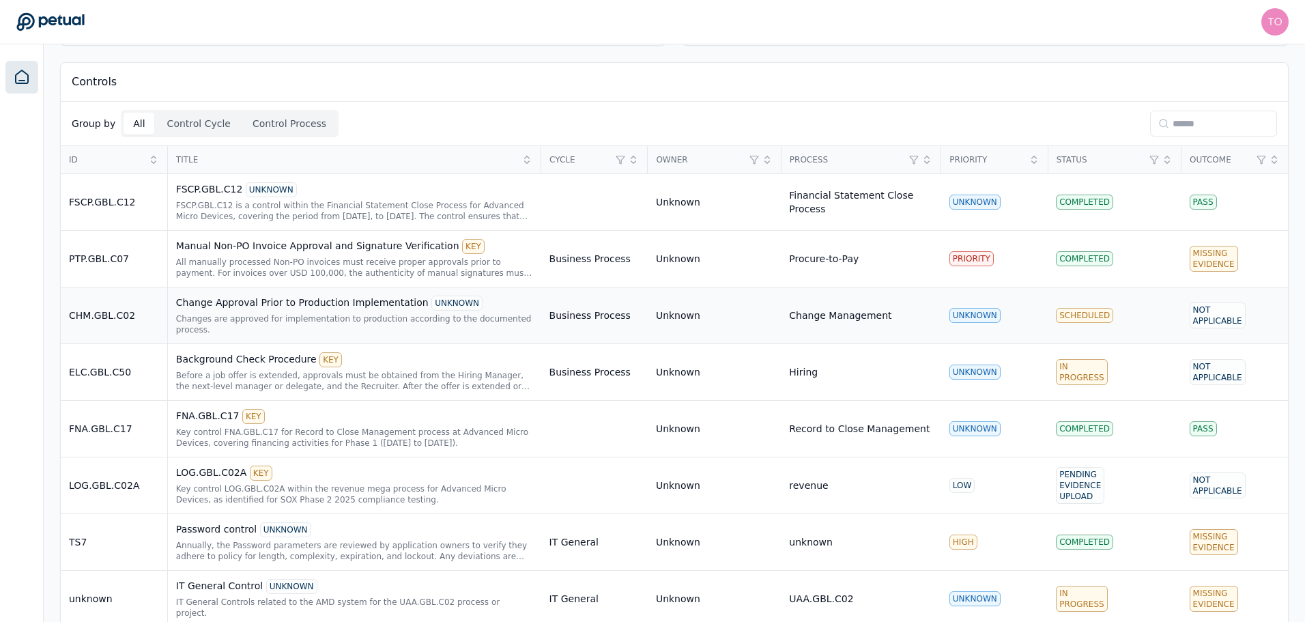
click at [465, 306] on div "Change Approval Prior to Production Implementation UNKNOWN" at bounding box center [354, 302] width 357 height 15
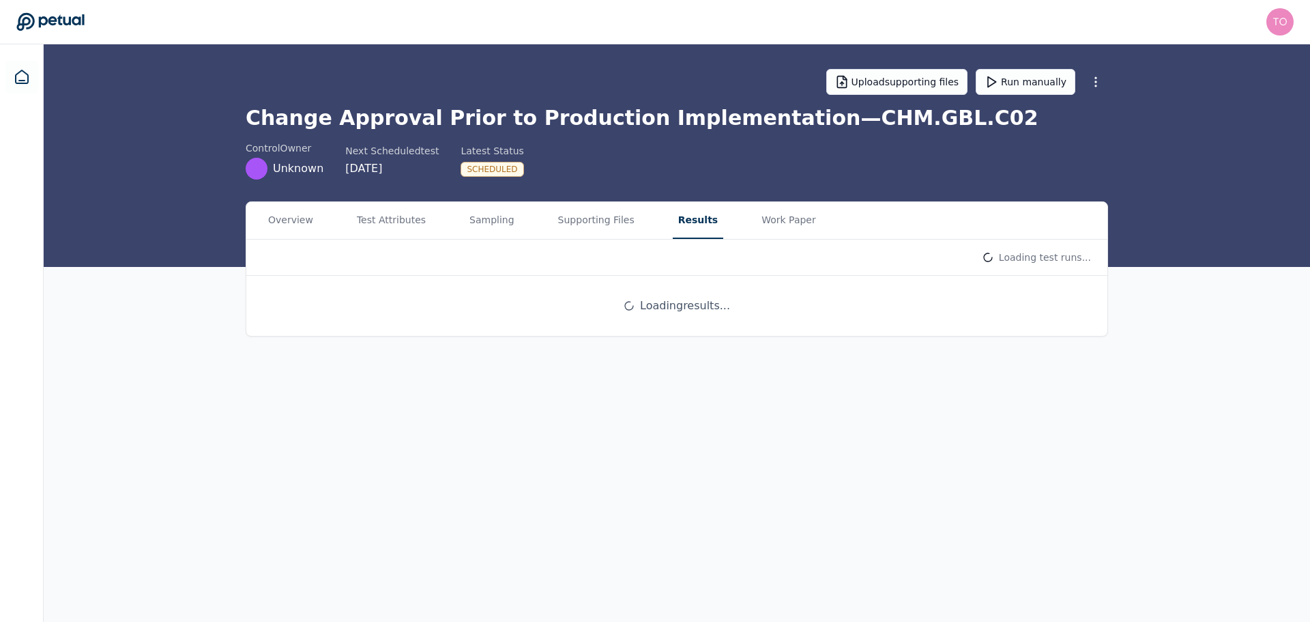
click at [674, 218] on button "Results" at bounding box center [698, 220] width 50 height 37
click at [1039, 262] on html "tony.bolasna@amd.com tony.bolasna@amd.com Sign out Upload supporting files Run …" at bounding box center [655, 311] width 1310 height 622
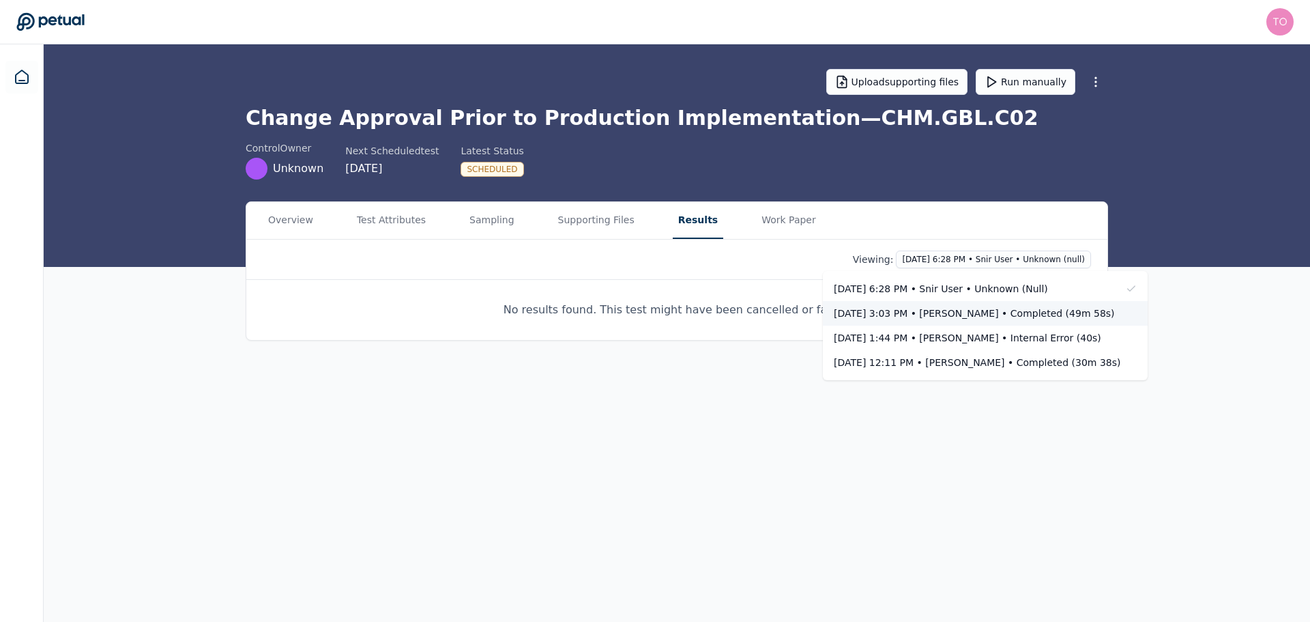
click at [1033, 311] on div "Oct 2, 3:03 PM • Tony Bolasna • Completed (49m 58s)" at bounding box center [977, 313] width 287 height 14
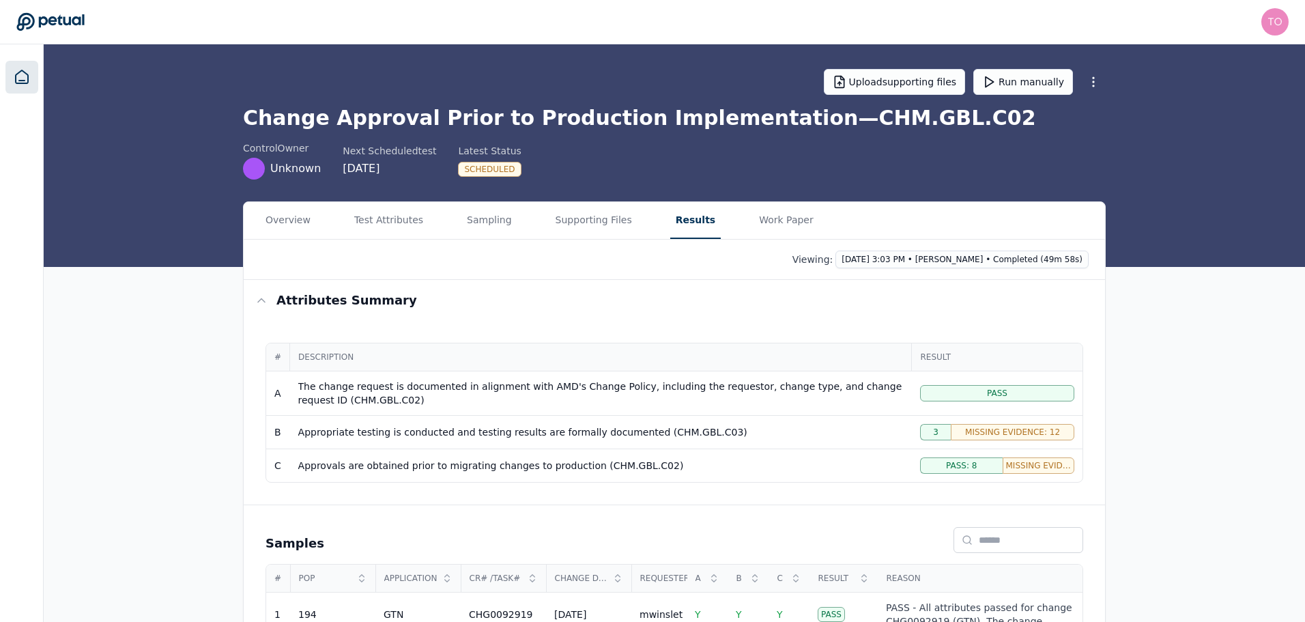
click at [20, 77] on icon at bounding box center [22, 77] width 16 height 16
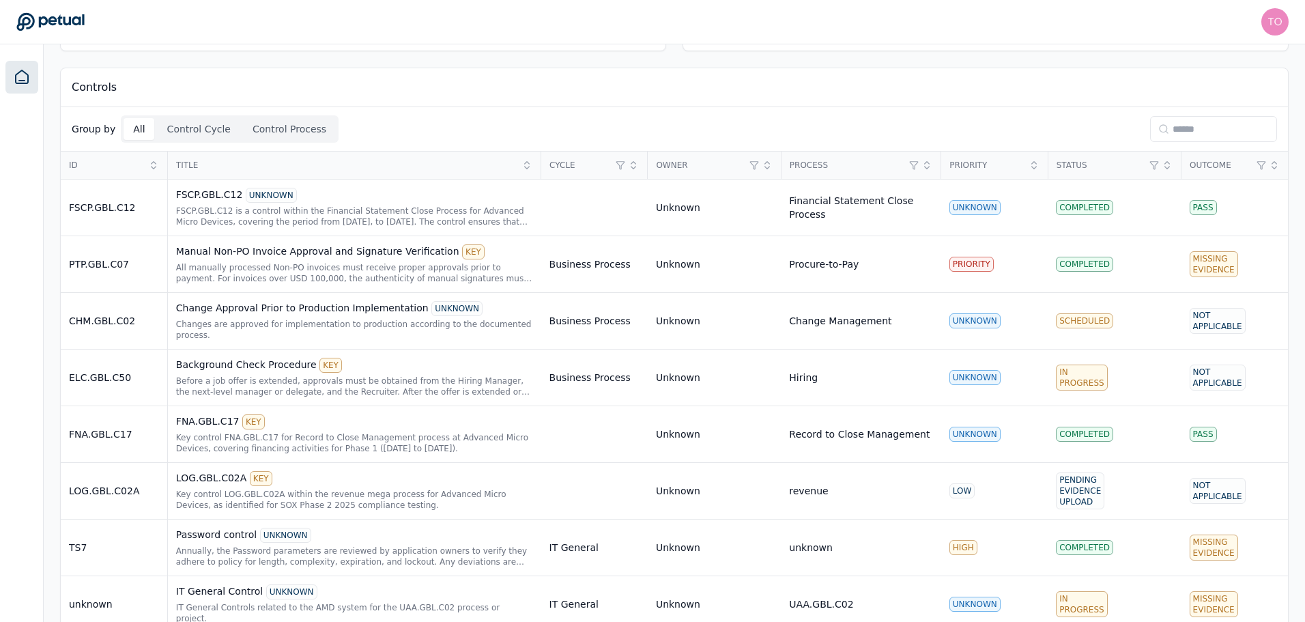
scroll to position [288, 0]
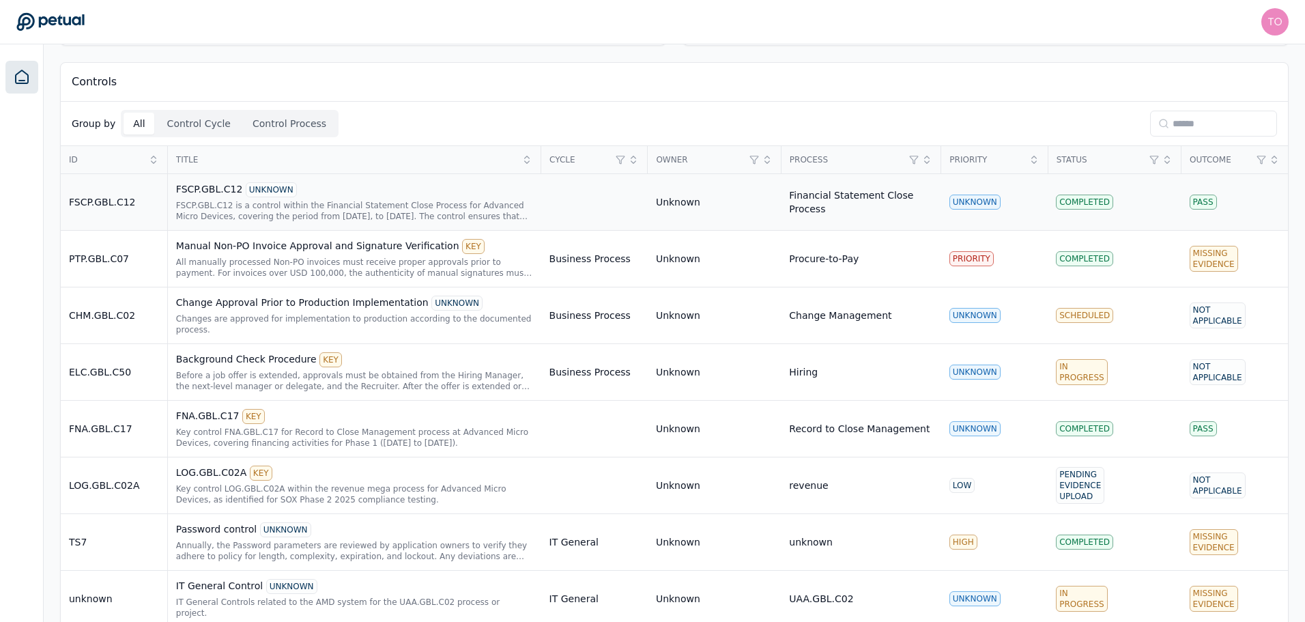
click at [372, 202] on div "FSCP.GBL.C12 is a control within the Financial Statement Close Process for Adva…" at bounding box center [354, 211] width 357 height 22
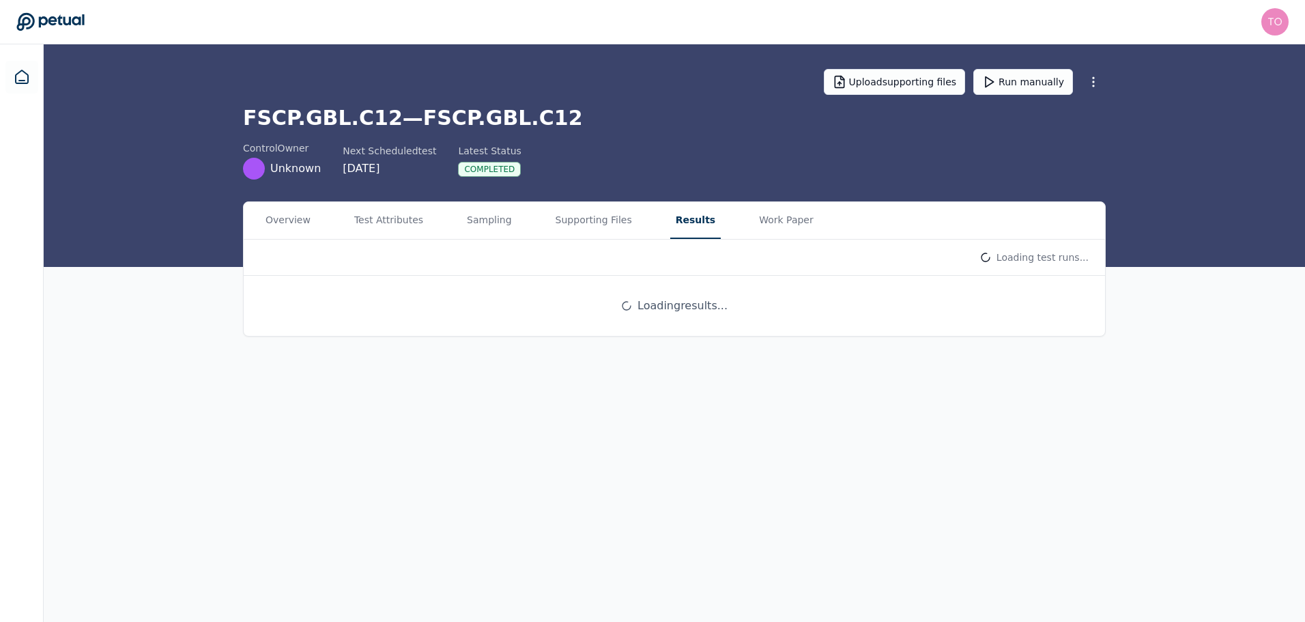
click at [670, 213] on button "Results" at bounding box center [695, 220] width 50 height 37
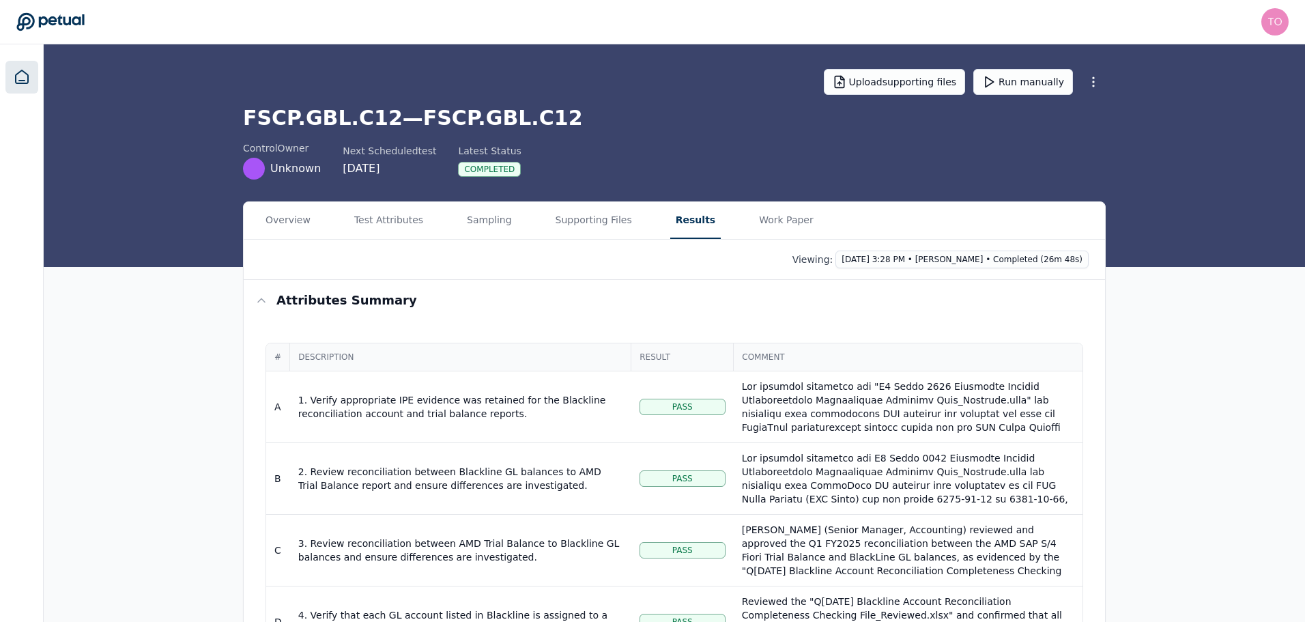
click at [10, 76] on link at bounding box center [21, 77] width 33 height 33
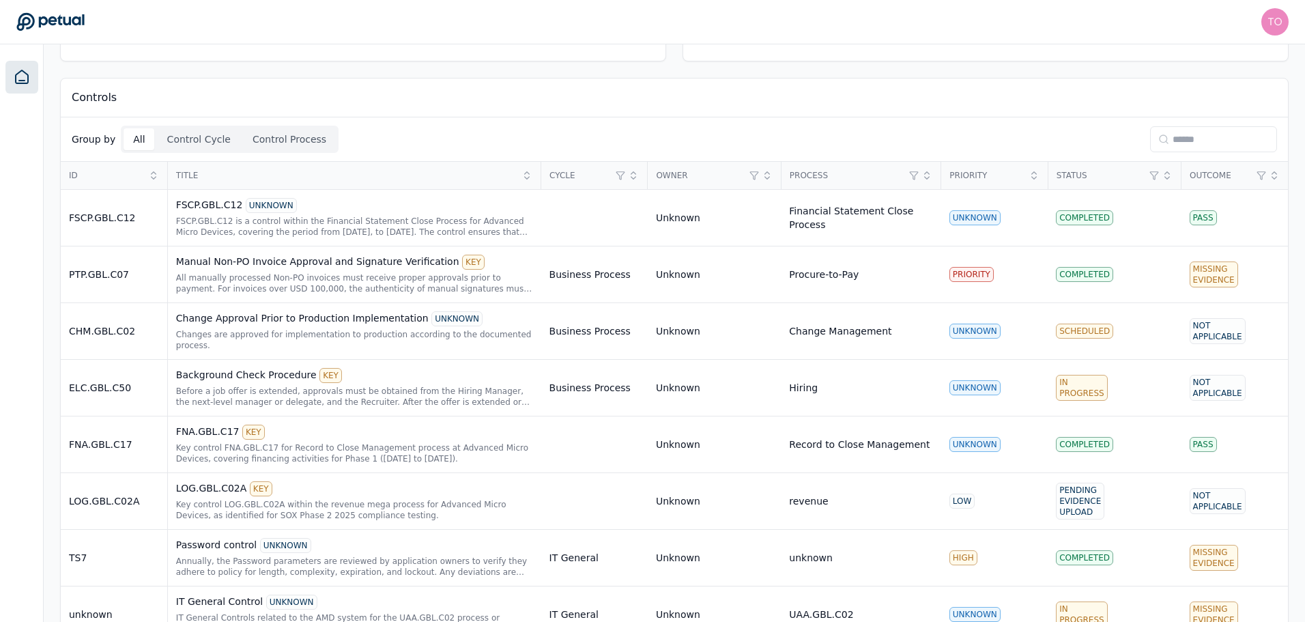
scroll to position [288, 0]
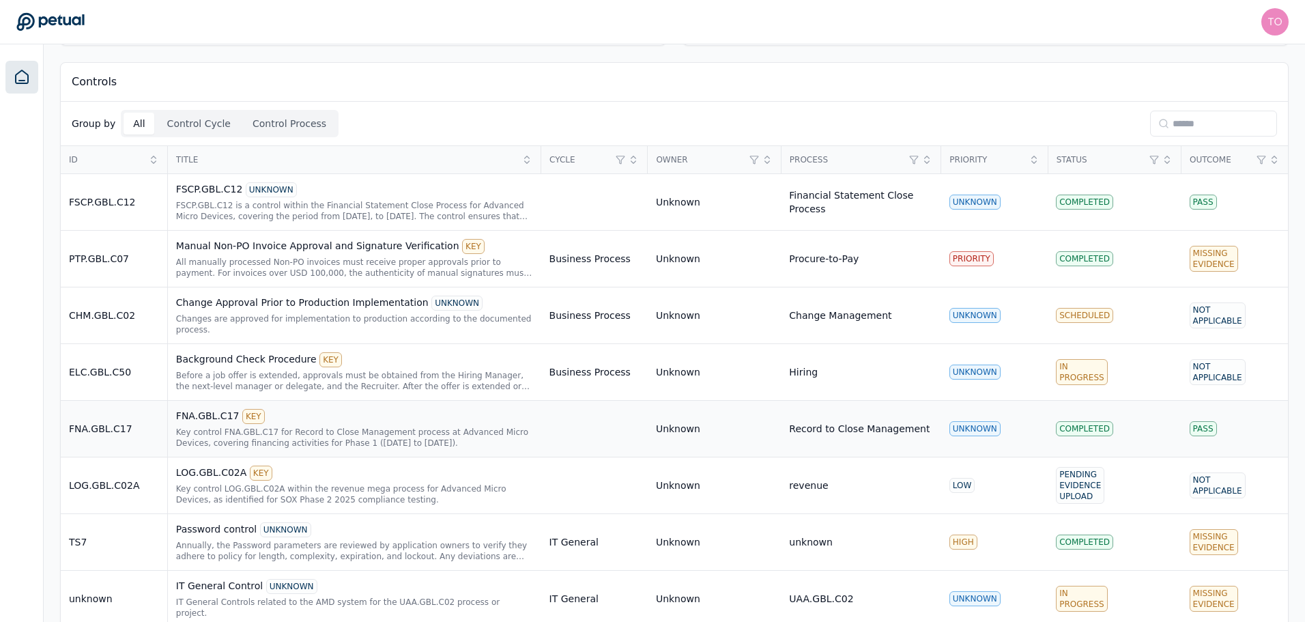
click at [313, 426] on div "Key control FNA.GBL.C17 for Record to Close Management process at Advanced Micr…" at bounding box center [354, 437] width 357 height 22
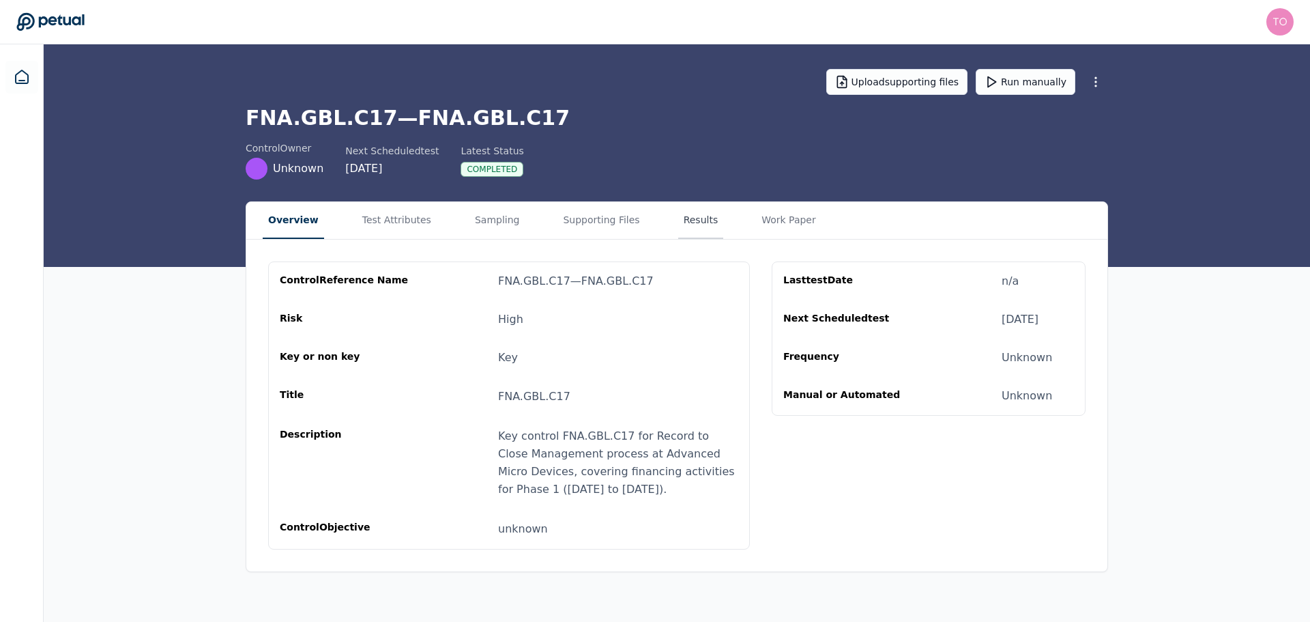
click at [678, 222] on button "Results" at bounding box center [701, 220] width 46 height 37
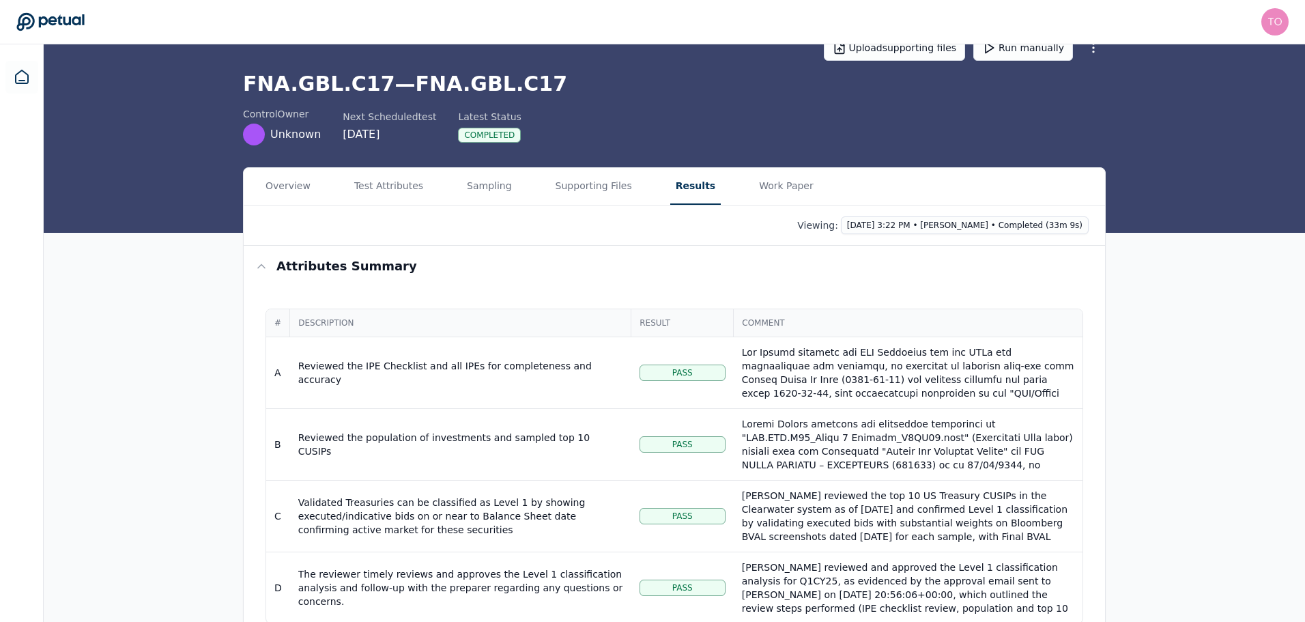
scroll to position [8, 0]
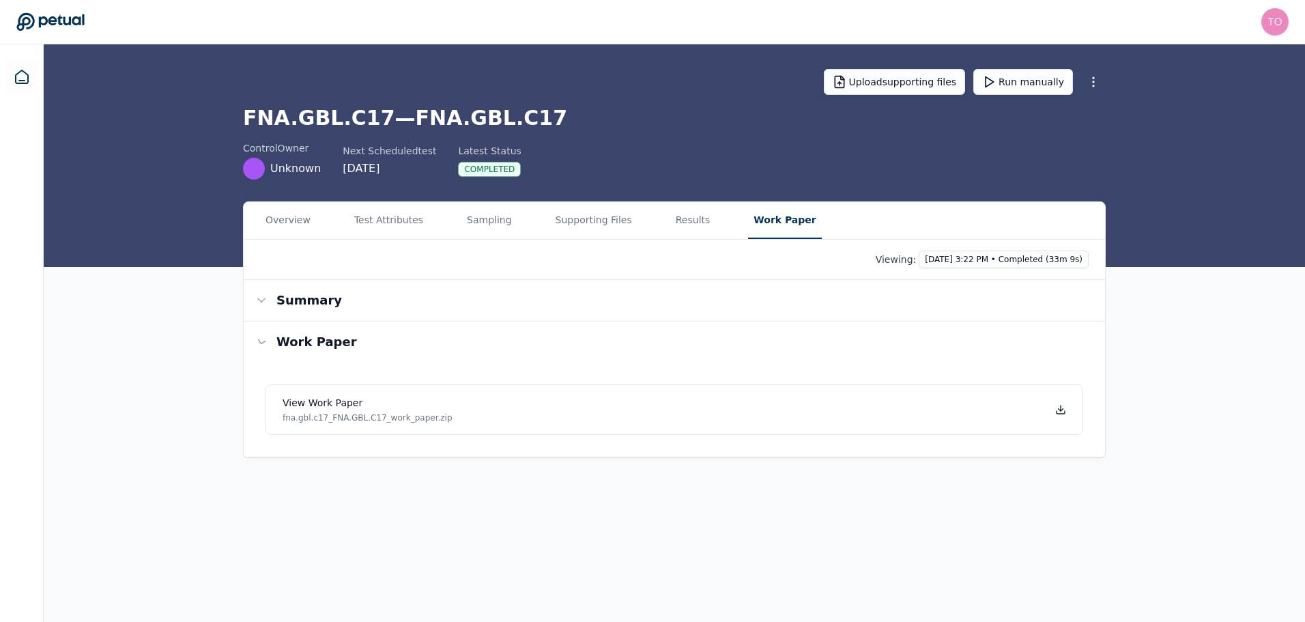
click at [762, 215] on button "Work Paper" at bounding box center [784, 220] width 73 height 37
click at [676, 411] on link "View work paper fna.gbl.c17_FNA.GBL.C17_work_paper.zip" at bounding box center [676, 409] width 817 height 50
click at [401, 223] on button "Test Attributes" at bounding box center [391, 220] width 80 height 37
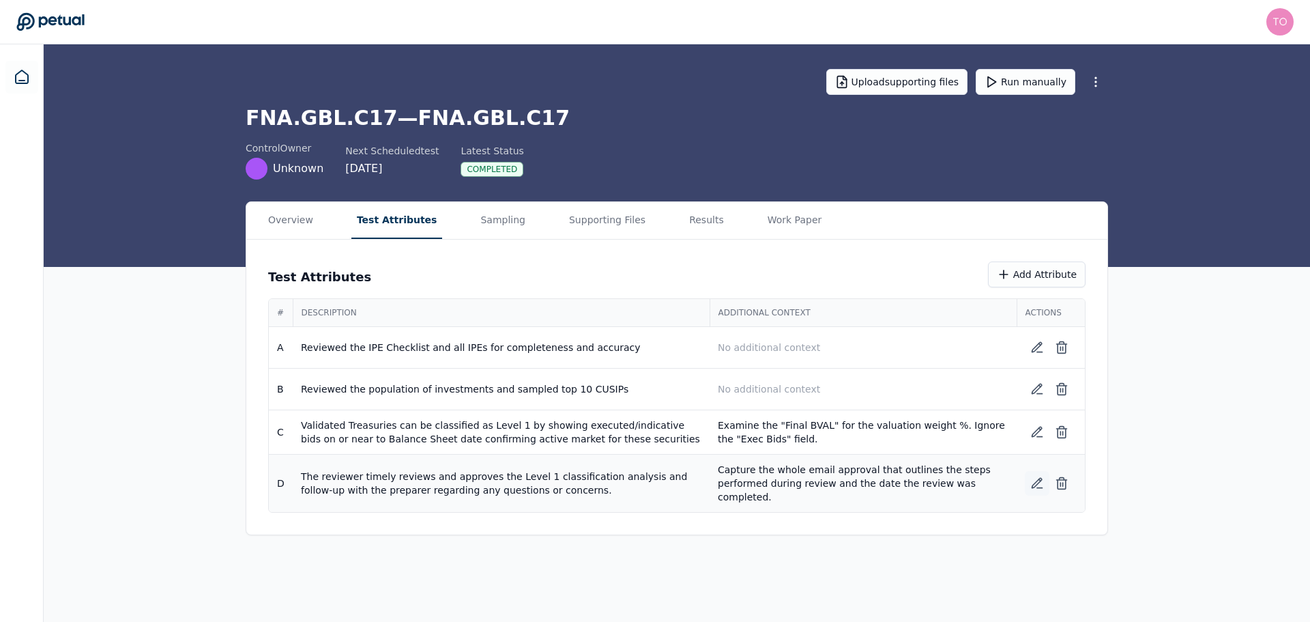
click at [1034, 479] on icon at bounding box center [1037, 483] width 14 height 14
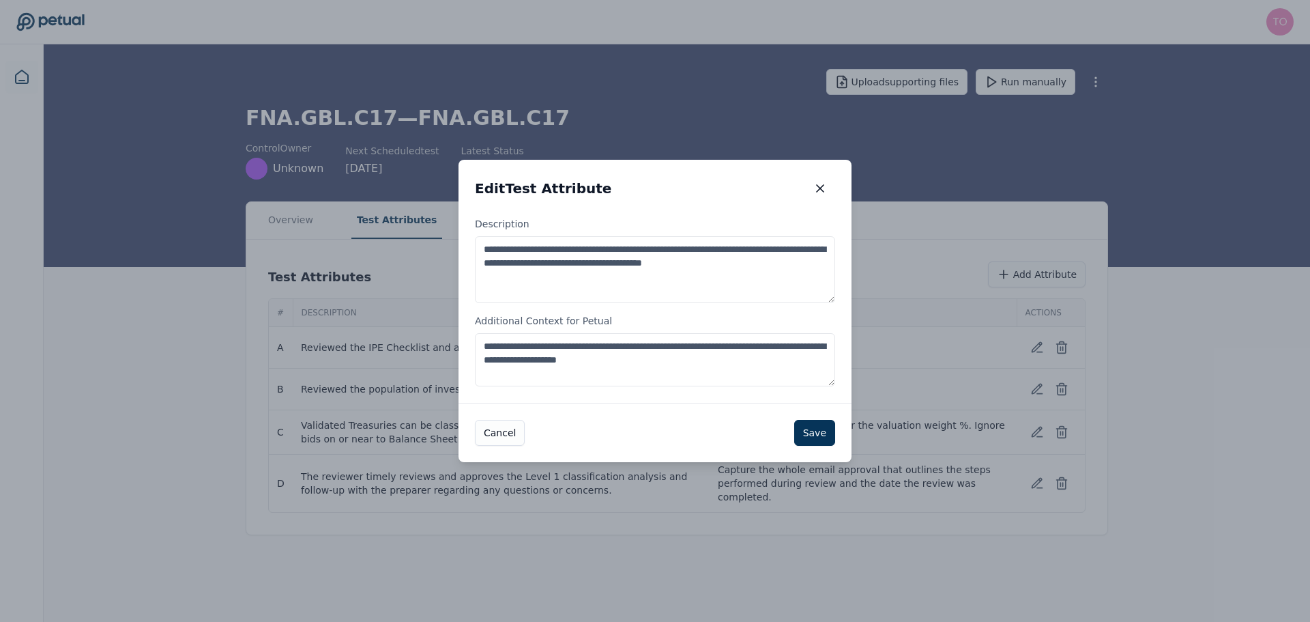
click at [734, 357] on textarea "**********" at bounding box center [655, 359] width 360 height 53
click at [658, 377] on textarea "**********" at bounding box center [655, 359] width 360 height 53
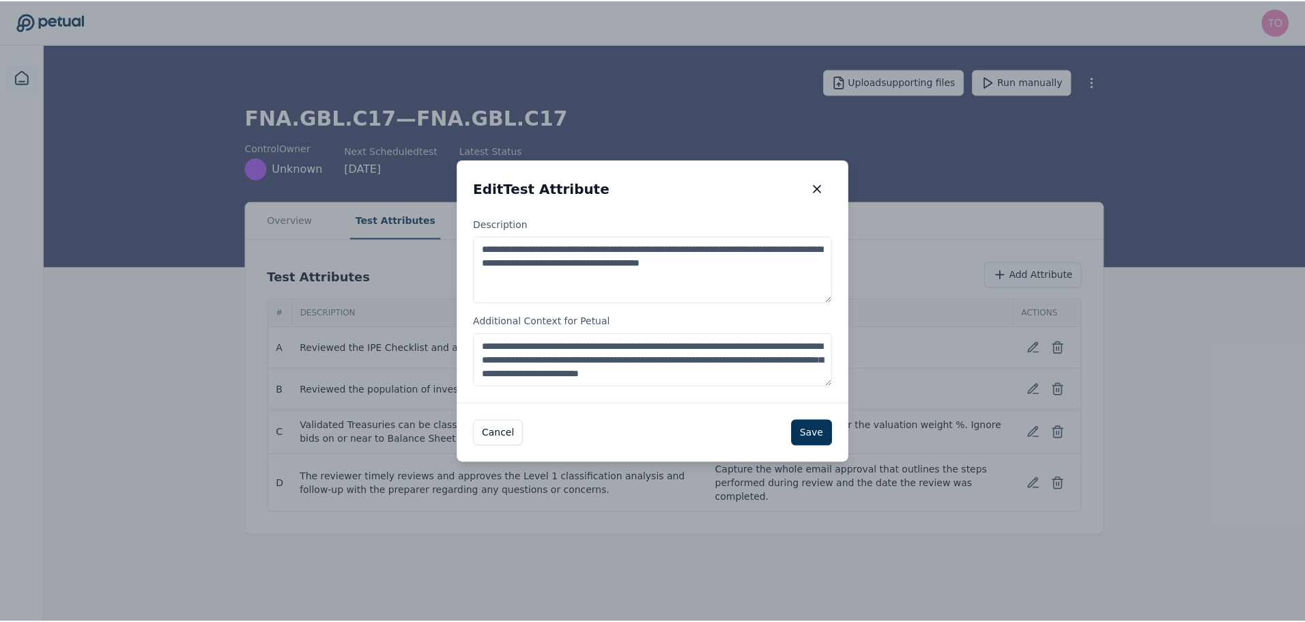
scroll to position [8, 0]
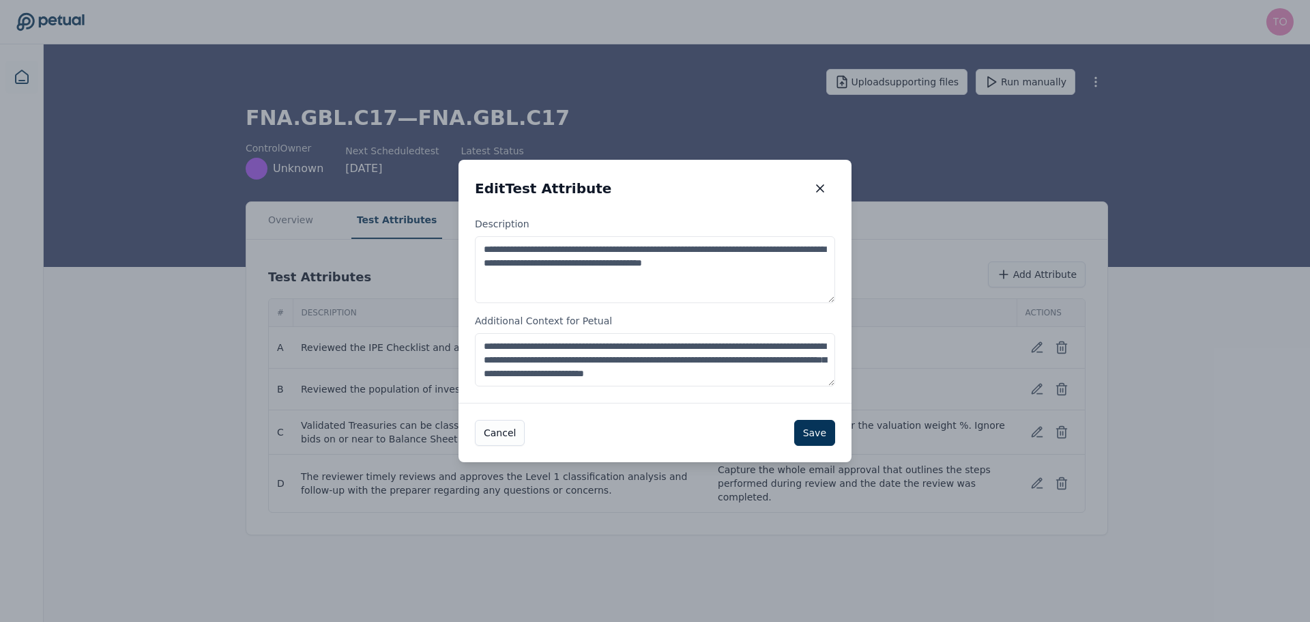
type textarea "**********"
click at [525, 380] on textarea "**********" at bounding box center [655, 359] width 360 height 53
type textarea "**********"
click at [816, 426] on button "Save" at bounding box center [814, 433] width 41 height 26
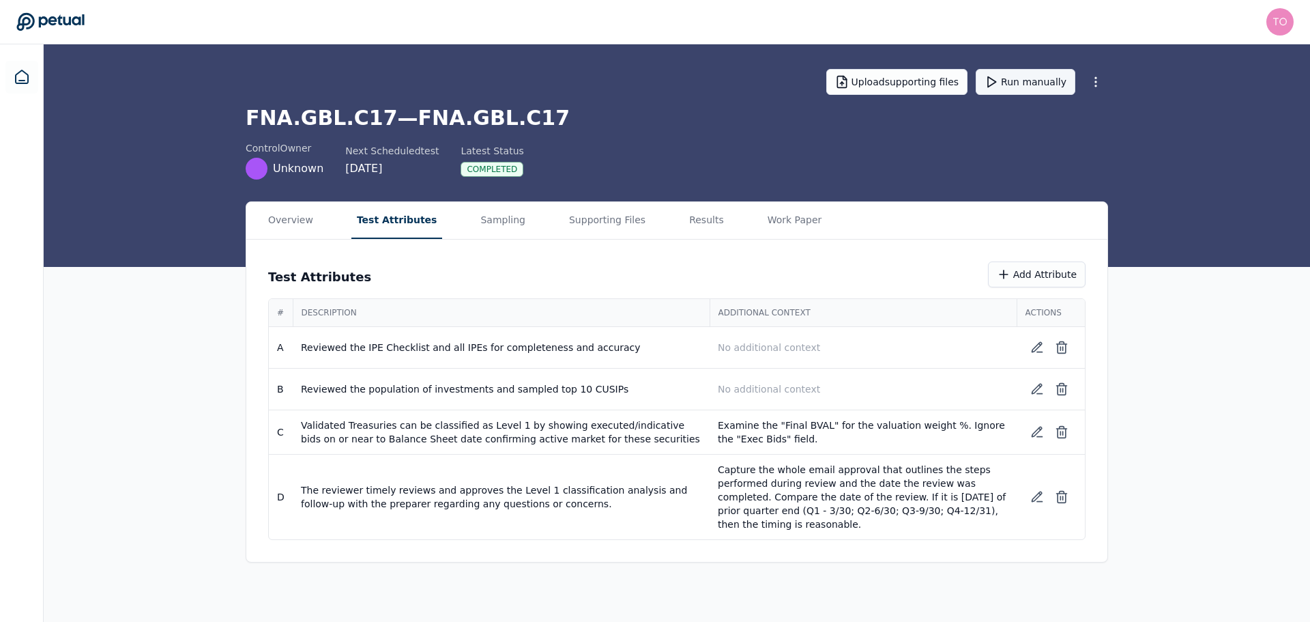
click at [1032, 81] on button "Run manually" at bounding box center [1026, 82] width 100 height 26
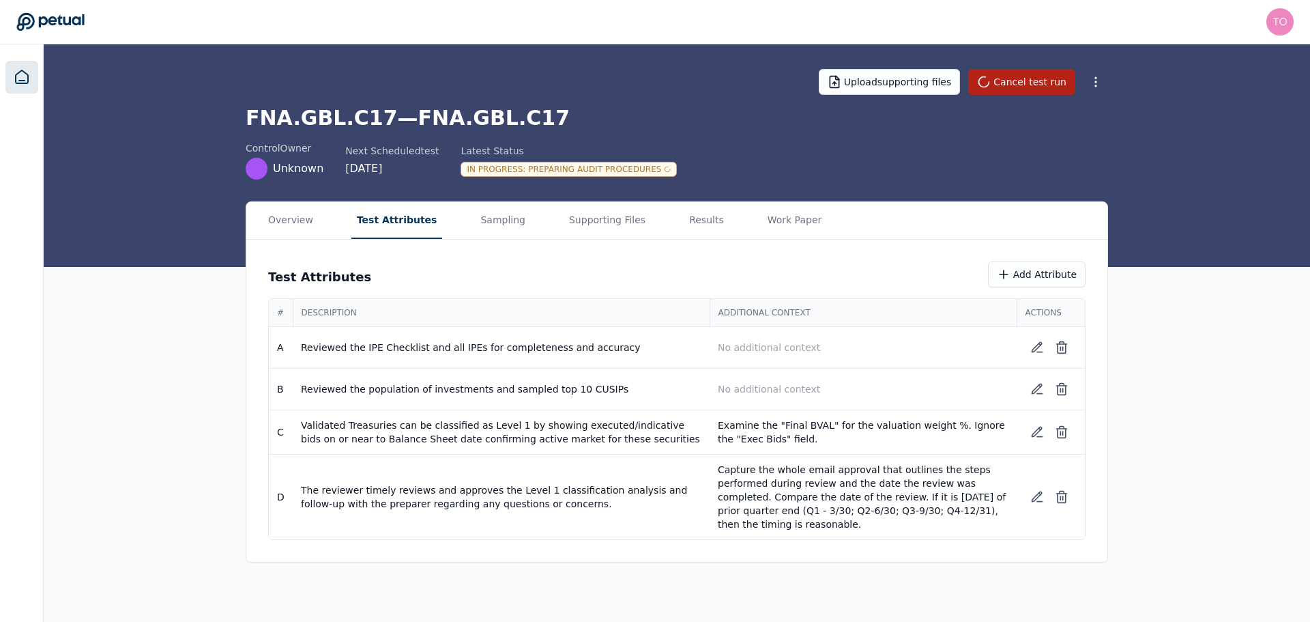
click at [24, 79] on icon at bounding box center [22, 77] width 16 height 16
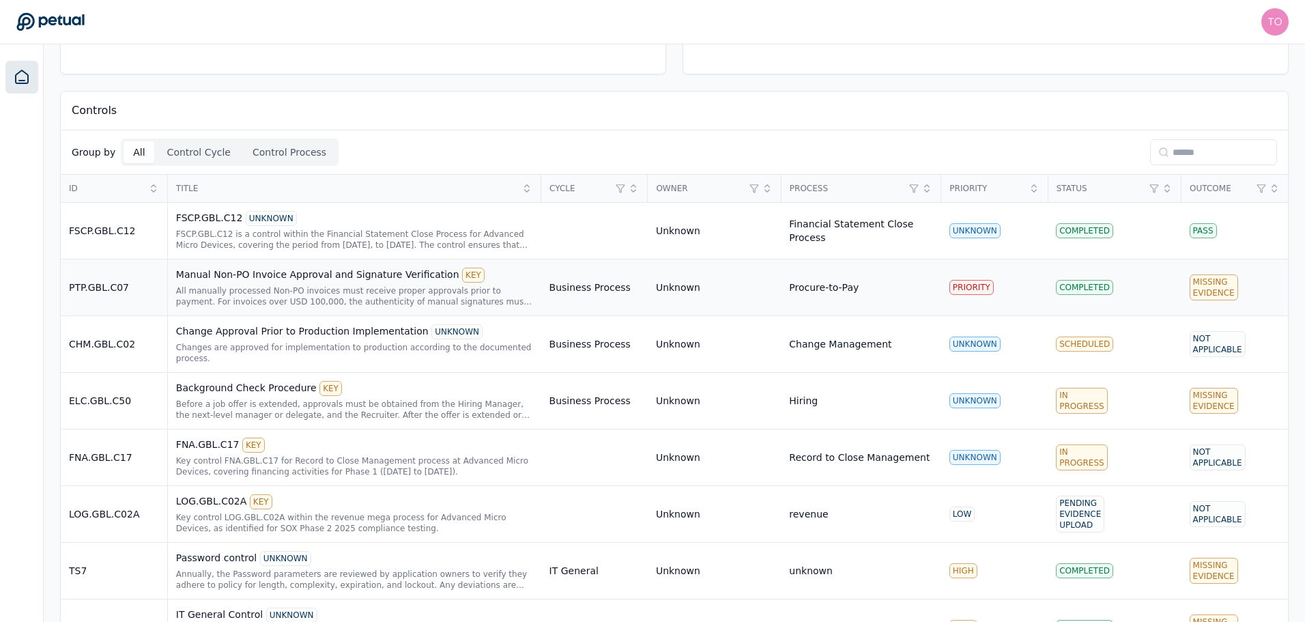
scroll to position [288, 0]
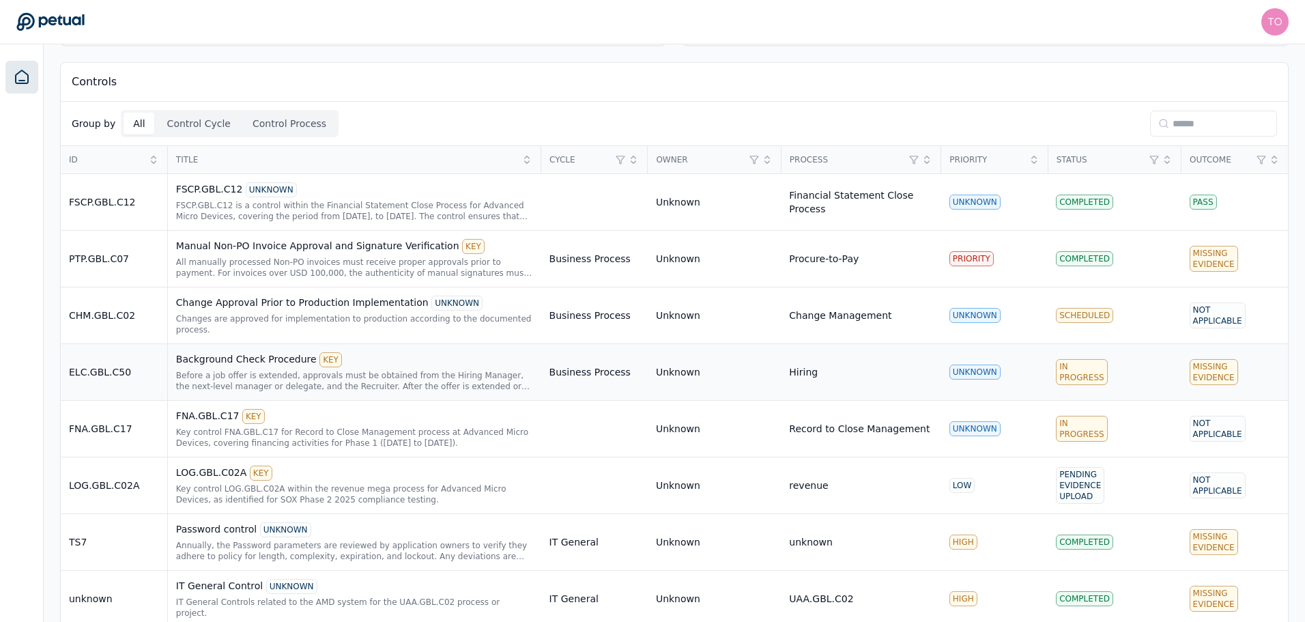
click at [424, 370] on div "Before a job offer is extended, approvals must be obtained from the Hiring Mana…" at bounding box center [354, 381] width 357 height 22
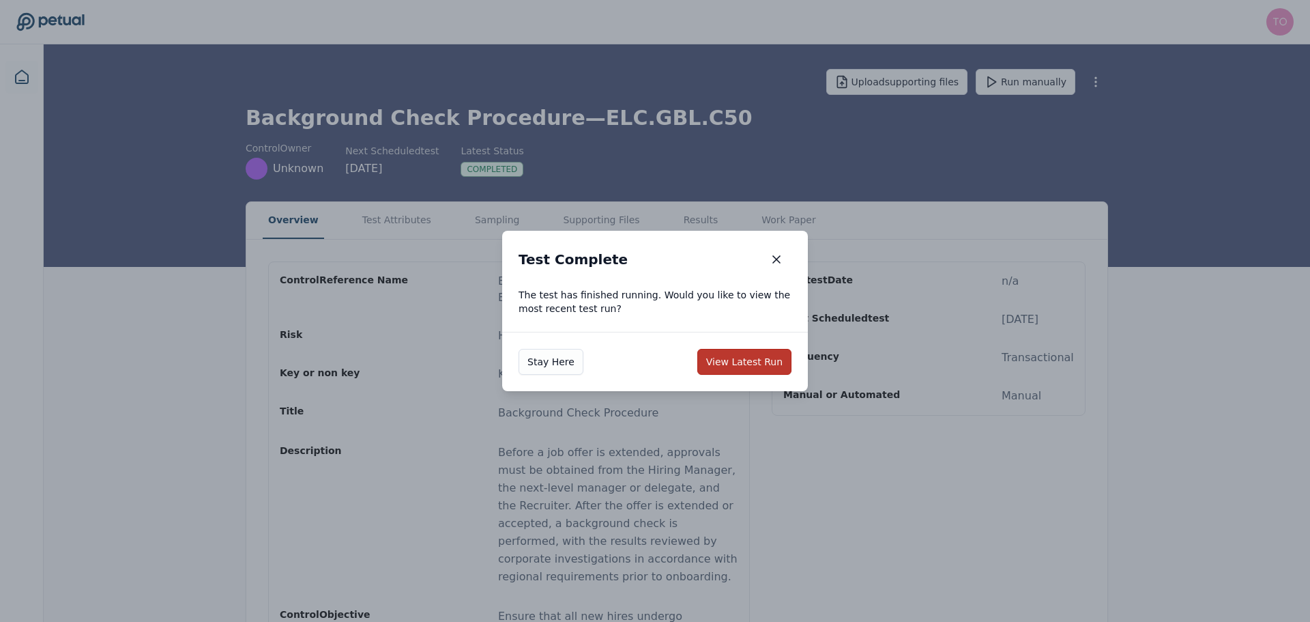
click at [777, 355] on button "View Latest Run" at bounding box center [744, 362] width 94 height 26
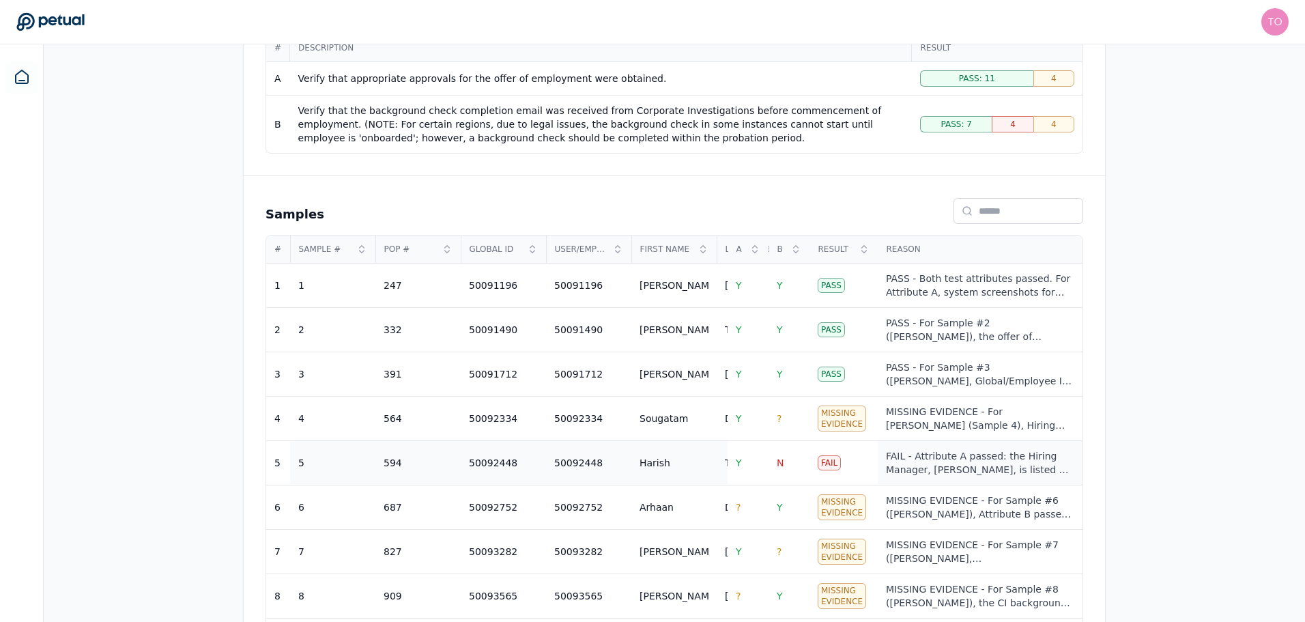
scroll to position [341, 0]
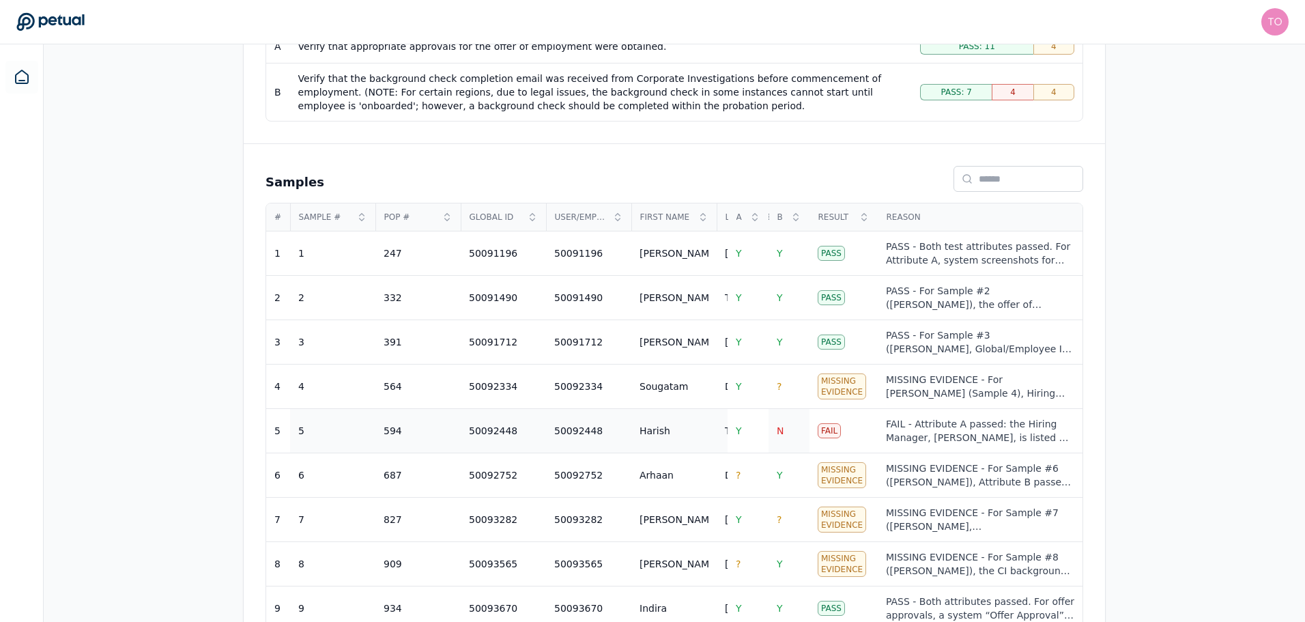
click at [782, 433] on span "N" at bounding box center [780, 430] width 7 height 11
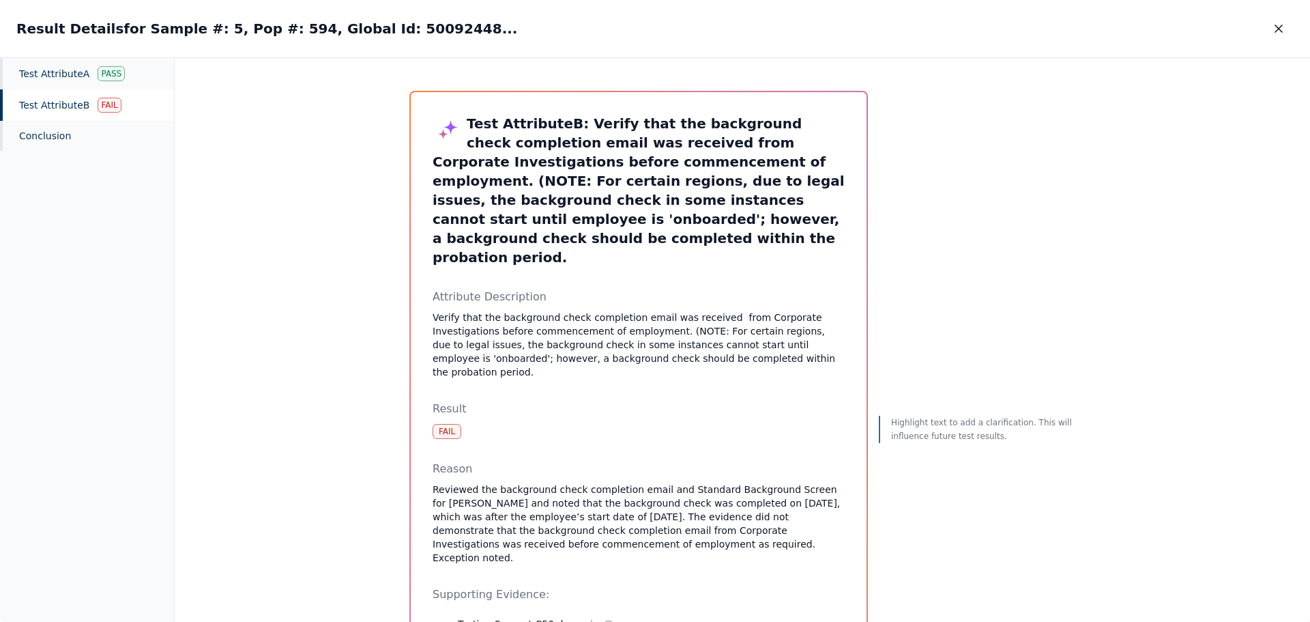
drag, startPoint x: 1279, startPoint y: 26, endPoint x: 1241, endPoint y: 64, distance: 53.6
click at [1279, 26] on icon "button" at bounding box center [1279, 29] width 14 height 14
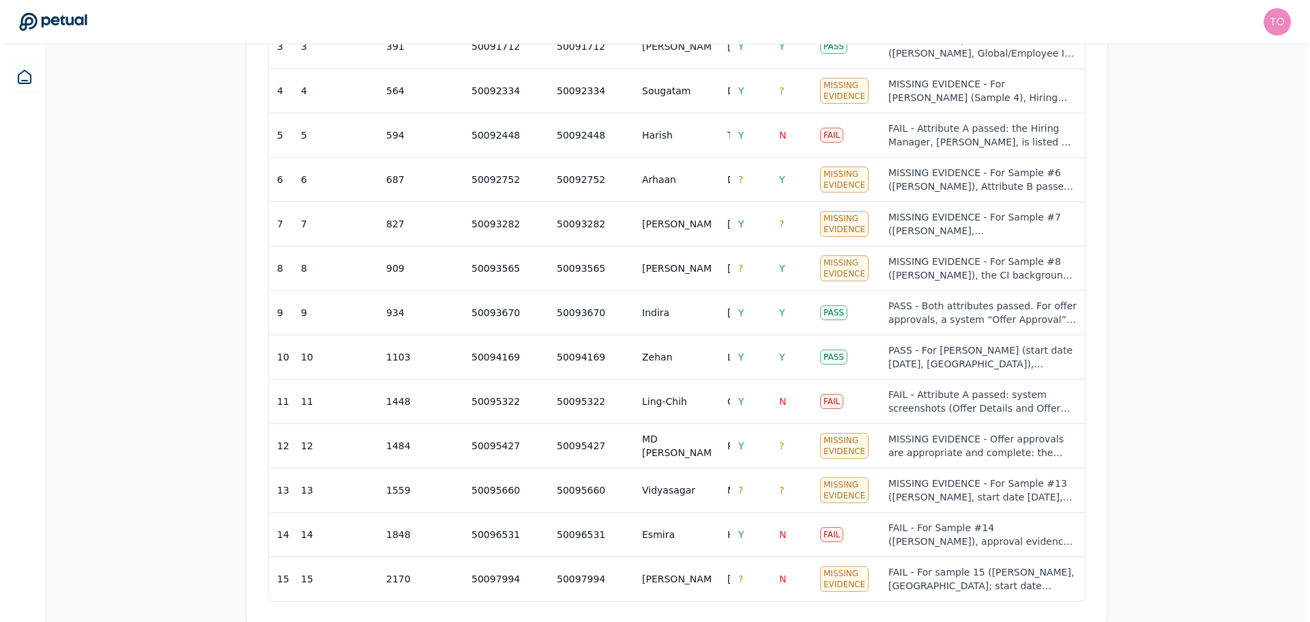
scroll to position [644, 0]
click at [781, 395] on span "N" at bounding box center [780, 399] width 7 height 11
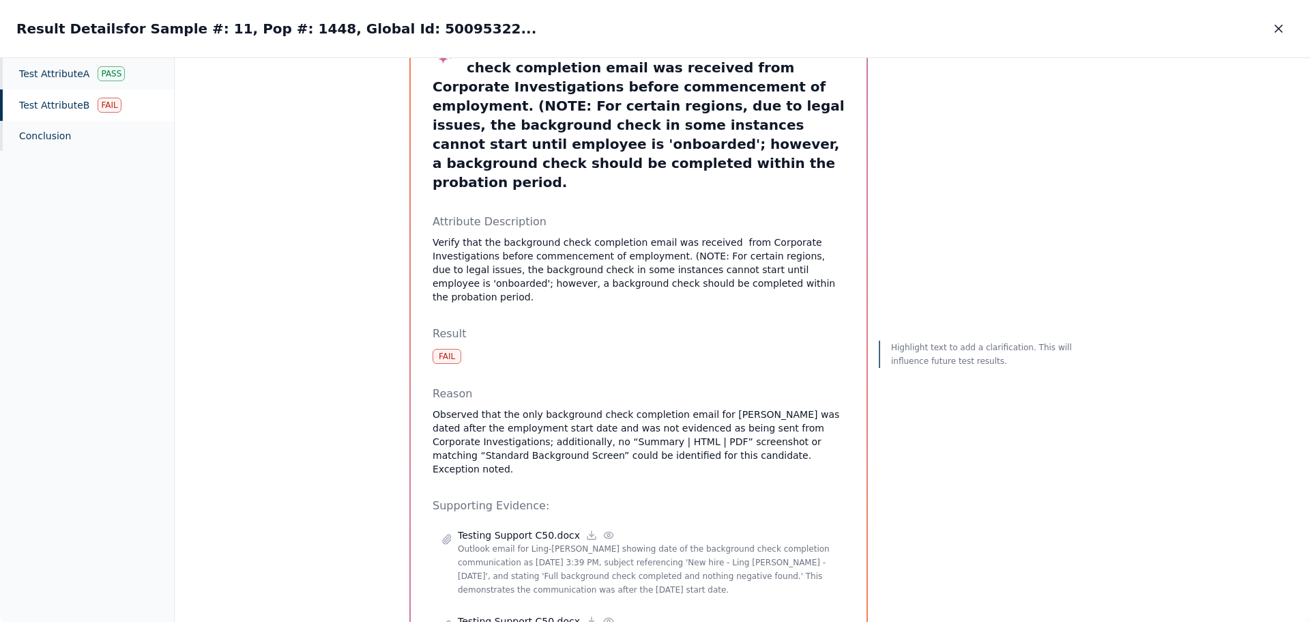
scroll to position [132, 0]
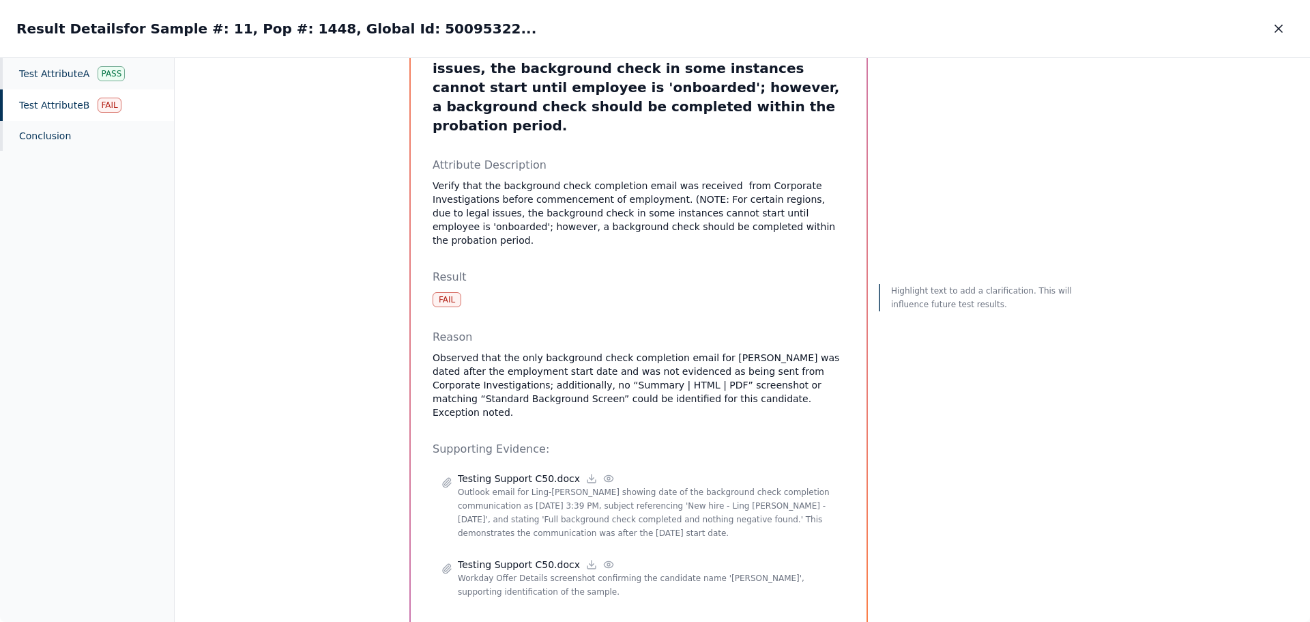
drag, startPoint x: 1279, startPoint y: 34, endPoint x: 1266, endPoint y: 40, distance: 14.3
click at [1279, 34] on icon "button" at bounding box center [1279, 29] width 14 height 14
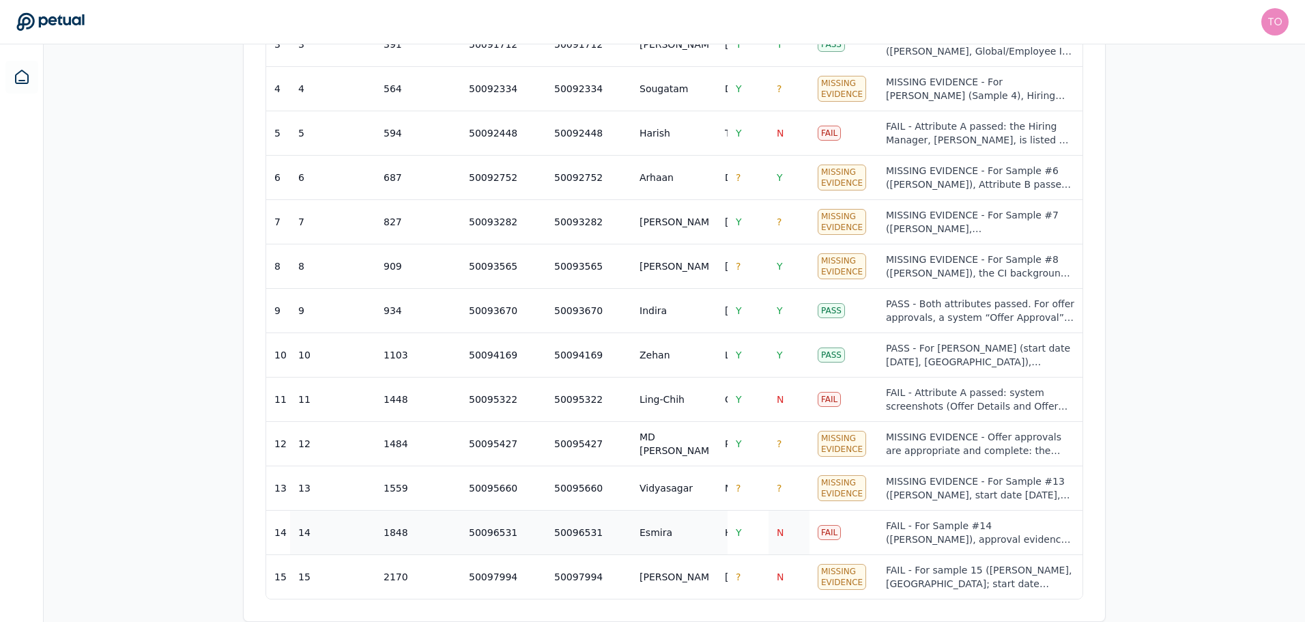
click at [780, 527] on span "N" at bounding box center [780, 532] width 7 height 11
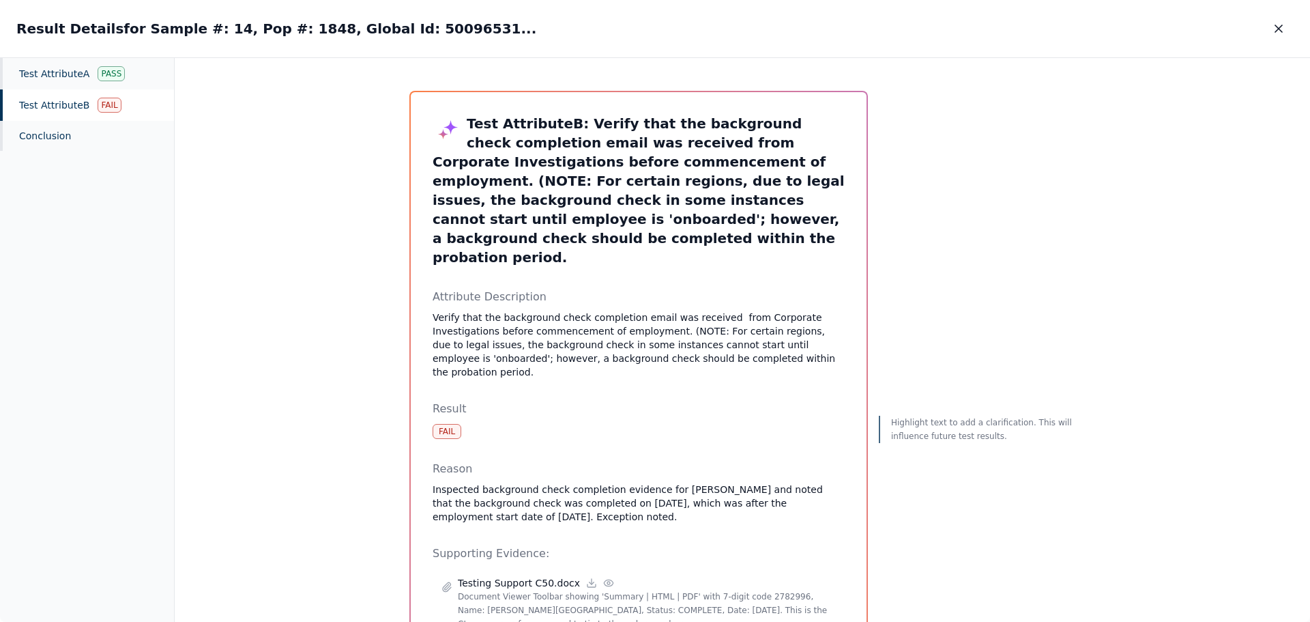
drag, startPoint x: 1283, startPoint y: 22, endPoint x: 1267, endPoint y: 42, distance: 26.2
click at [1283, 22] on icon "button" at bounding box center [1279, 29] width 14 height 14
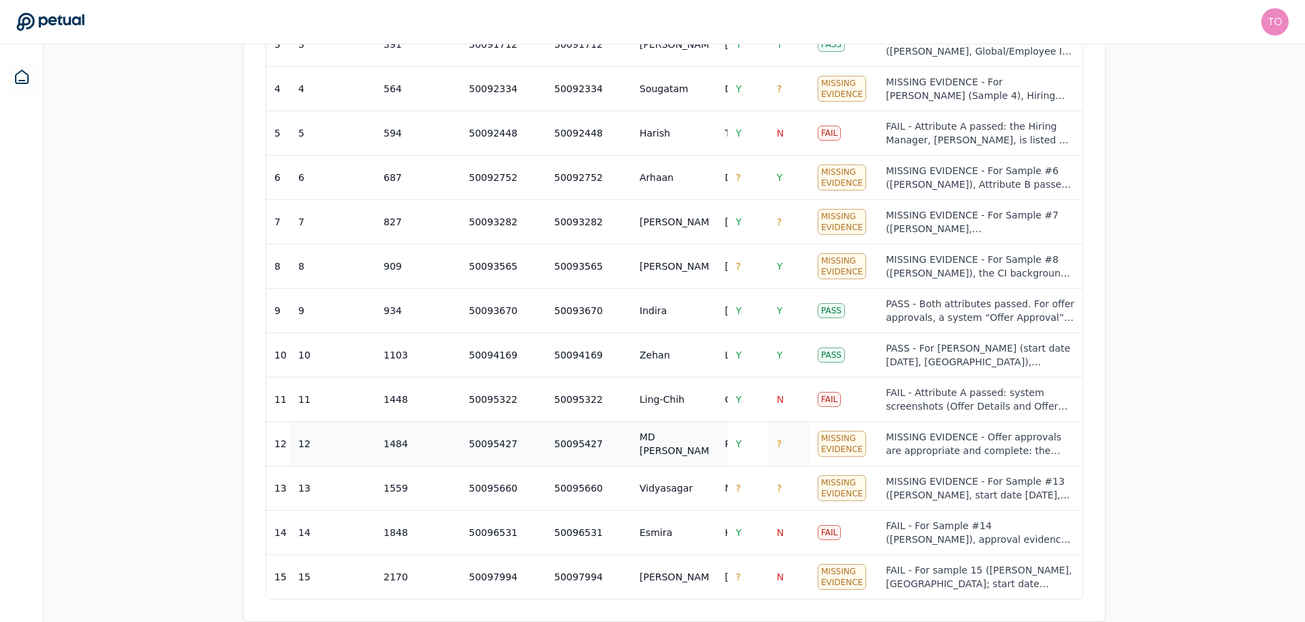
click at [777, 439] on span "?" at bounding box center [779, 443] width 5 height 11
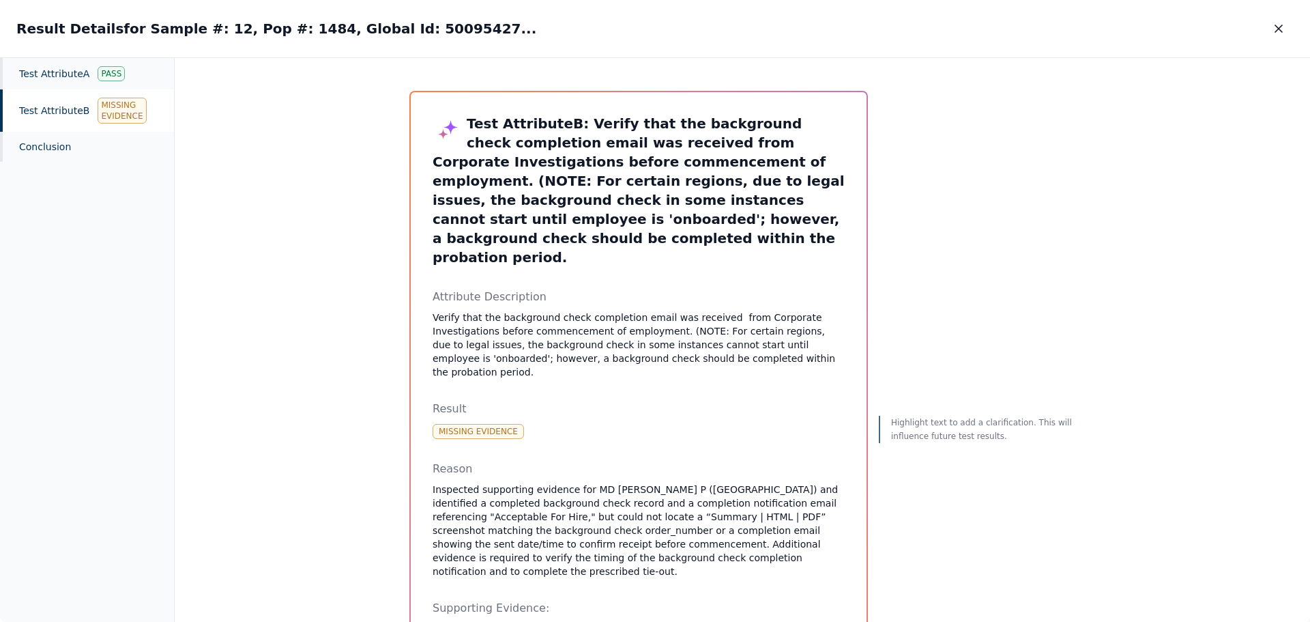
click at [1281, 31] on icon "button" at bounding box center [1278, 28] width 7 height 7
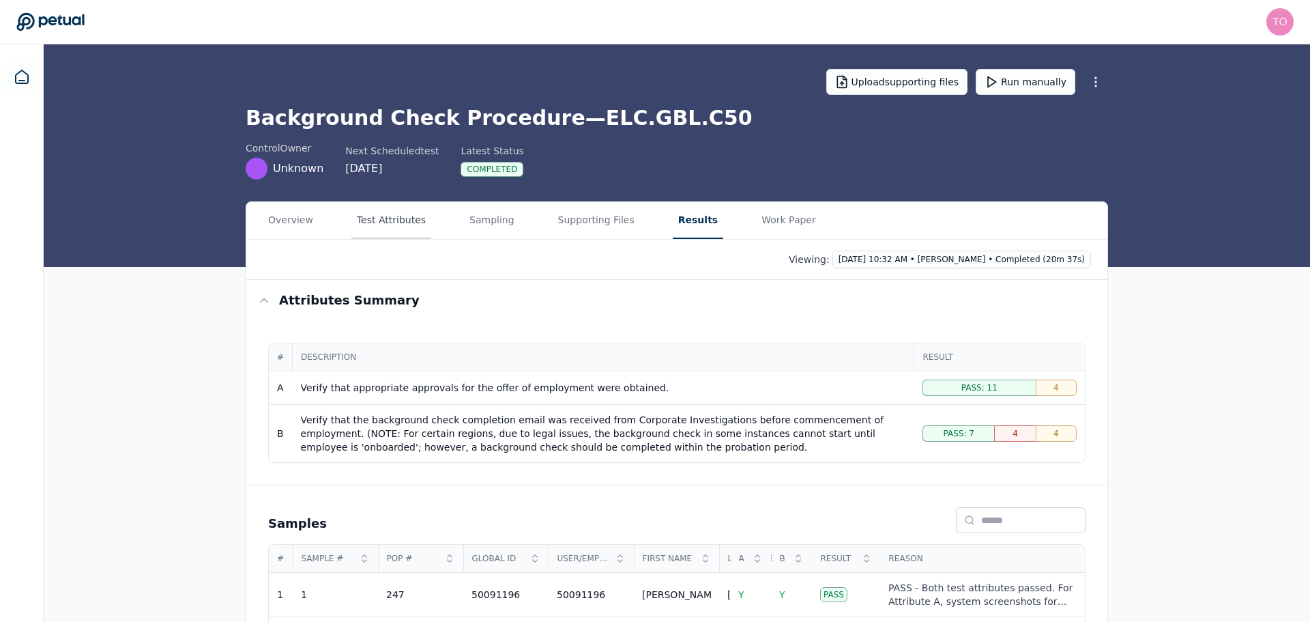
click at [367, 218] on button "Test Attributes" at bounding box center [391, 220] width 80 height 37
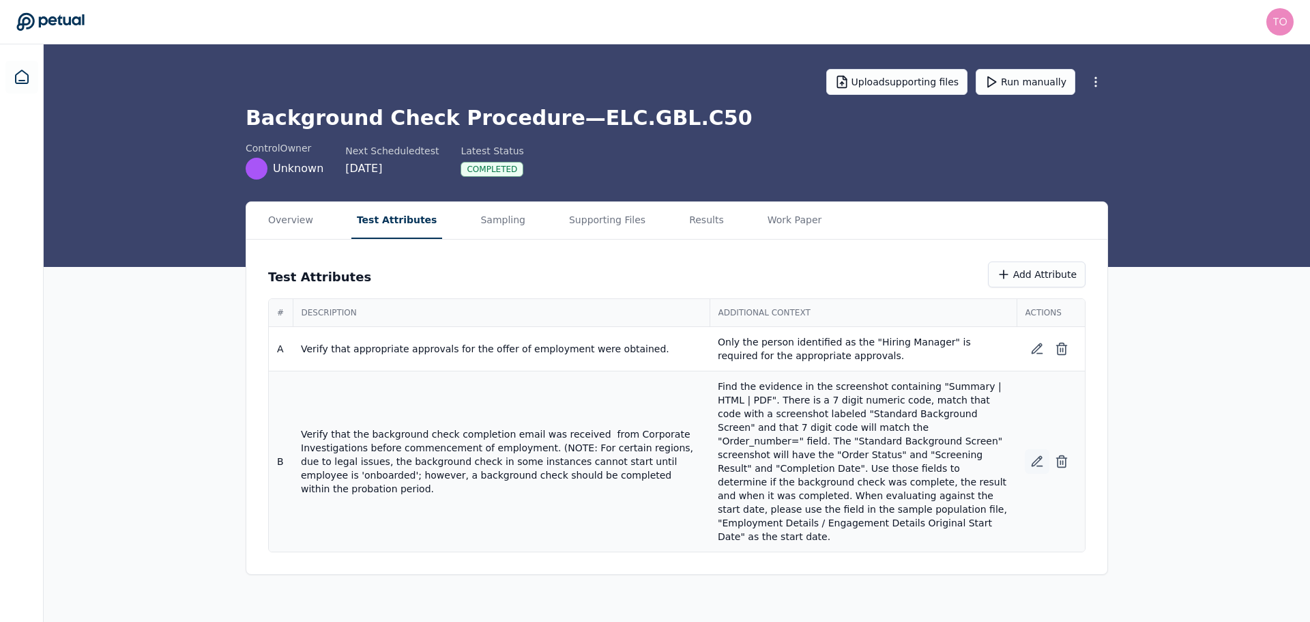
click at [1036, 454] on icon at bounding box center [1037, 461] width 14 height 14
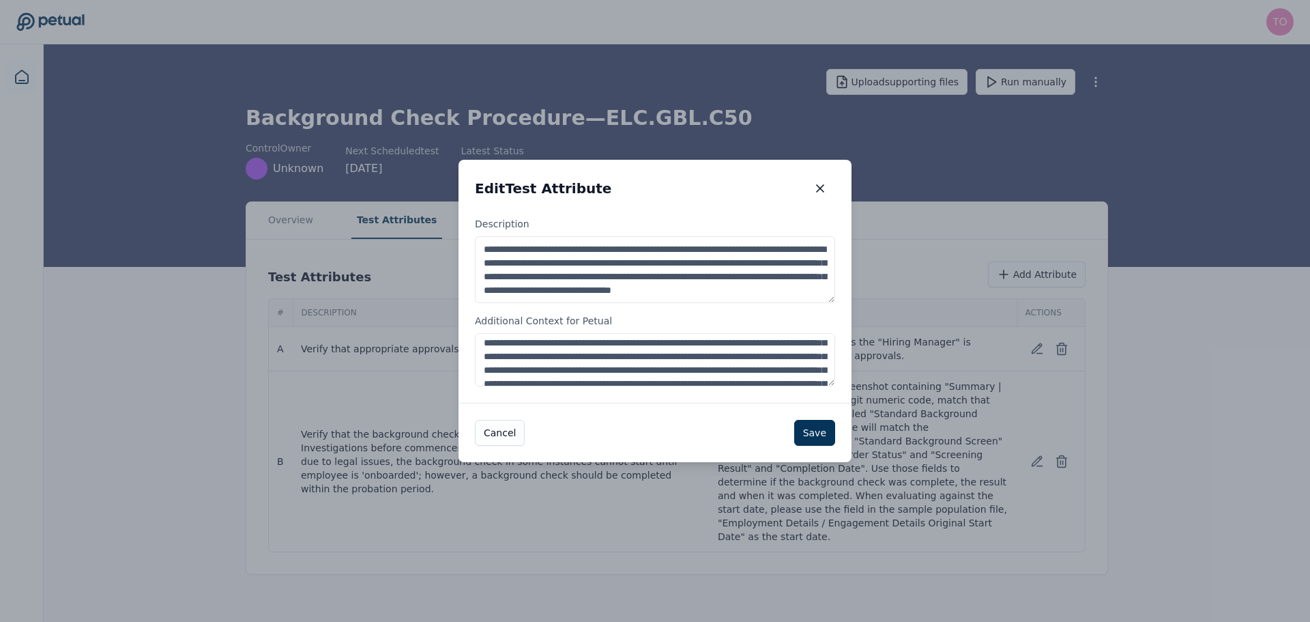
click at [803, 371] on textarea "**********" at bounding box center [655, 359] width 360 height 53
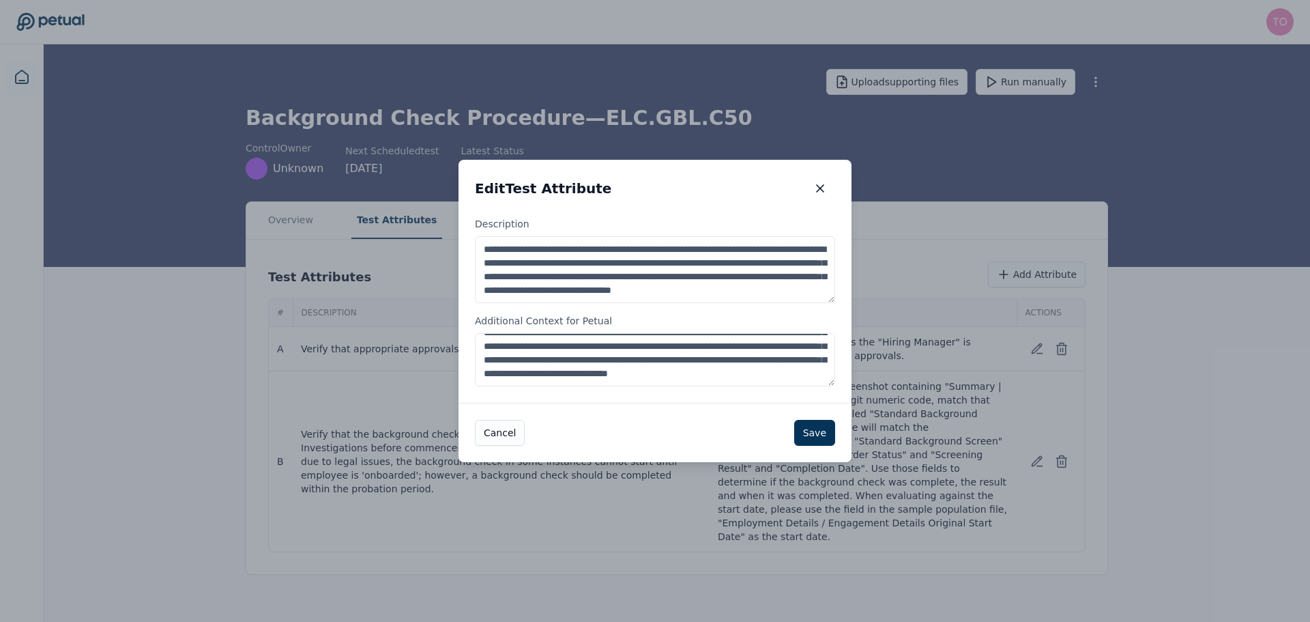
scroll to position [82, 0]
click at [799, 375] on textarea "**********" at bounding box center [655, 359] width 360 height 53
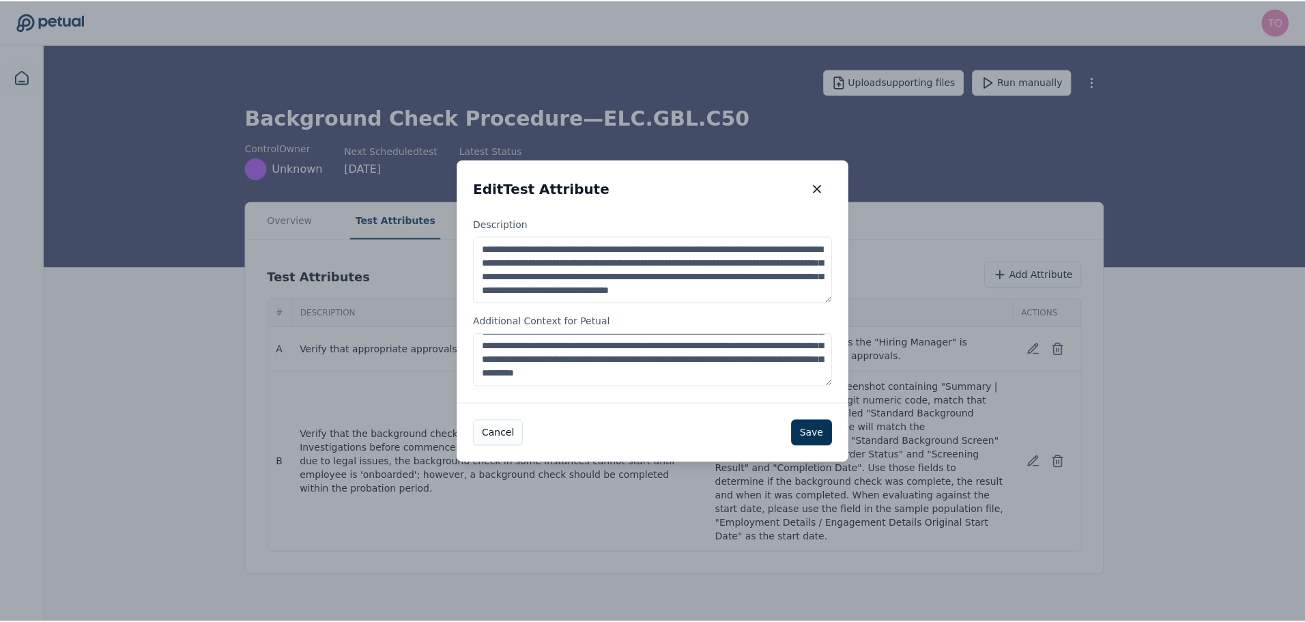
scroll to position [117, 0]
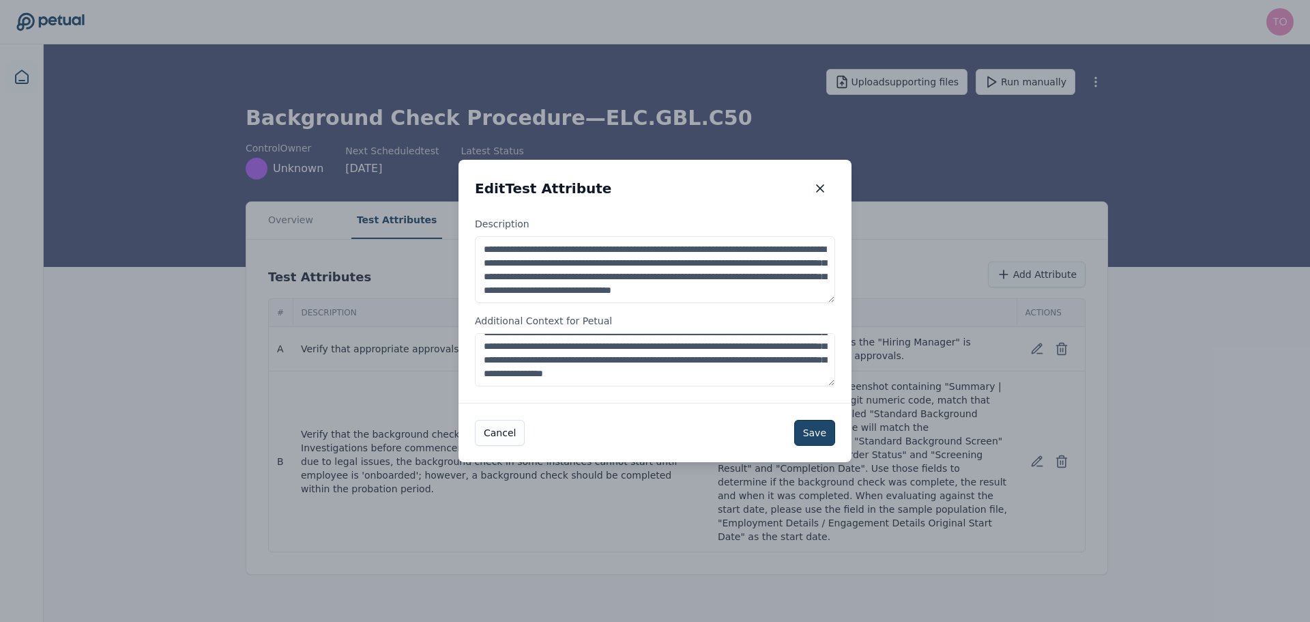
type textarea "**********"
click at [813, 432] on button "Save" at bounding box center [814, 433] width 41 height 26
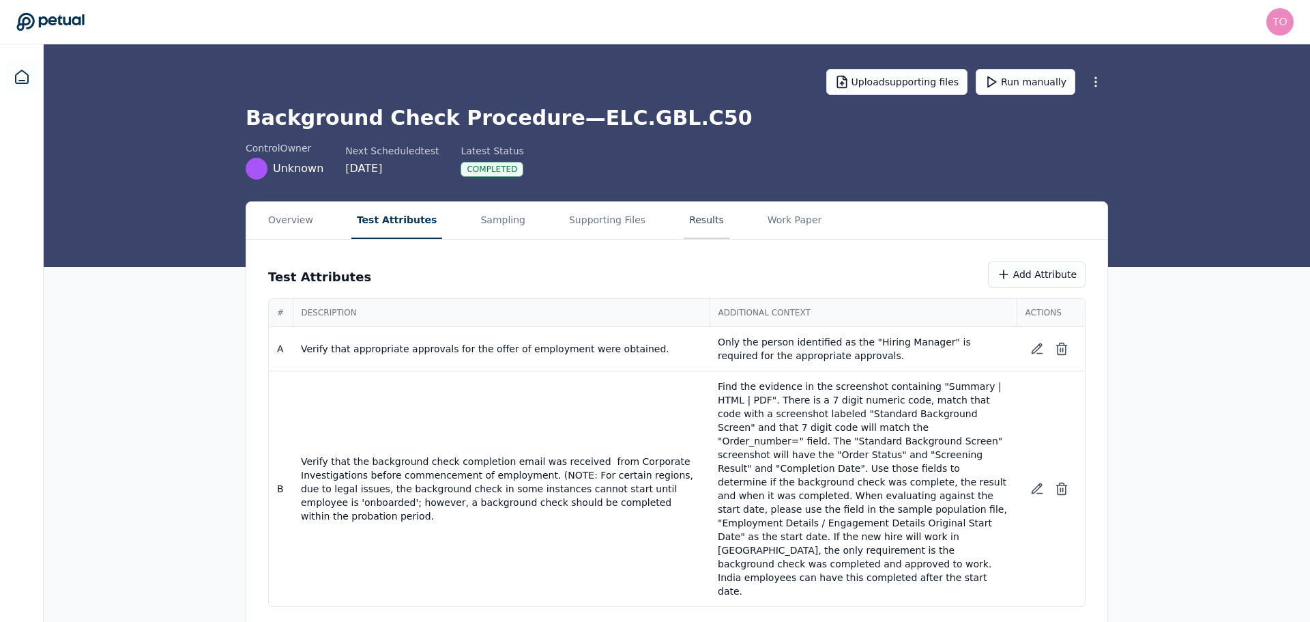
click at [684, 216] on button "Results" at bounding box center [707, 220] width 46 height 37
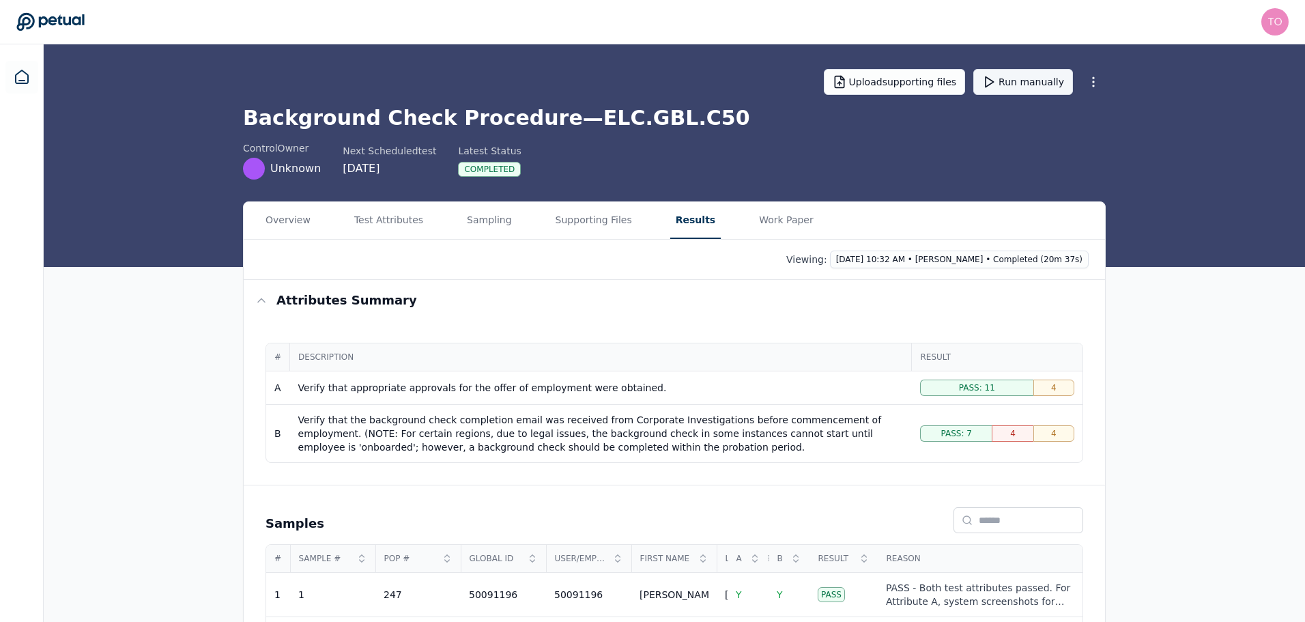
click at [1027, 81] on button "Run manually" at bounding box center [1023, 82] width 100 height 26
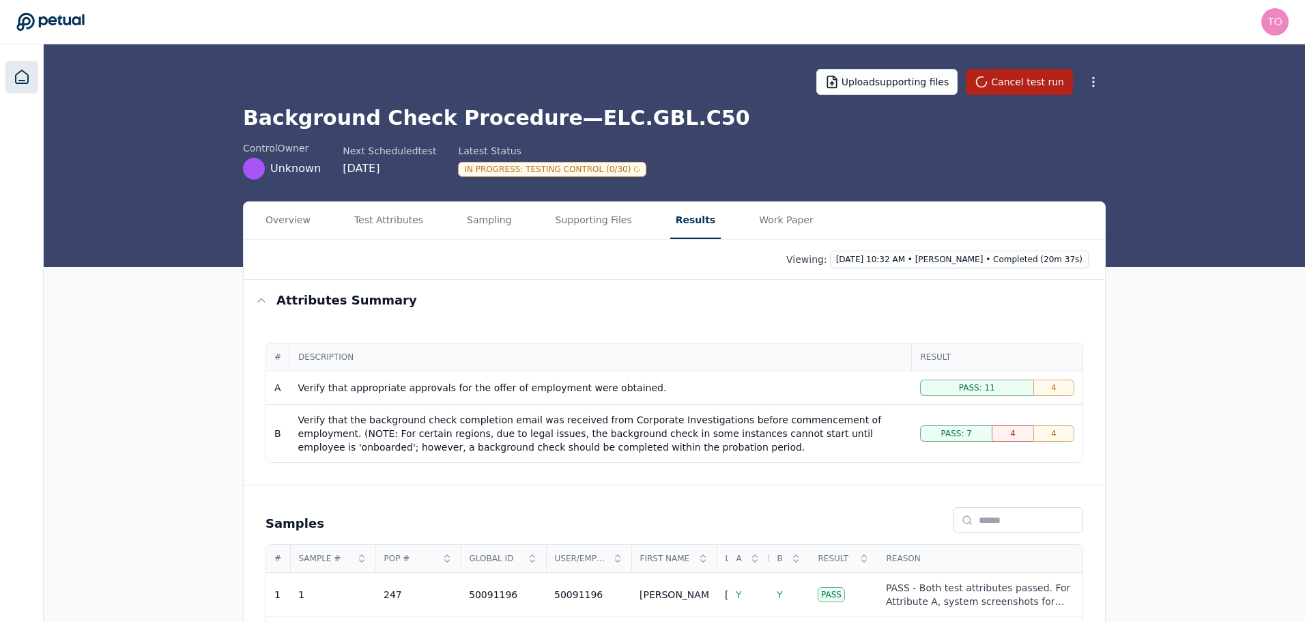
click at [36, 80] on link at bounding box center [21, 77] width 33 height 33
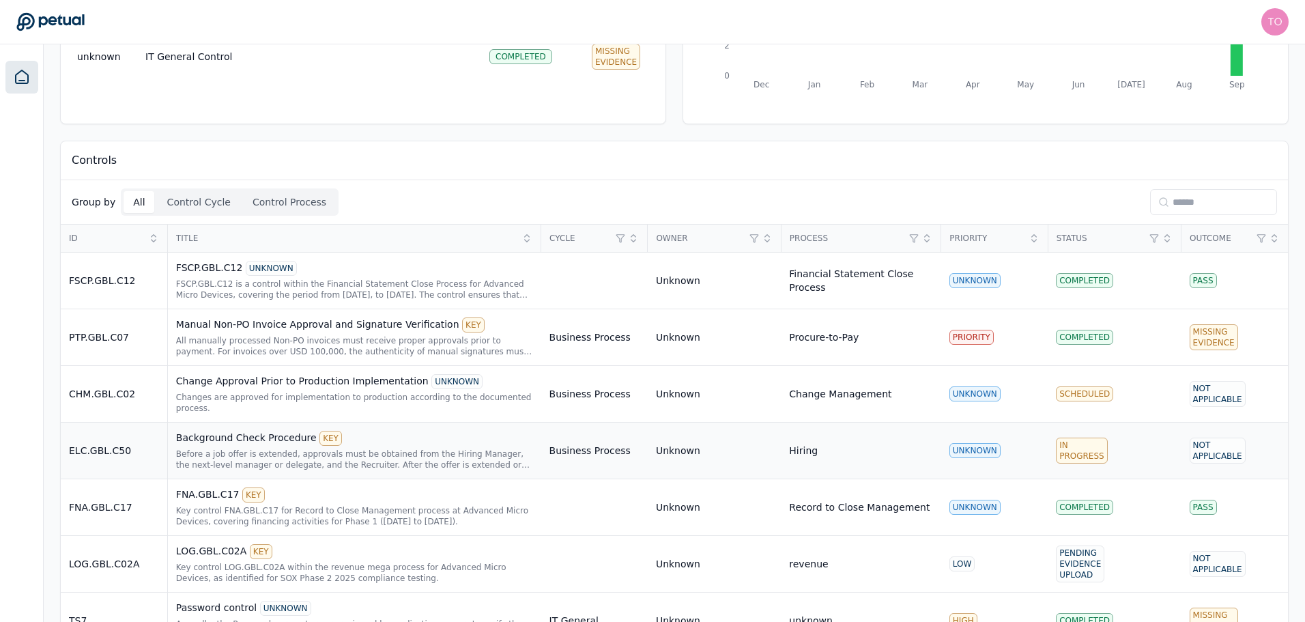
scroll to position [288, 0]
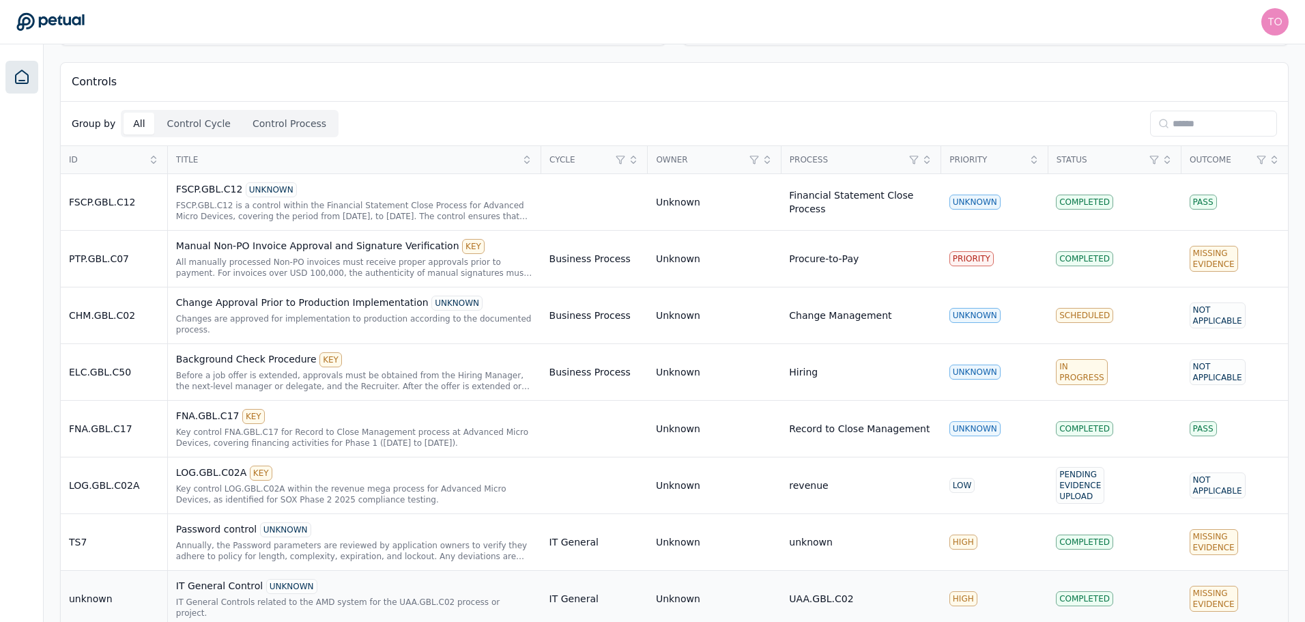
click at [363, 596] on div "IT General Controls related to the AMD system for the UAA.GBL.C02 process or pr…" at bounding box center [354, 607] width 357 height 22
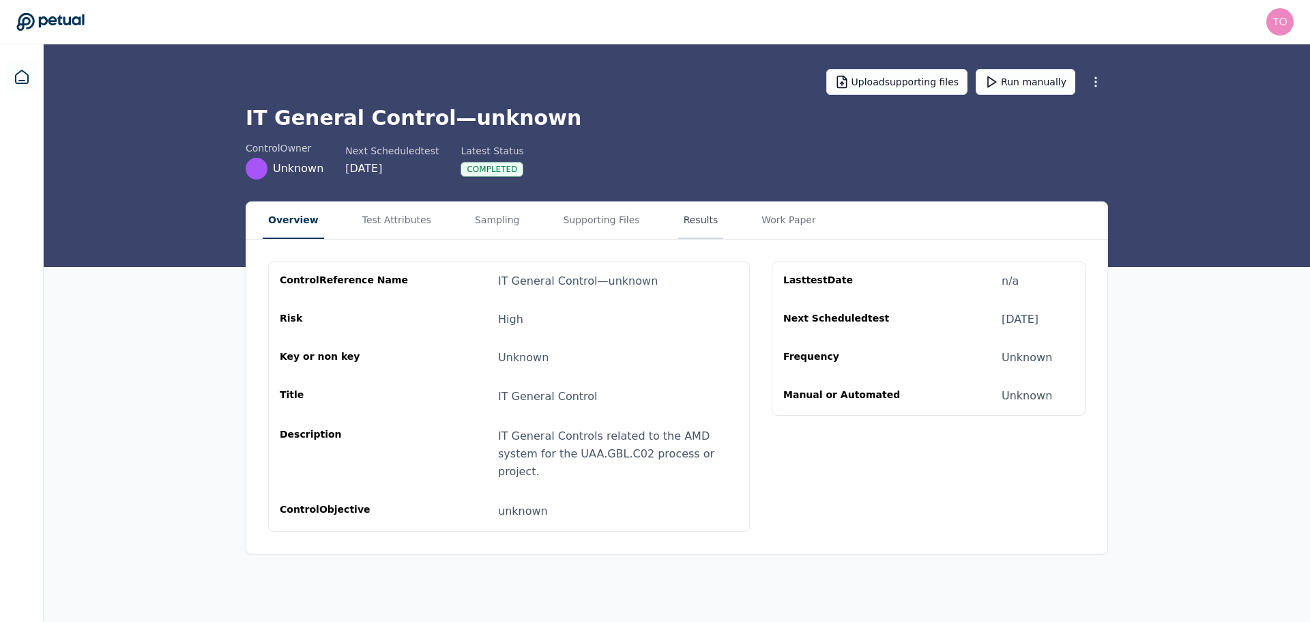
click at [678, 216] on button "Results" at bounding box center [701, 220] width 46 height 37
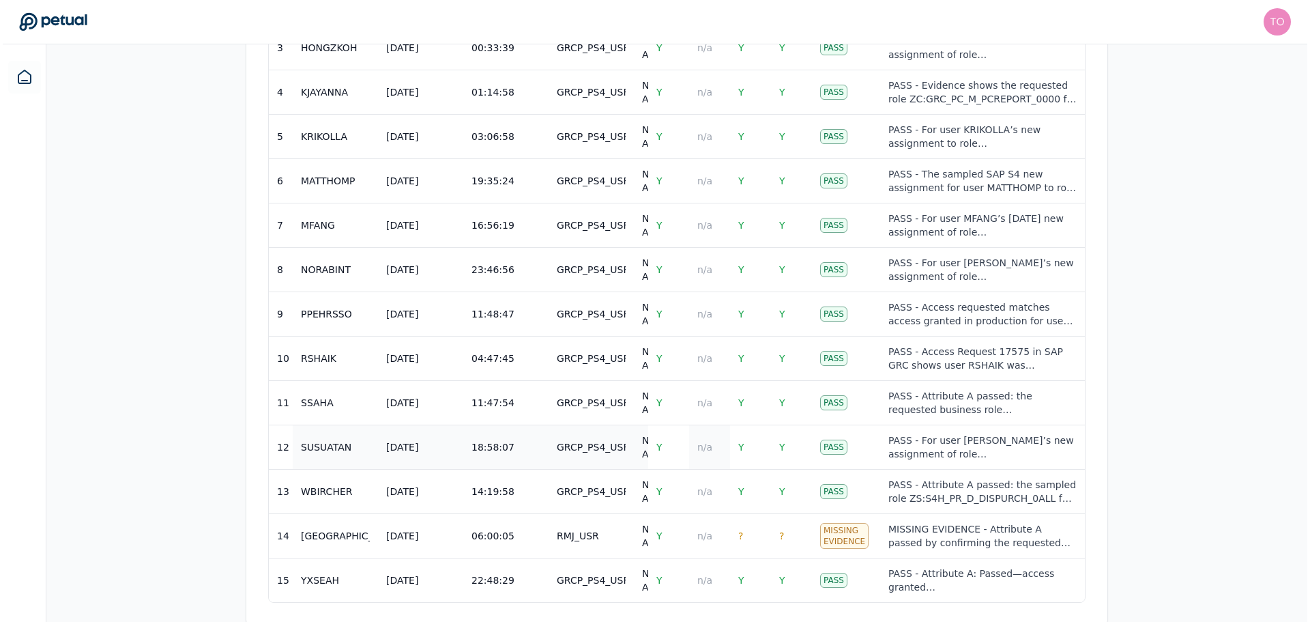
scroll to position [708, 0]
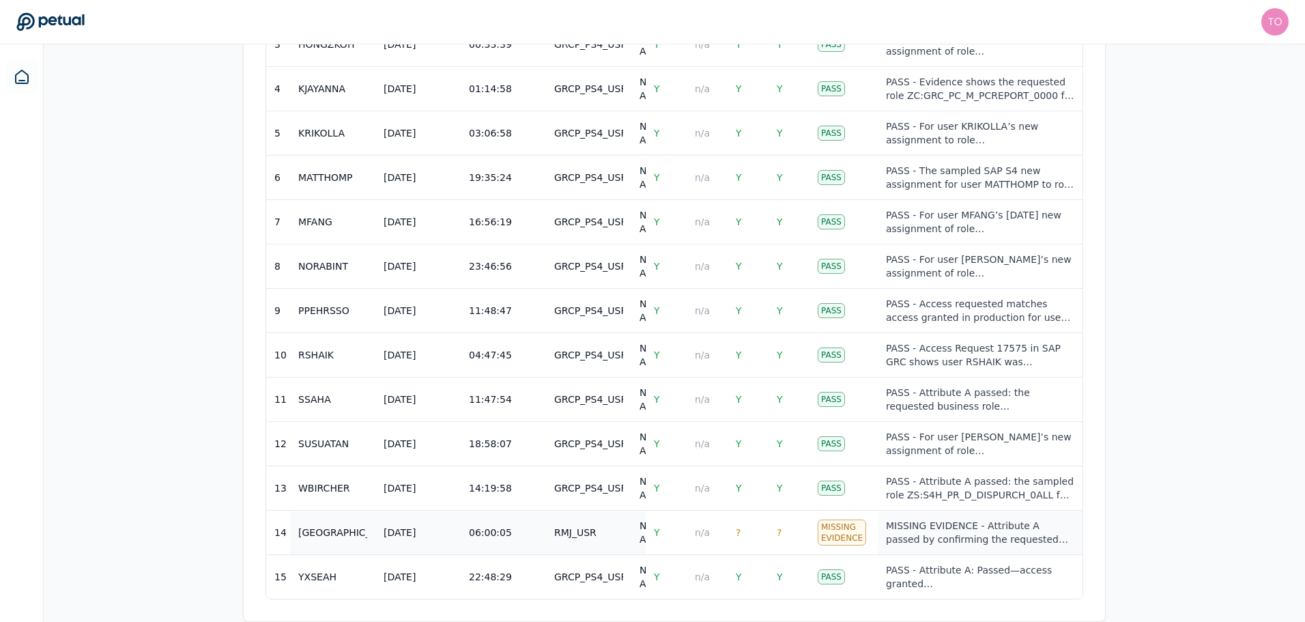
click at [937, 534] on div "MISSING EVIDENCE - Attribute A passed by confirming the requested role ZS:S4H_M…" at bounding box center [980, 532] width 188 height 27
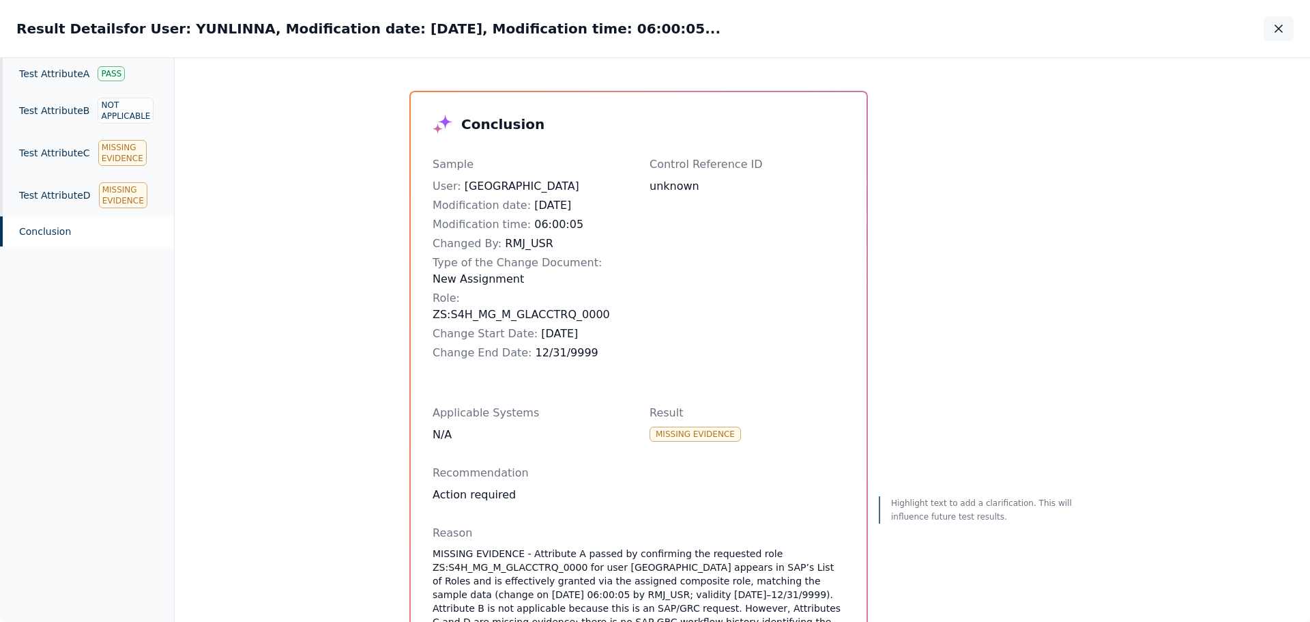
click at [1281, 30] on icon "button" at bounding box center [1278, 28] width 7 height 7
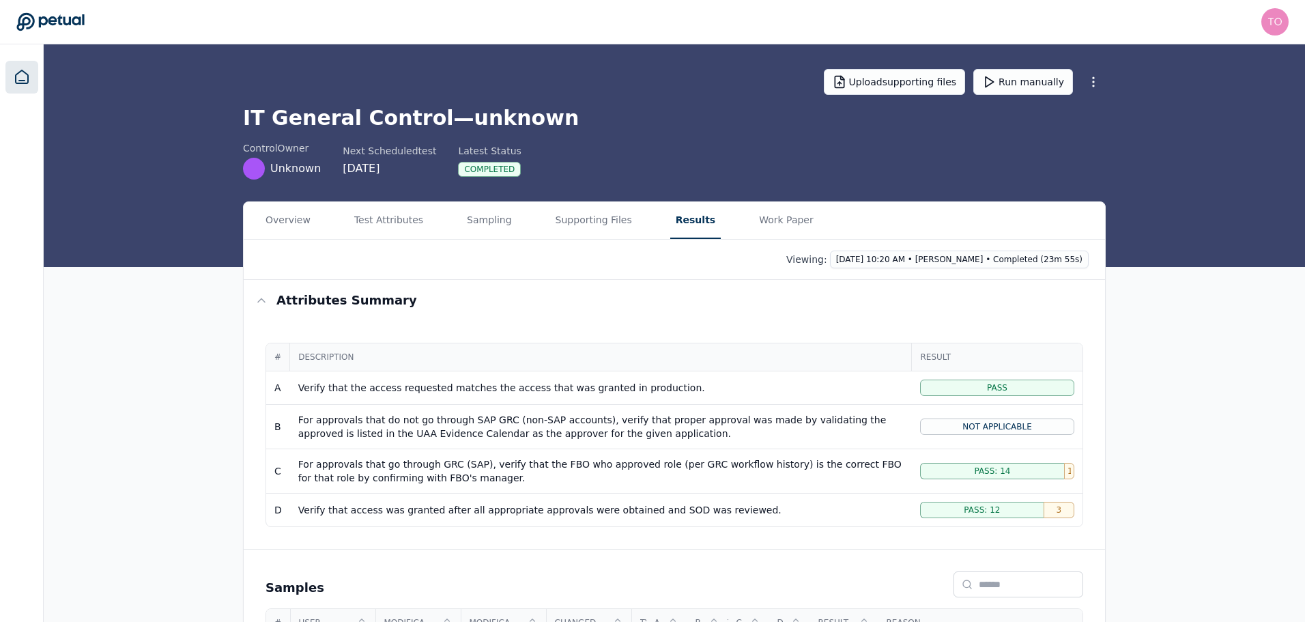
click at [31, 69] on link at bounding box center [21, 77] width 33 height 33
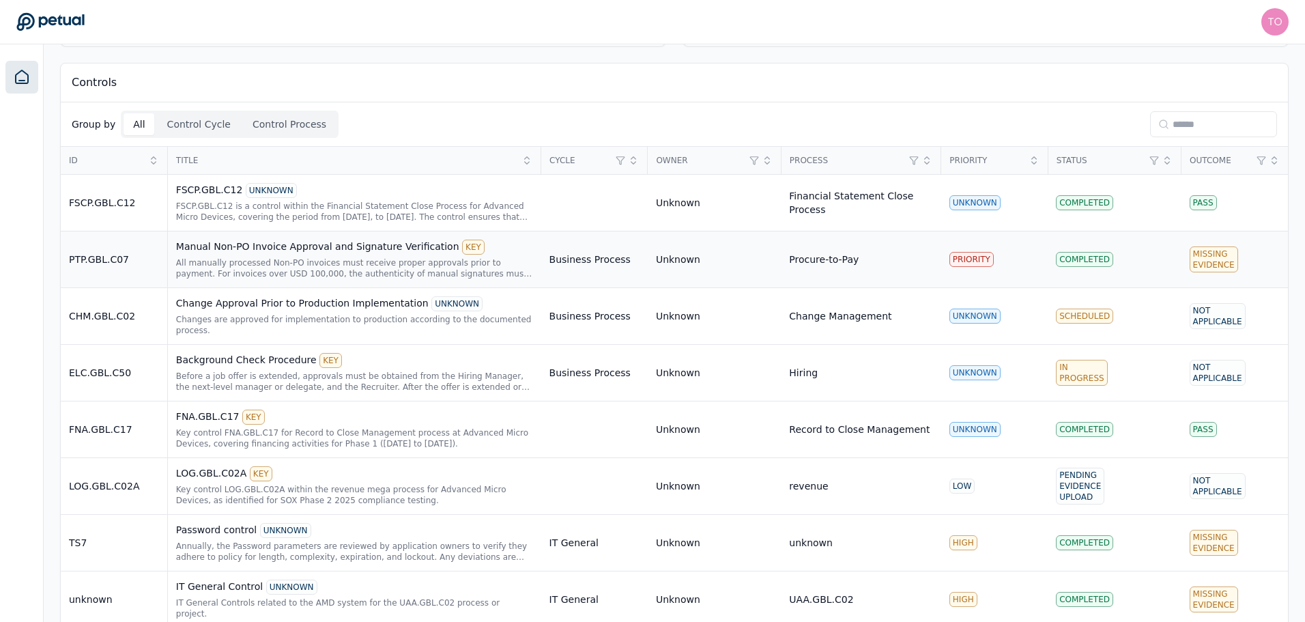
scroll to position [288, 0]
click at [422, 203] on div "FSCP.GBL.C12 is a control within the Financial Statement Close Process for Adva…" at bounding box center [354, 211] width 357 height 22
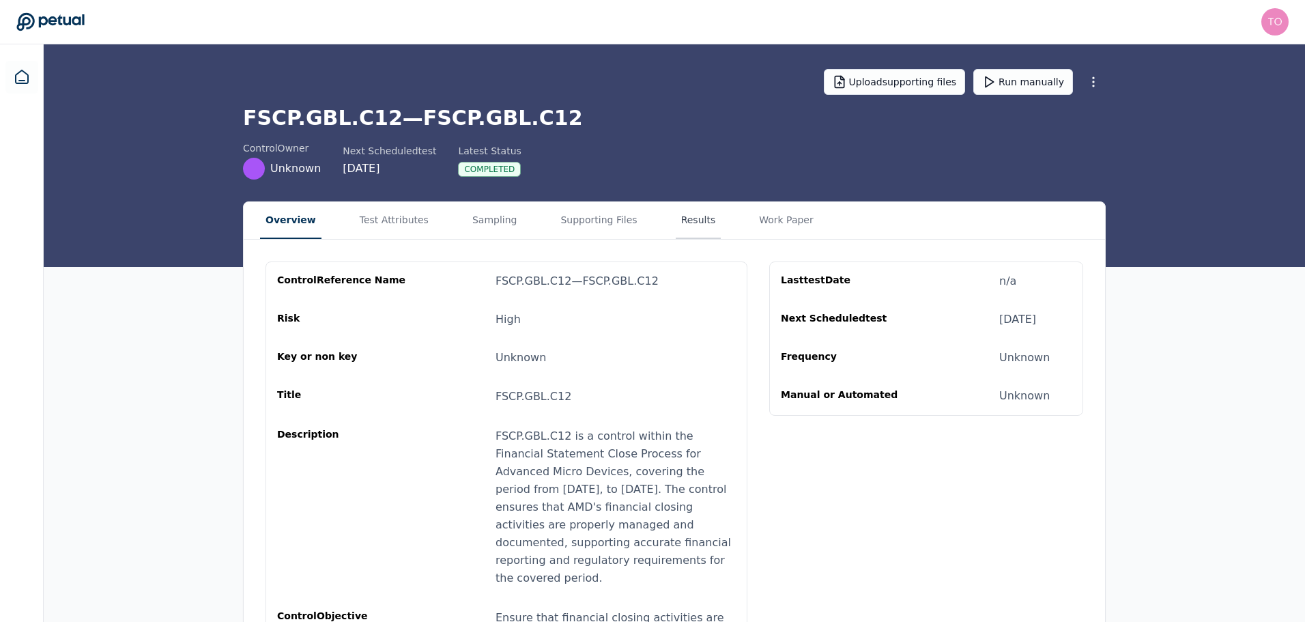
click at [679, 223] on button "Results" at bounding box center [699, 220] width 46 height 37
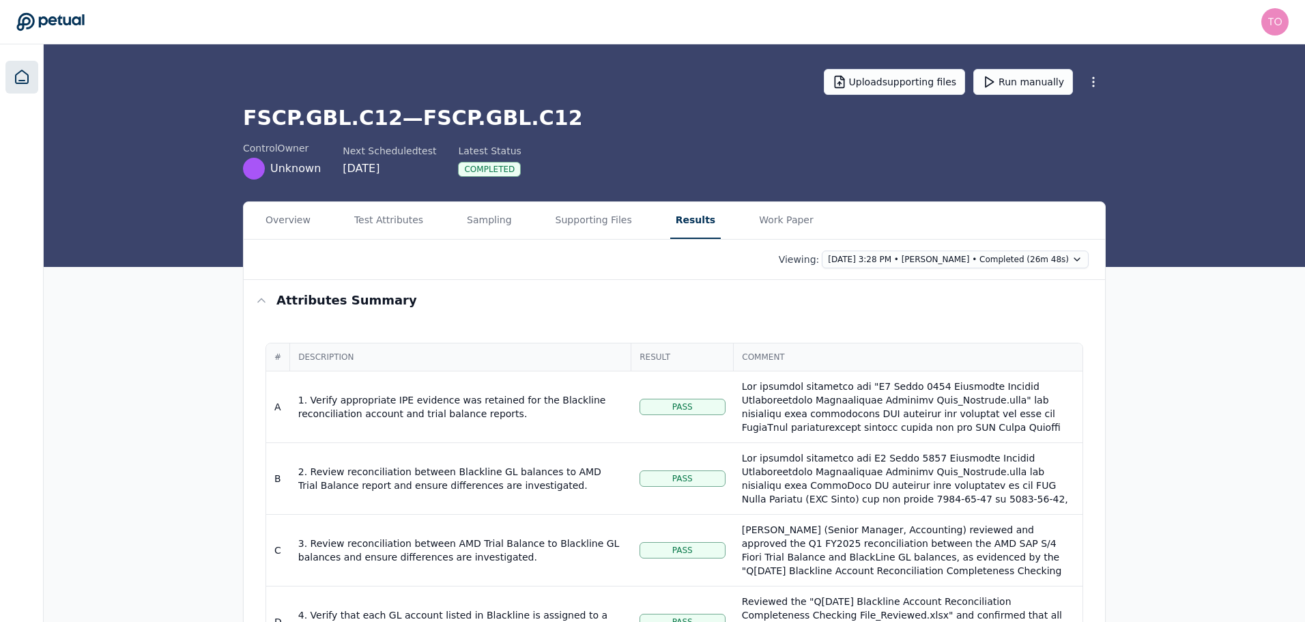
click at [23, 81] on icon at bounding box center [22, 76] width 12 height 13
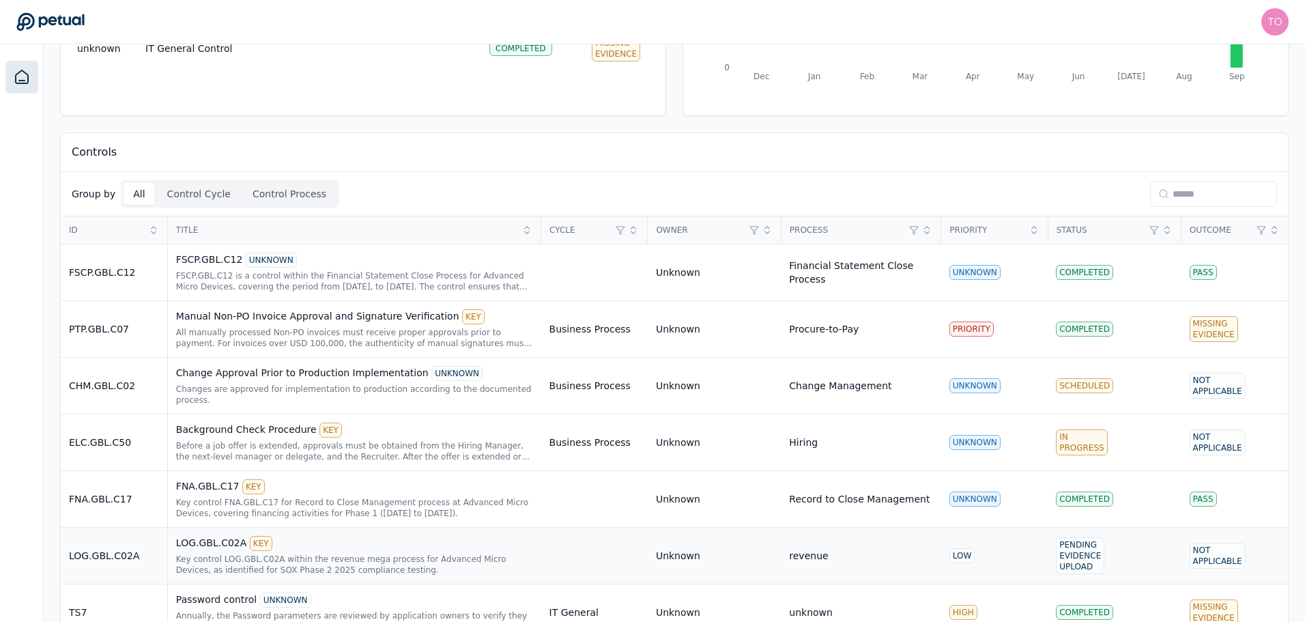
scroll to position [273, 0]
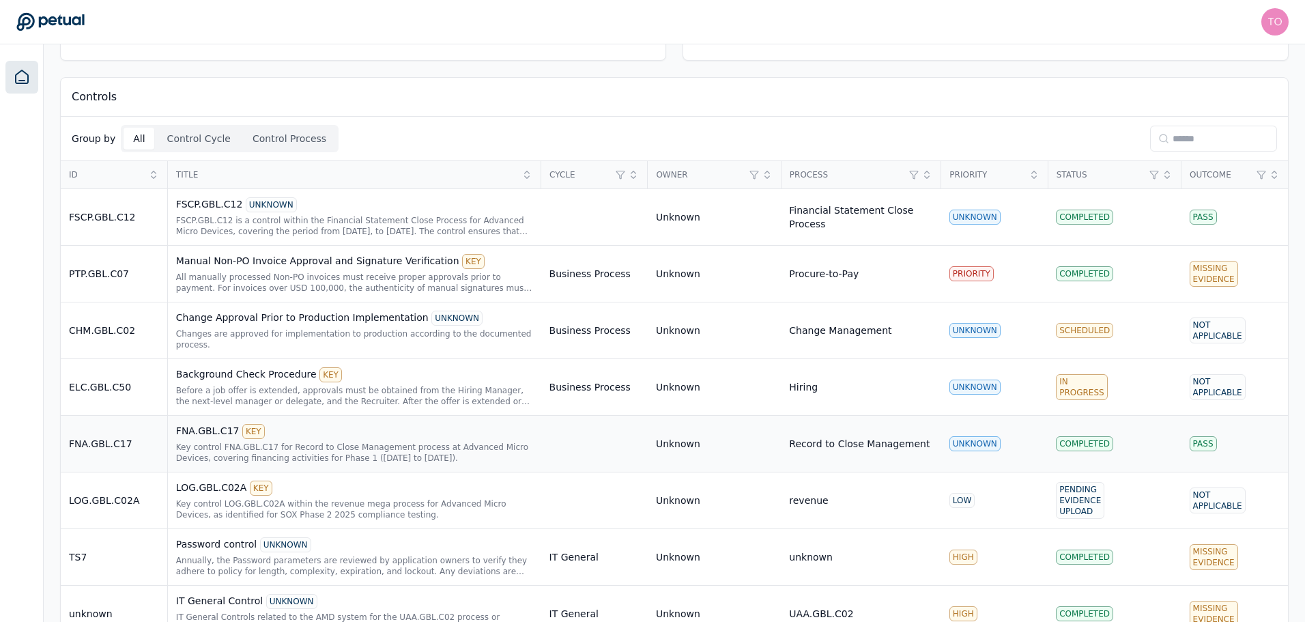
click at [353, 441] on div "Key control FNA.GBL.C17 for Record to Close Management process at Advanced Micr…" at bounding box center [354, 452] width 357 height 22
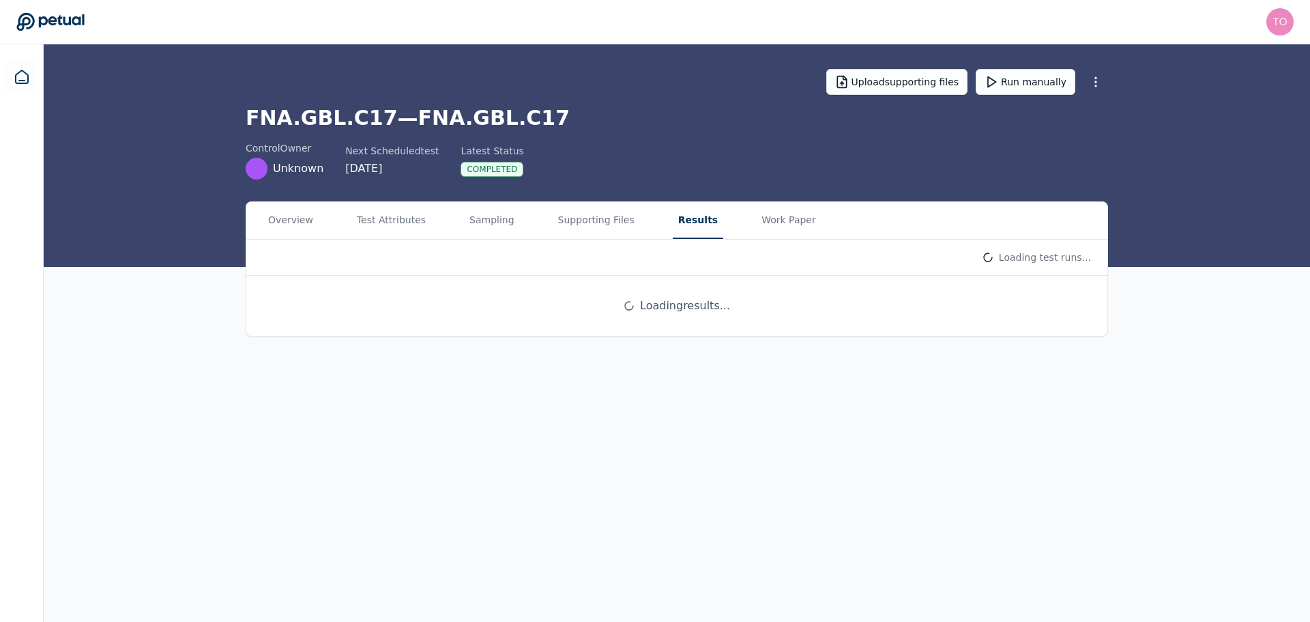
click at [677, 213] on button "Results" at bounding box center [698, 220] width 50 height 37
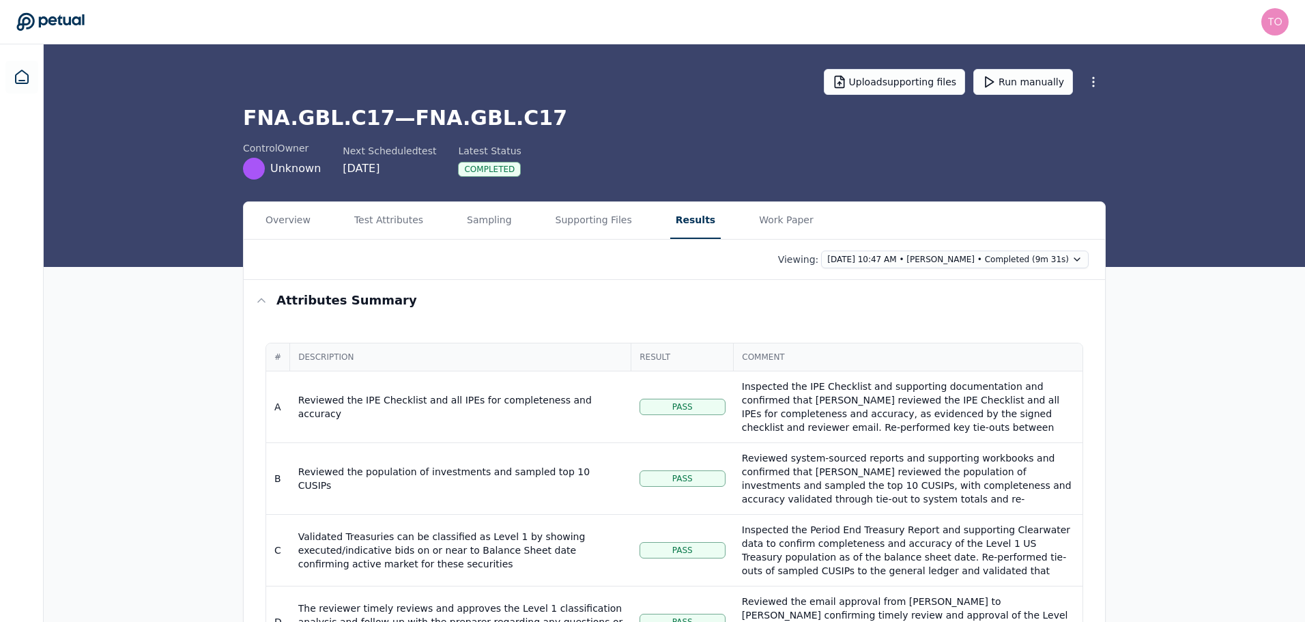
scroll to position [68, 0]
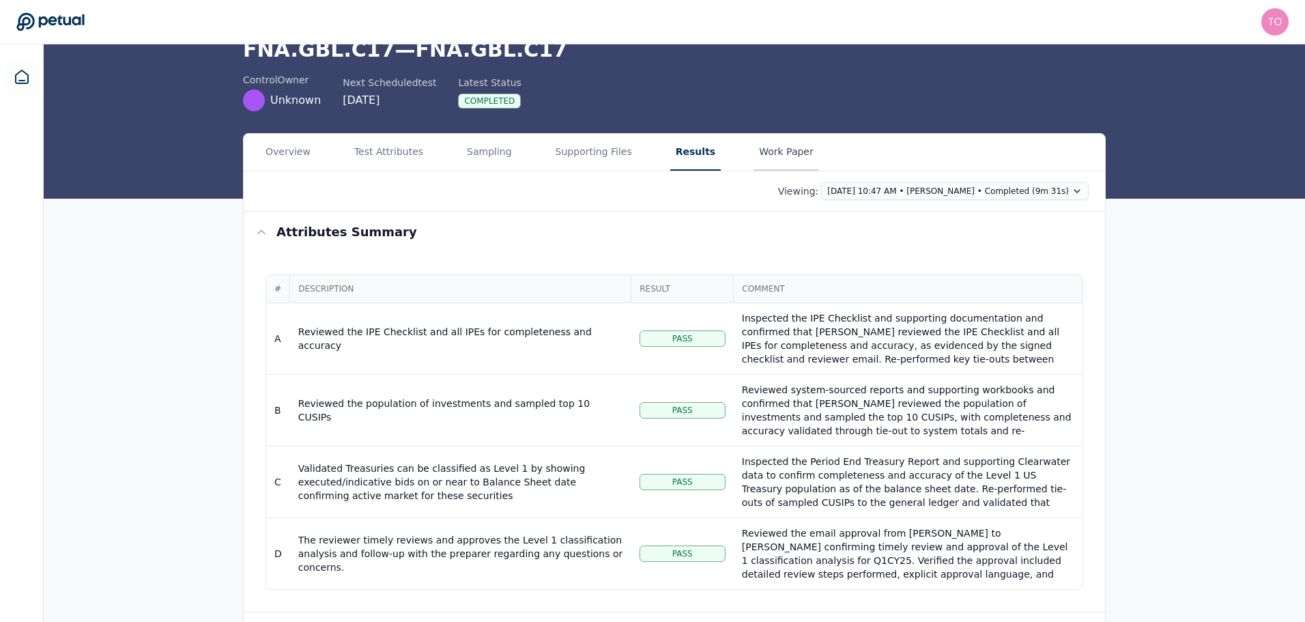
click at [754, 145] on main "Upload supporting files Run manually FNA.GBL.C17 — FNA.GBL.C17 control Owner Un…" at bounding box center [674, 371] width 1261 height 790
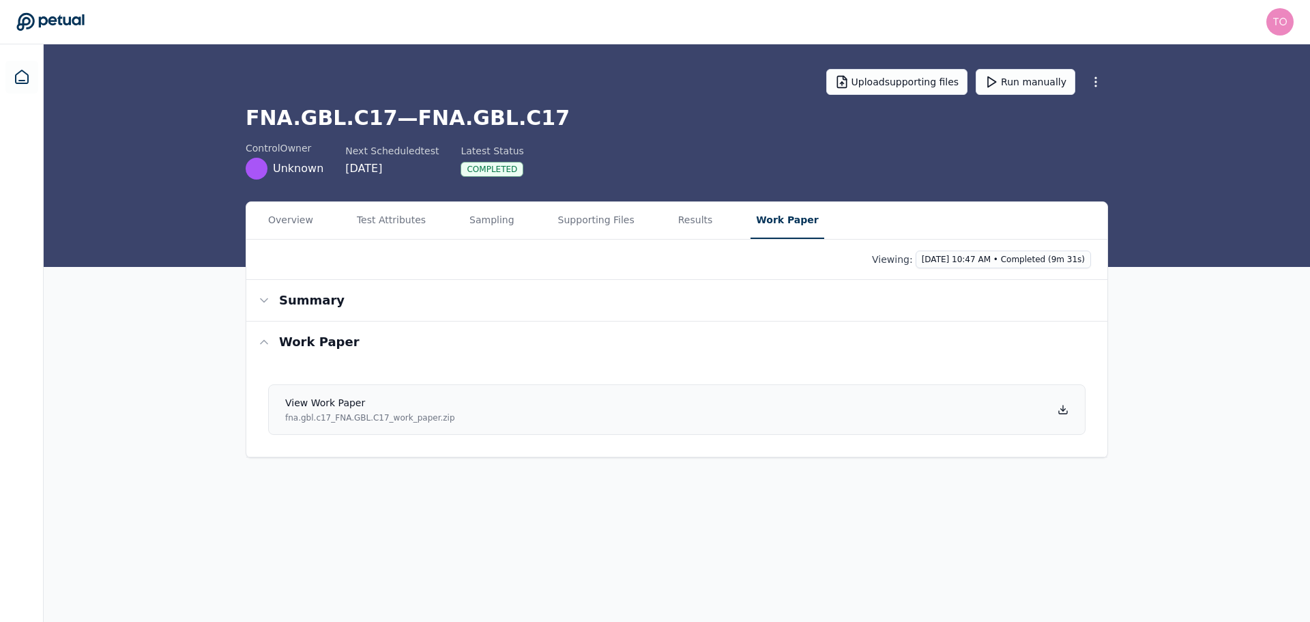
click at [1004, 418] on link "View work paper fna.gbl.c17_FNA.GBL.C17_work_paper.zip" at bounding box center [676, 409] width 817 height 50
click at [20, 72] on icon at bounding box center [22, 76] width 12 height 13
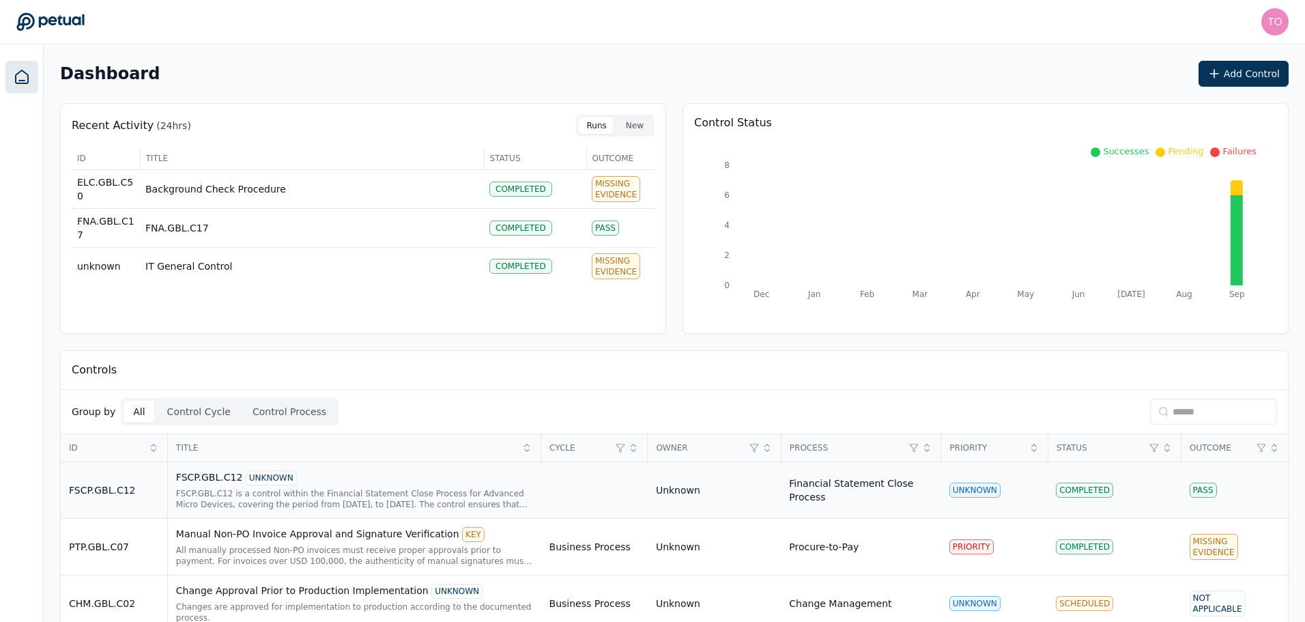
scroll to position [288, 0]
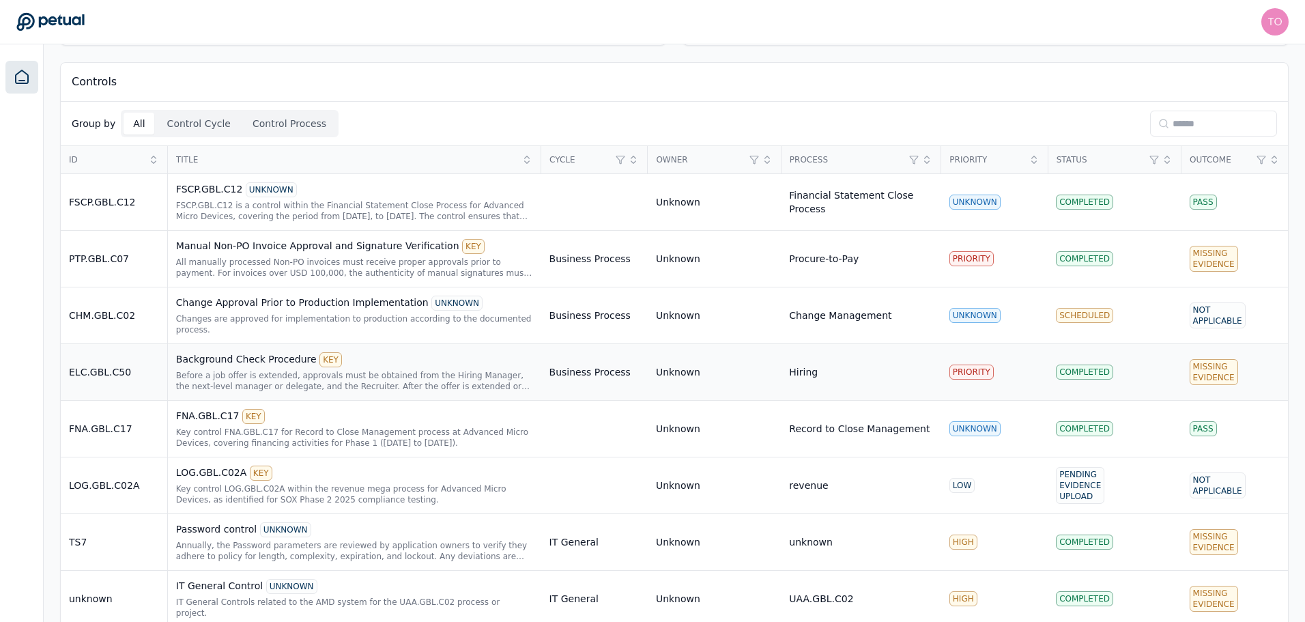
click at [422, 352] on div "Background Check Procedure KEY" at bounding box center [354, 359] width 357 height 15
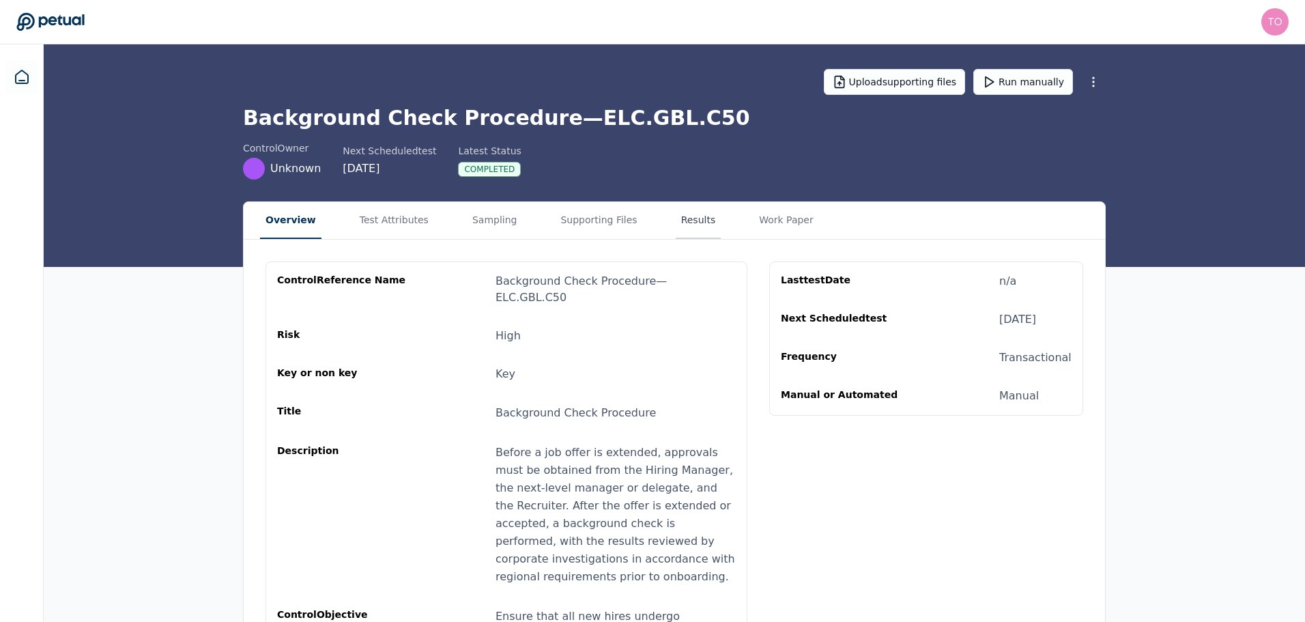
click at [676, 223] on button "Results" at bounding box center [699, 220] width 46 height 37
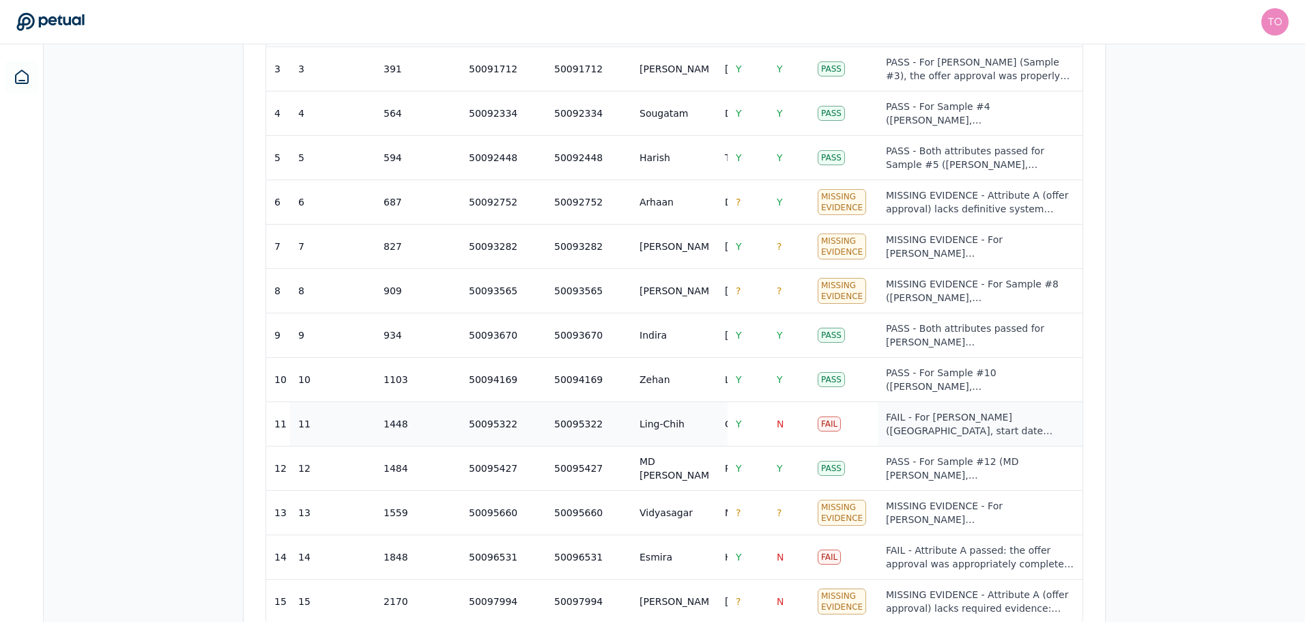
scroll to position [644, 0]
